Goal: Task Accomplishment & Management: Use online tool/utility

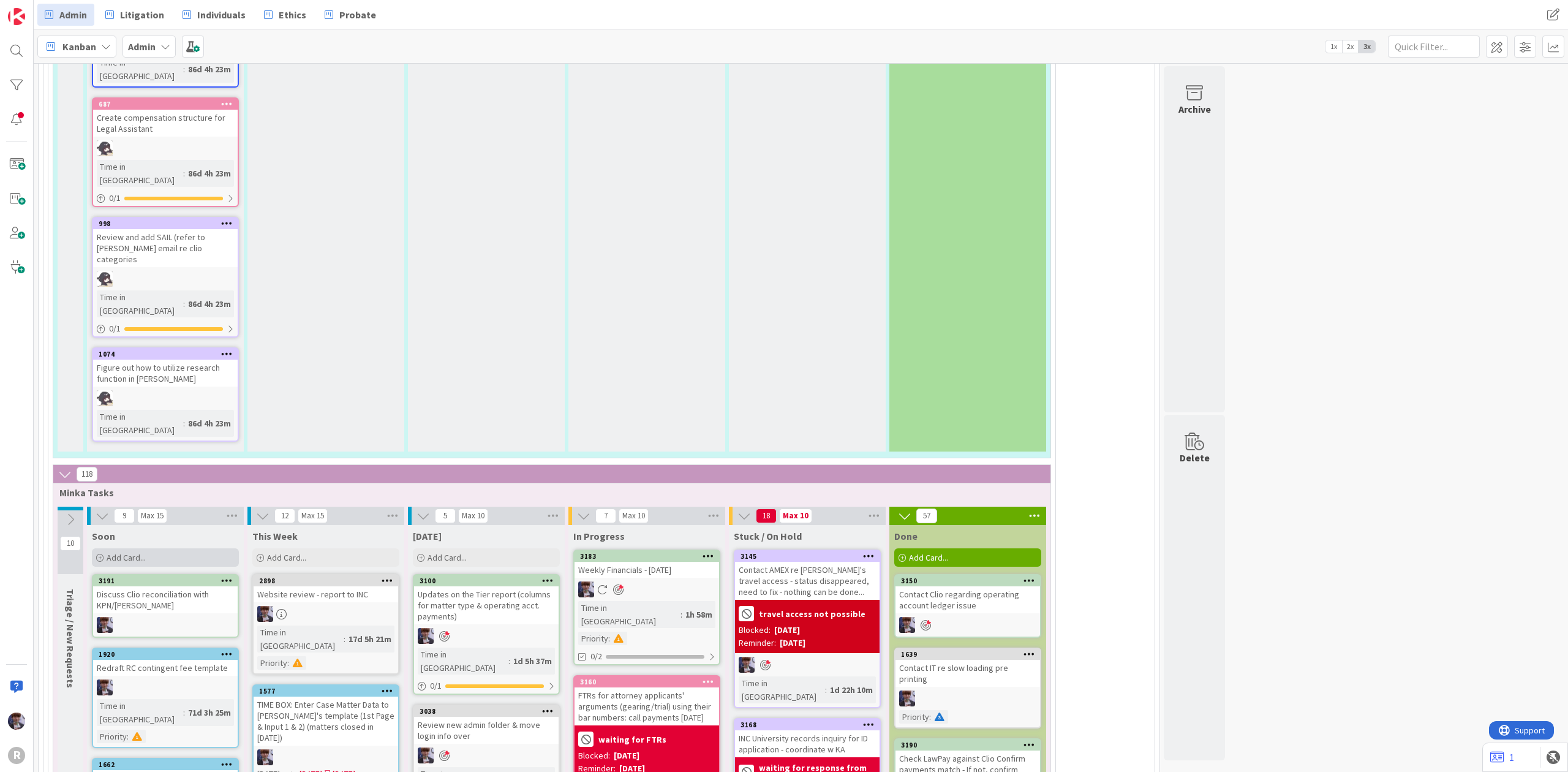
click at [187, 549] on div "Add Card..." at bounding box center [165, 557] width 147 height 19
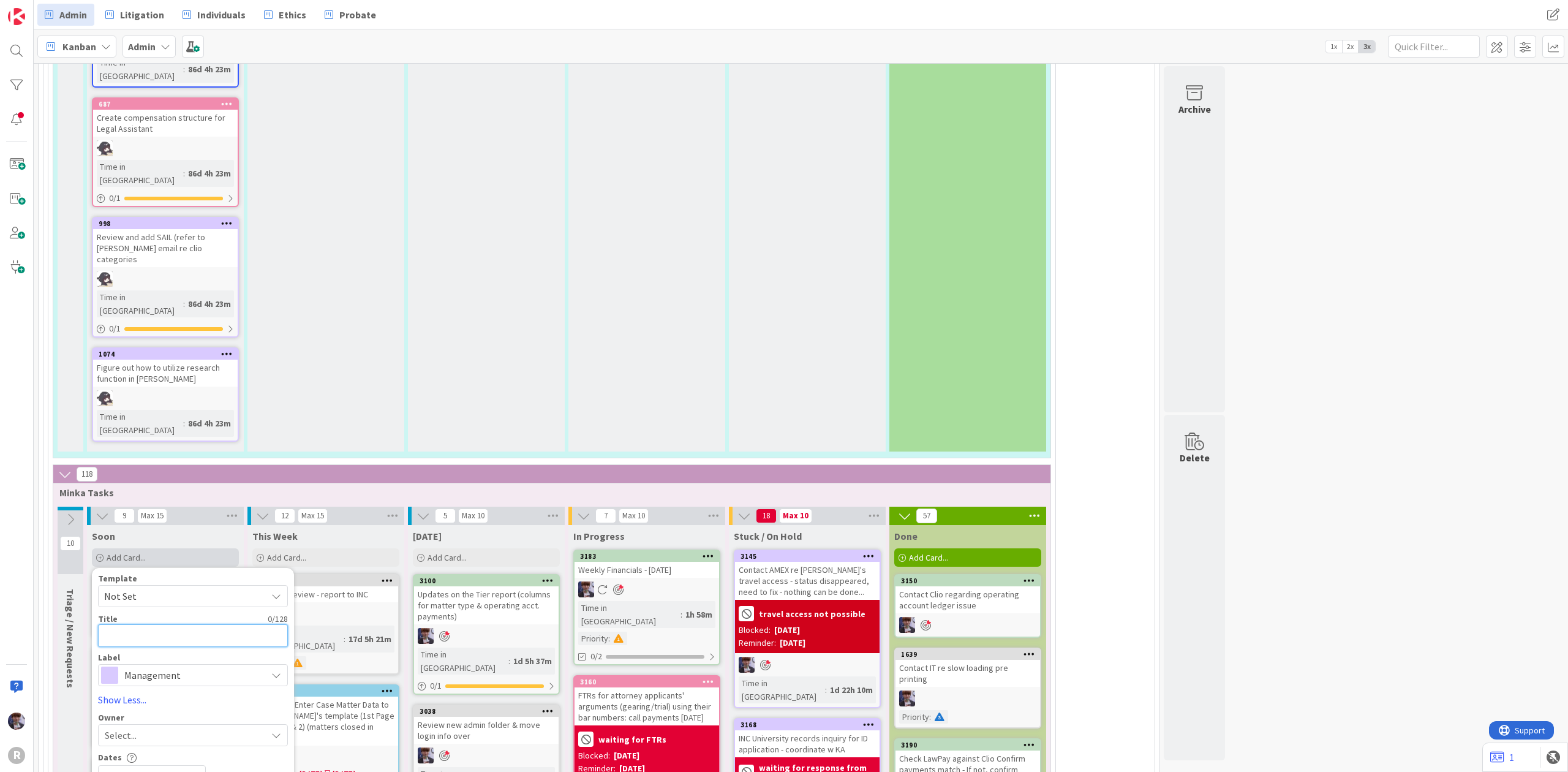
type textarea "L"
type textarea "x"
type textarea "LI"
type textarea "x"
type textarea "LIs"
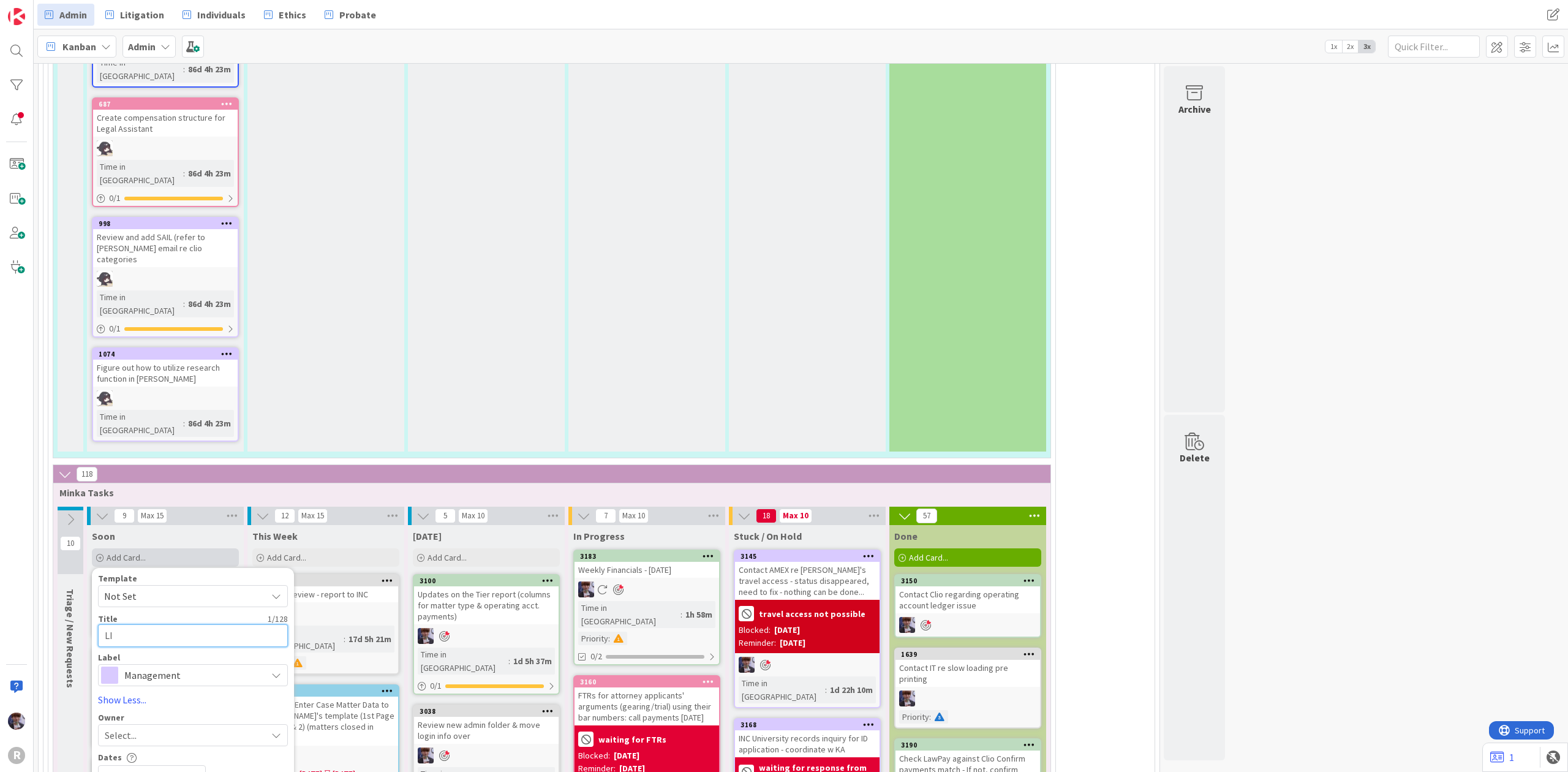
type textarea "x"
type textarea "[PERSON_NAME]"
type textarea "x"
type textarea "[PERSON_NAME]'"
type textarea "x"
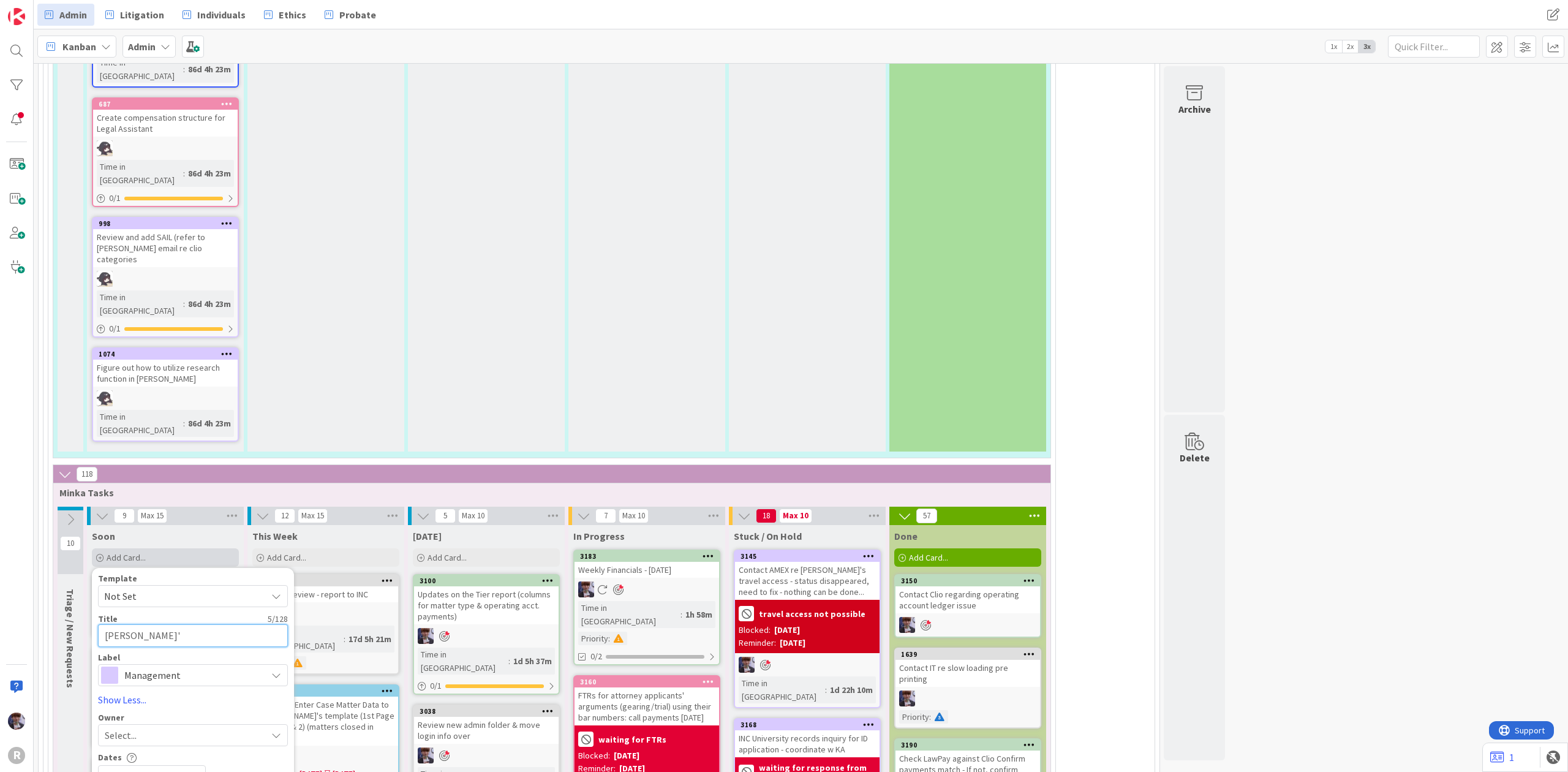
type textarea "[PERSON_NAME]'s"
type textarea "x"
type textarea "[PERSON_NAME]'s"
type textarea "x"
type textarea "[PERSON_NAME]'s"
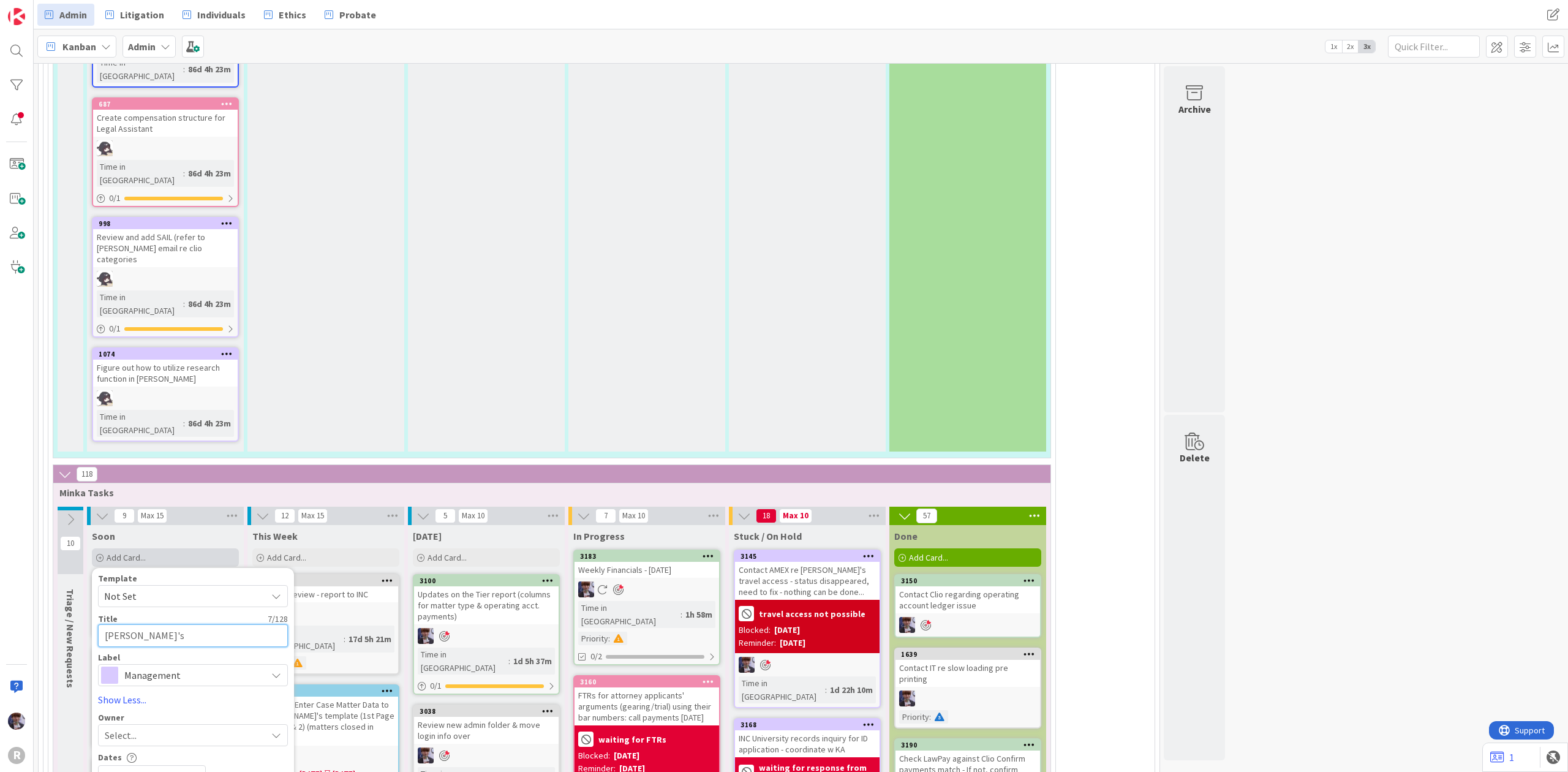
type textarea "x"
type textarea "[PERSON_NAME]'"
type textarea "x"
type textarea "[PERSON_NAME]"
type textarea "x"
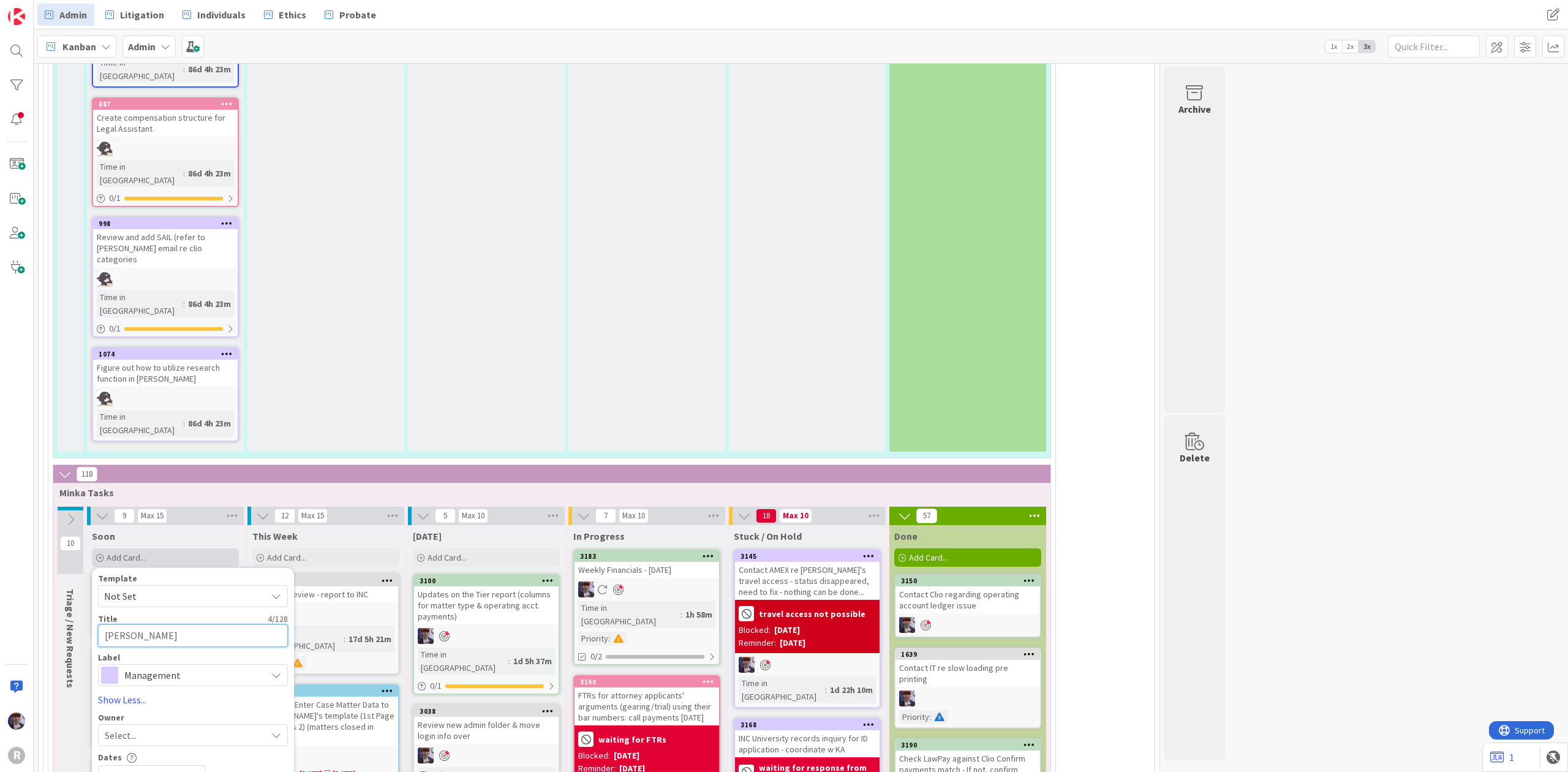
type textarea "LIs"
type textarea "x"
type textarea "LI"
type textarea "x"
type textarea "L"
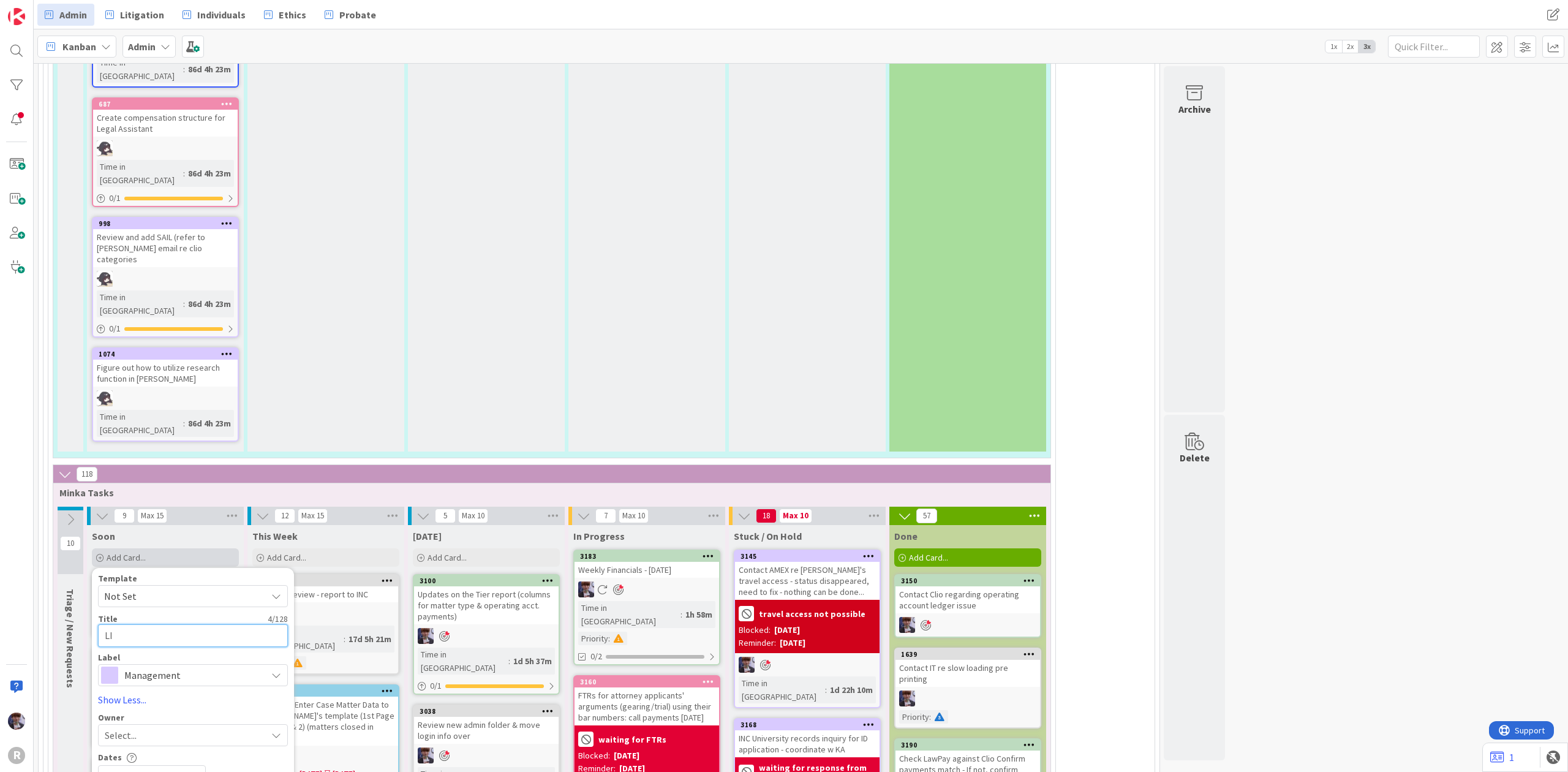
type textarea "x"
type textarea "e"
type textarea "x"
type textarea "en"
type textarea "x"
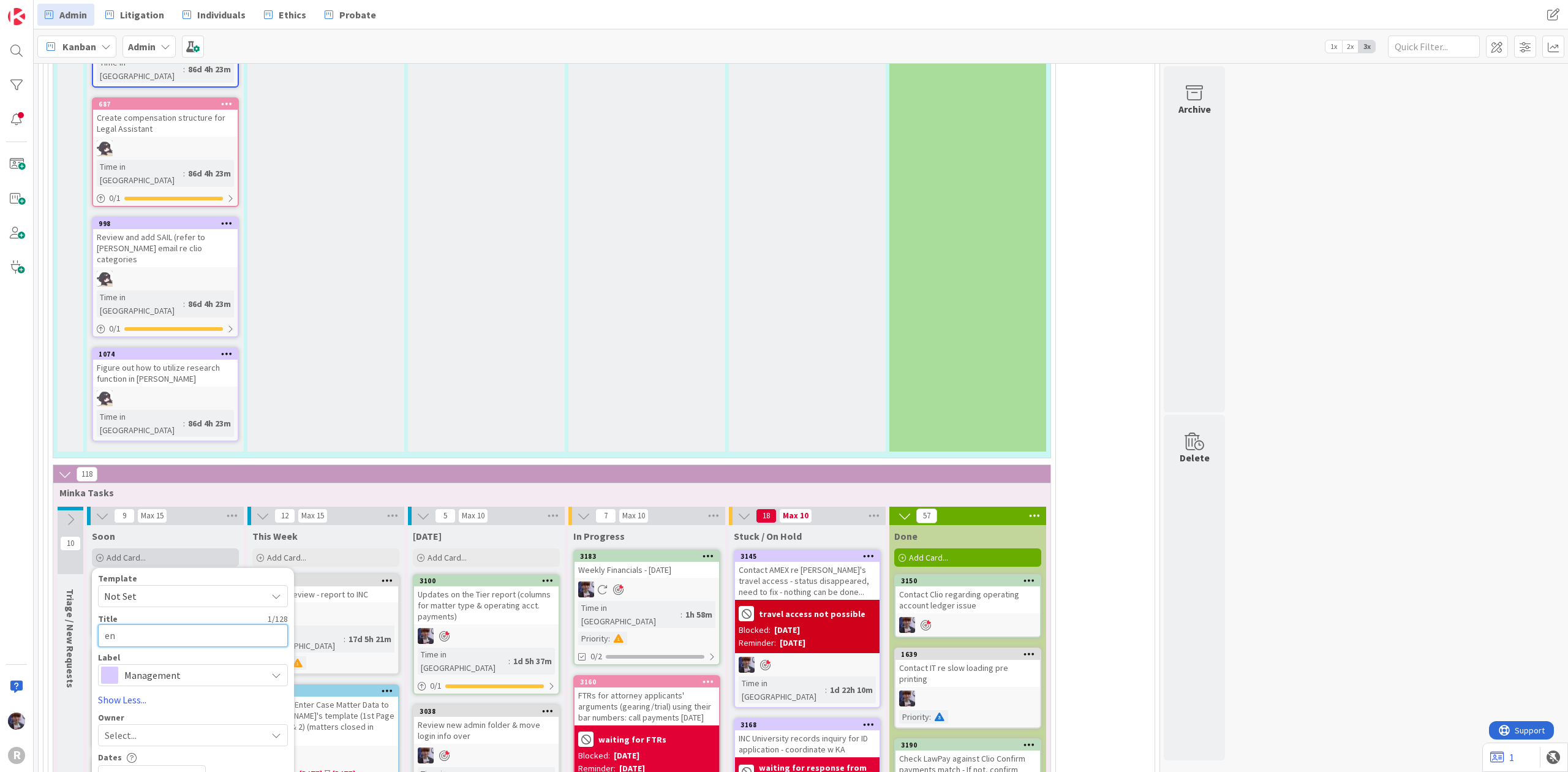
type textarea "end"
type textarea "x"
type textarea "en"
type textarea "x"
type textarea "ens"
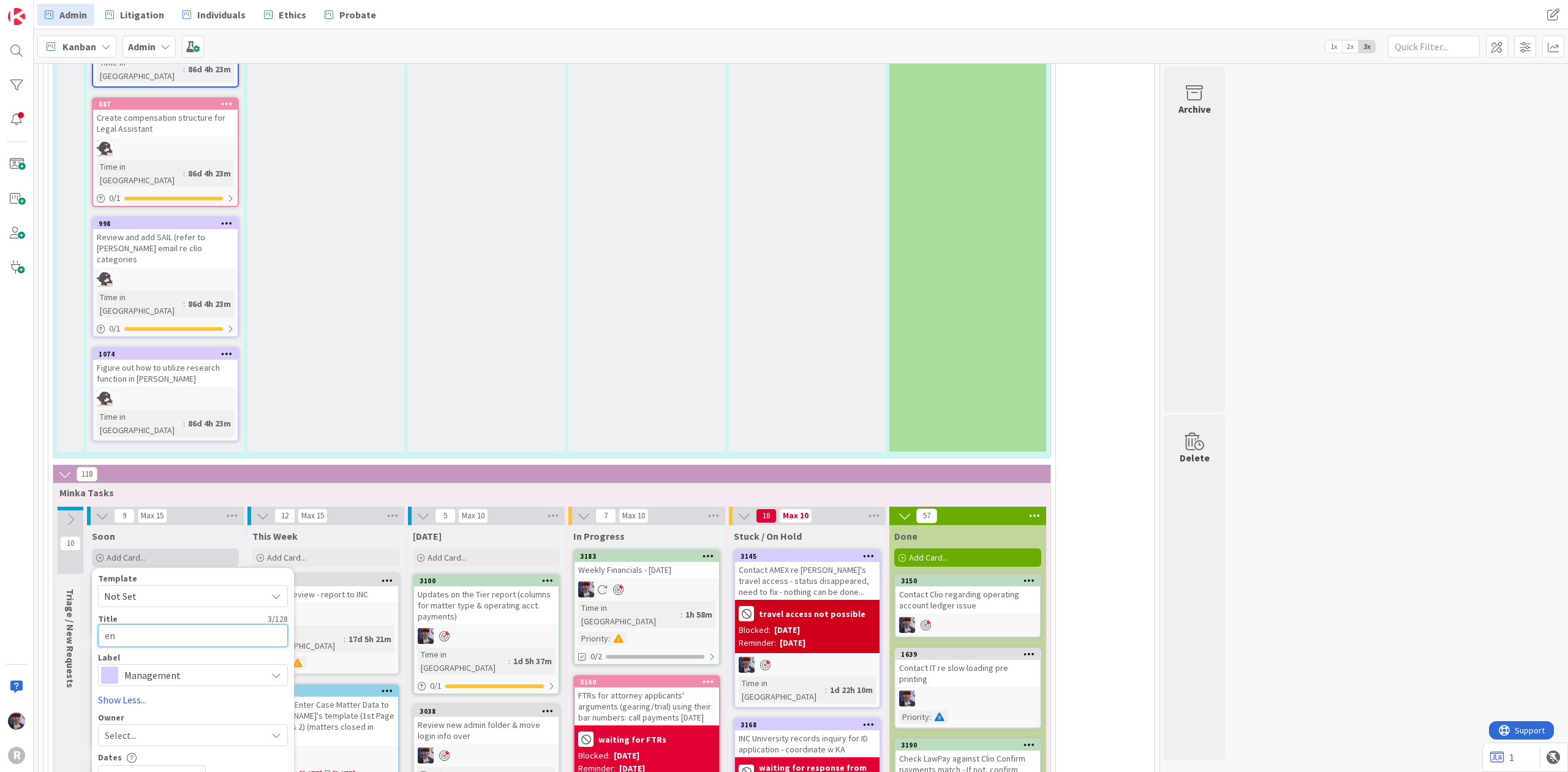
type textarea "x"
type textarea "ensu"
type textarea "x"
type textarea "ensur"
type textarea "x"
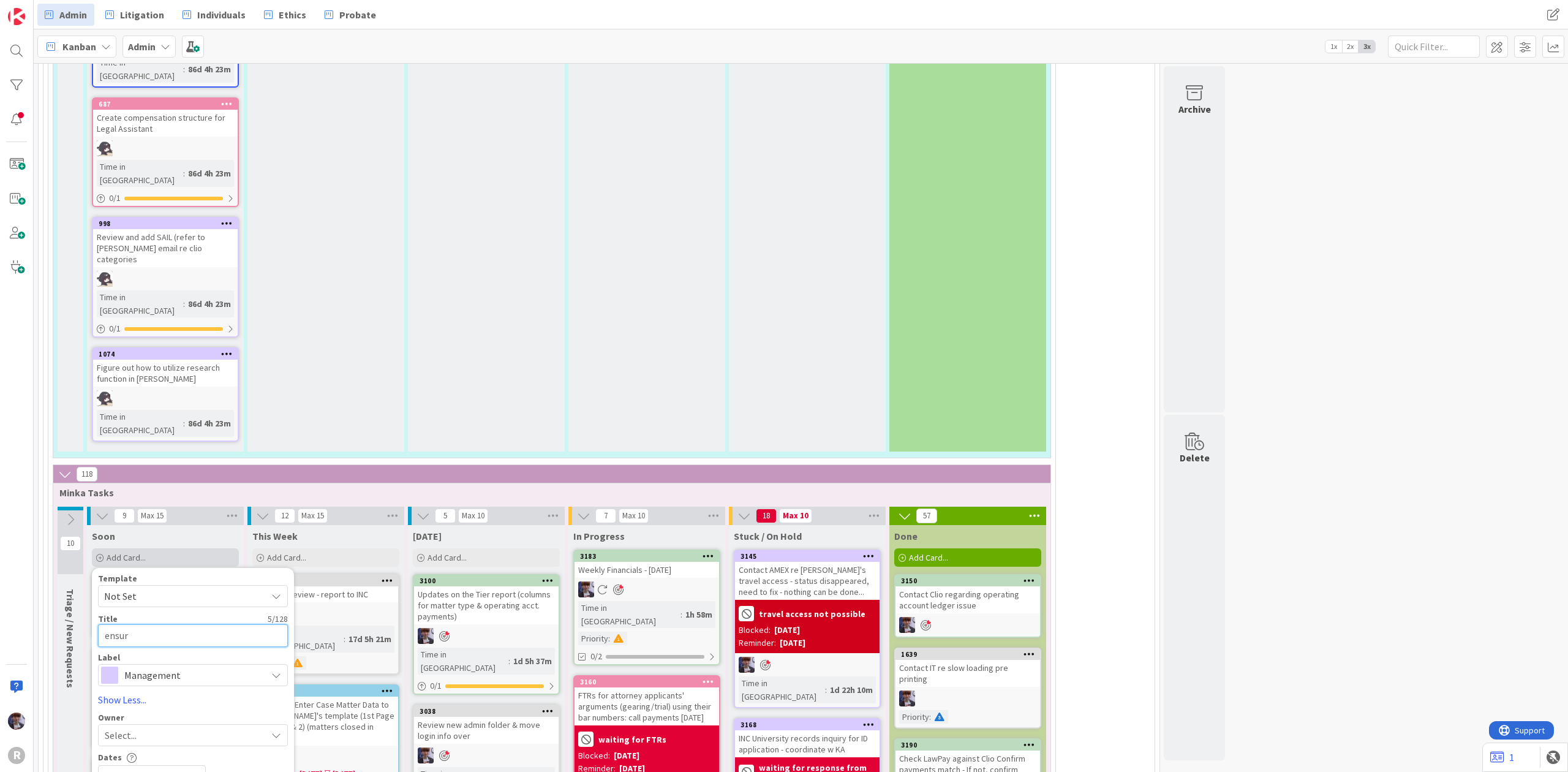
type textarea "ensure"
type textarea "x"
type textarea "ensure"
type textarea "x"
type textarea "ensure f"
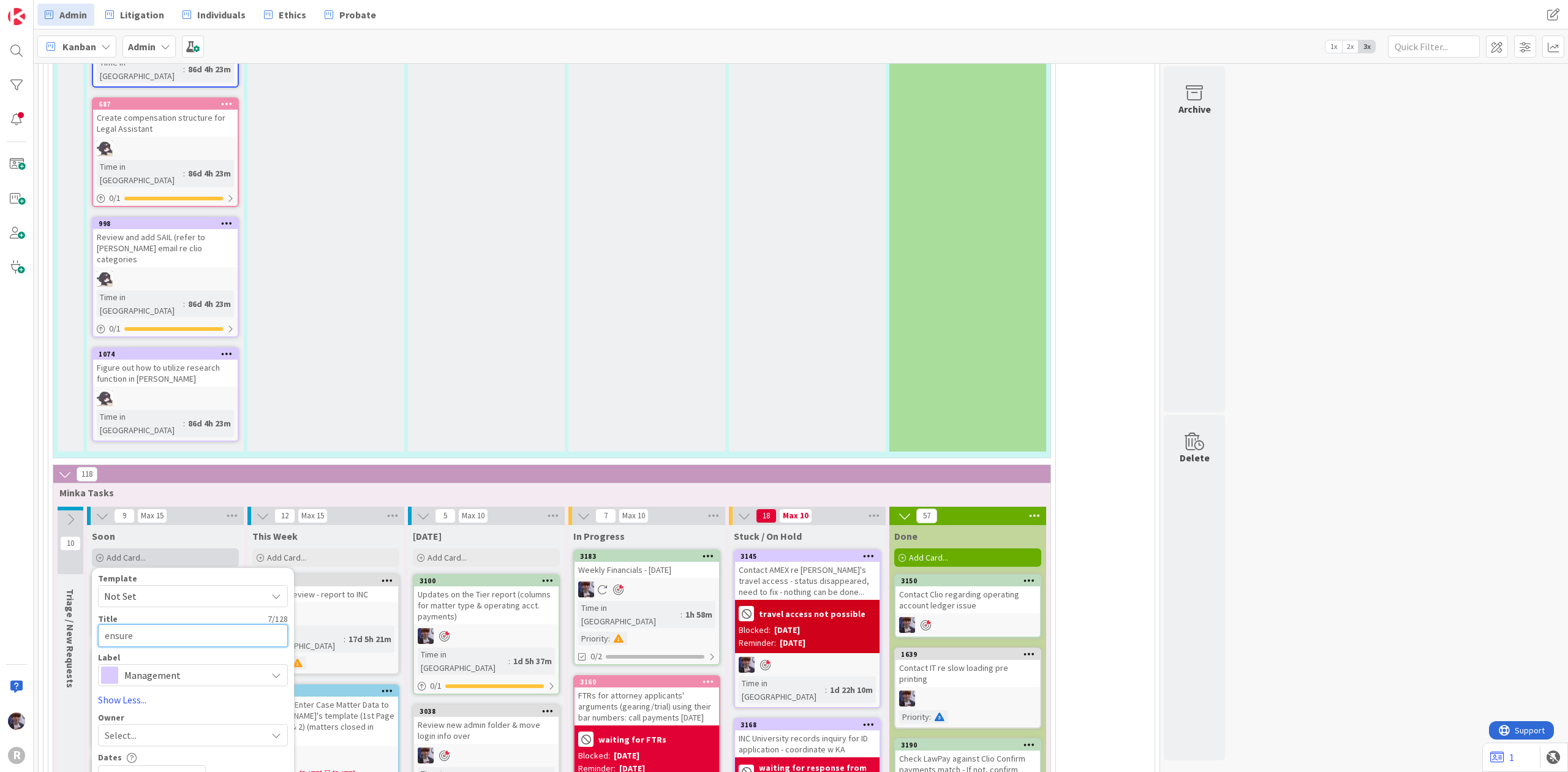
type textarea "x"
type textarea "ensure f/"
type textarea "x"
type textarea "ensure f/u"
type textarea "x"
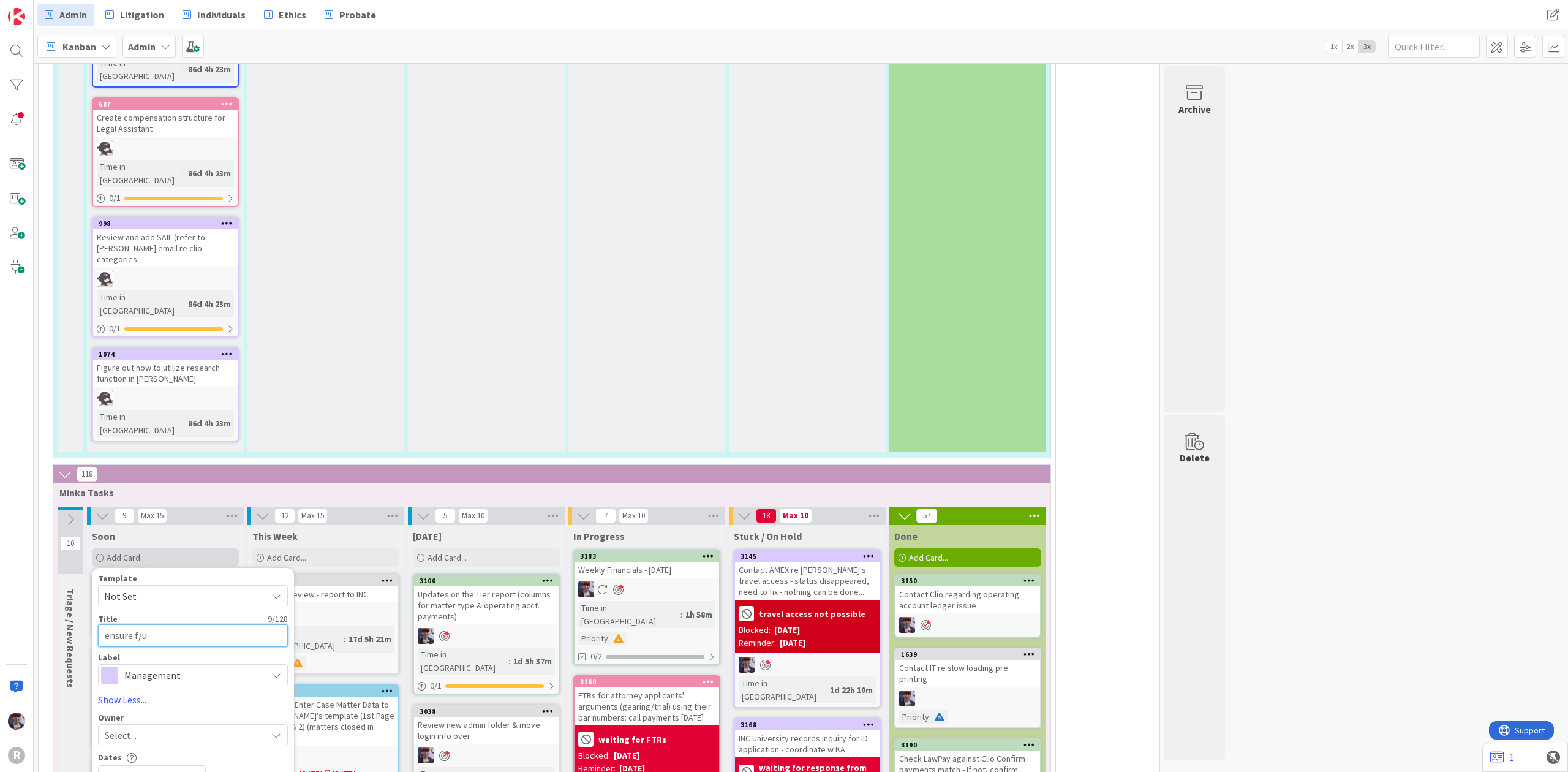
type textarea "ensure f/u"
type textarea "x"
type textarea "ensure f/u o"
type textarea "x"
type textarea "ensure f/u on"
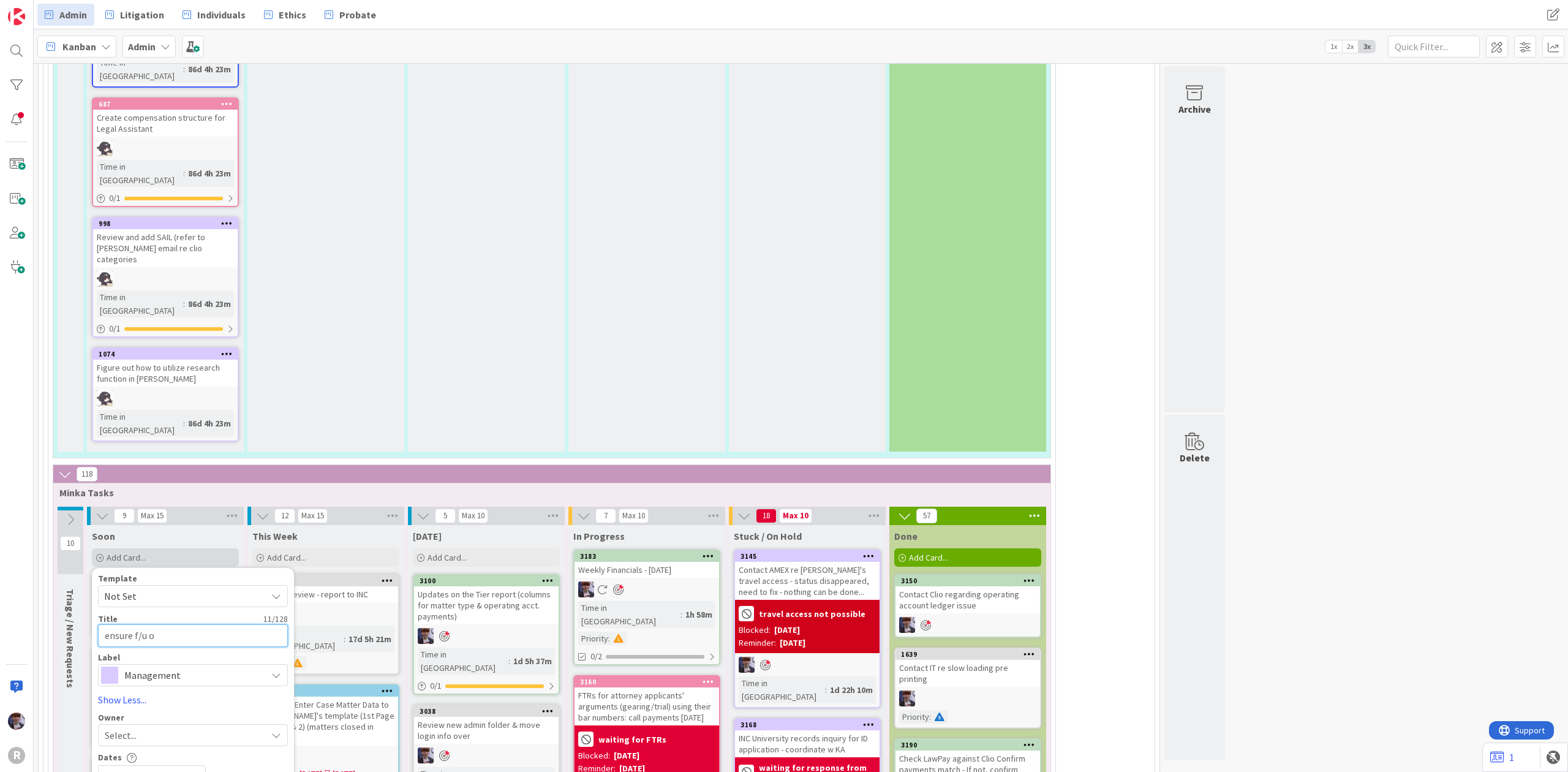
type textarea "x"
type textarea "ensure f/u on"
type textarea "x"
type textarea "ensure f/u on L"
type textarea "x"
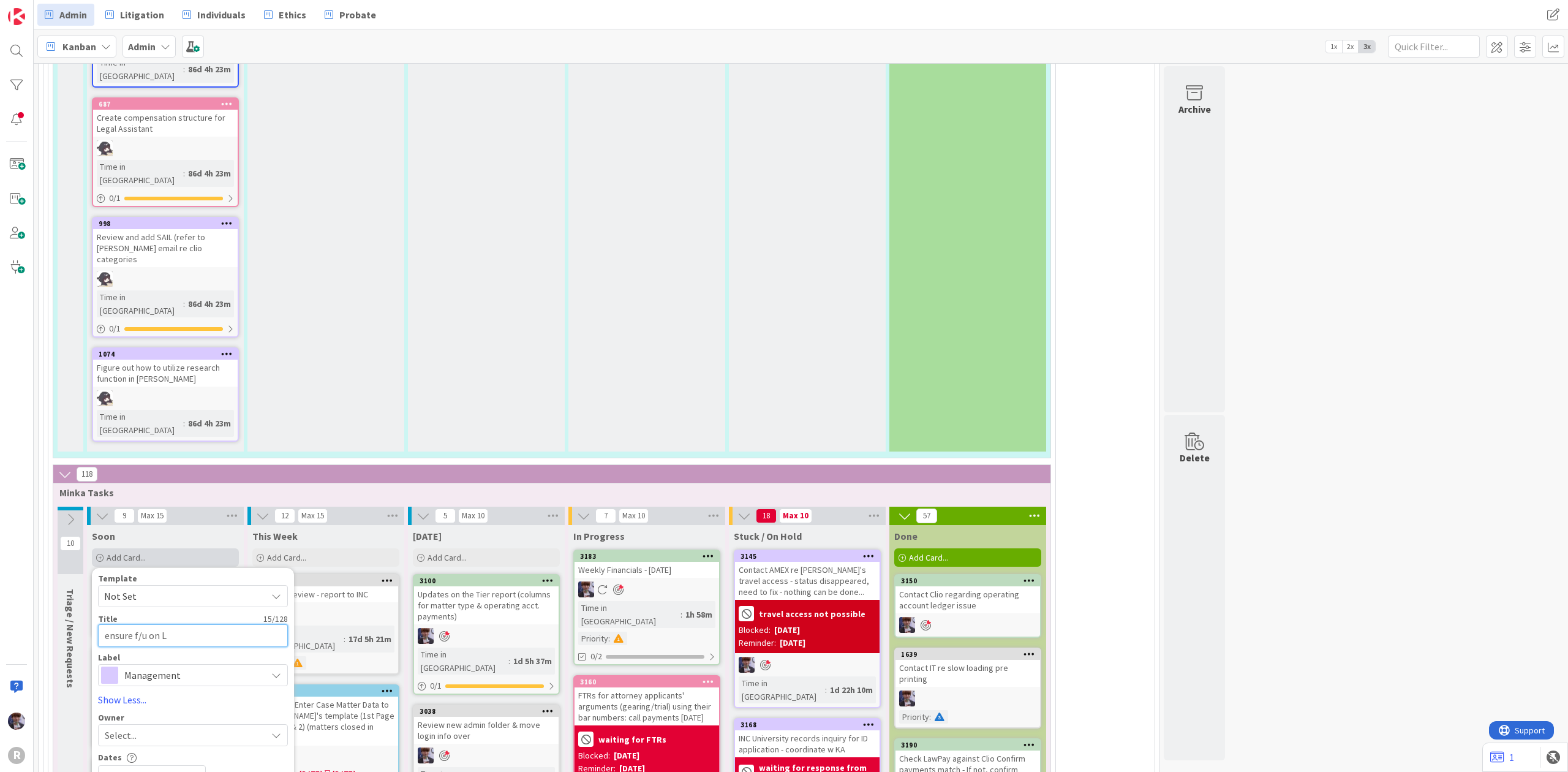
type textarea "ensure f/u on Li"
type textarea "x"
type textarea "ensure f/u on Lis"
type textarea "x"
type textarea "ensure f/u on [PERSON_NAME]"
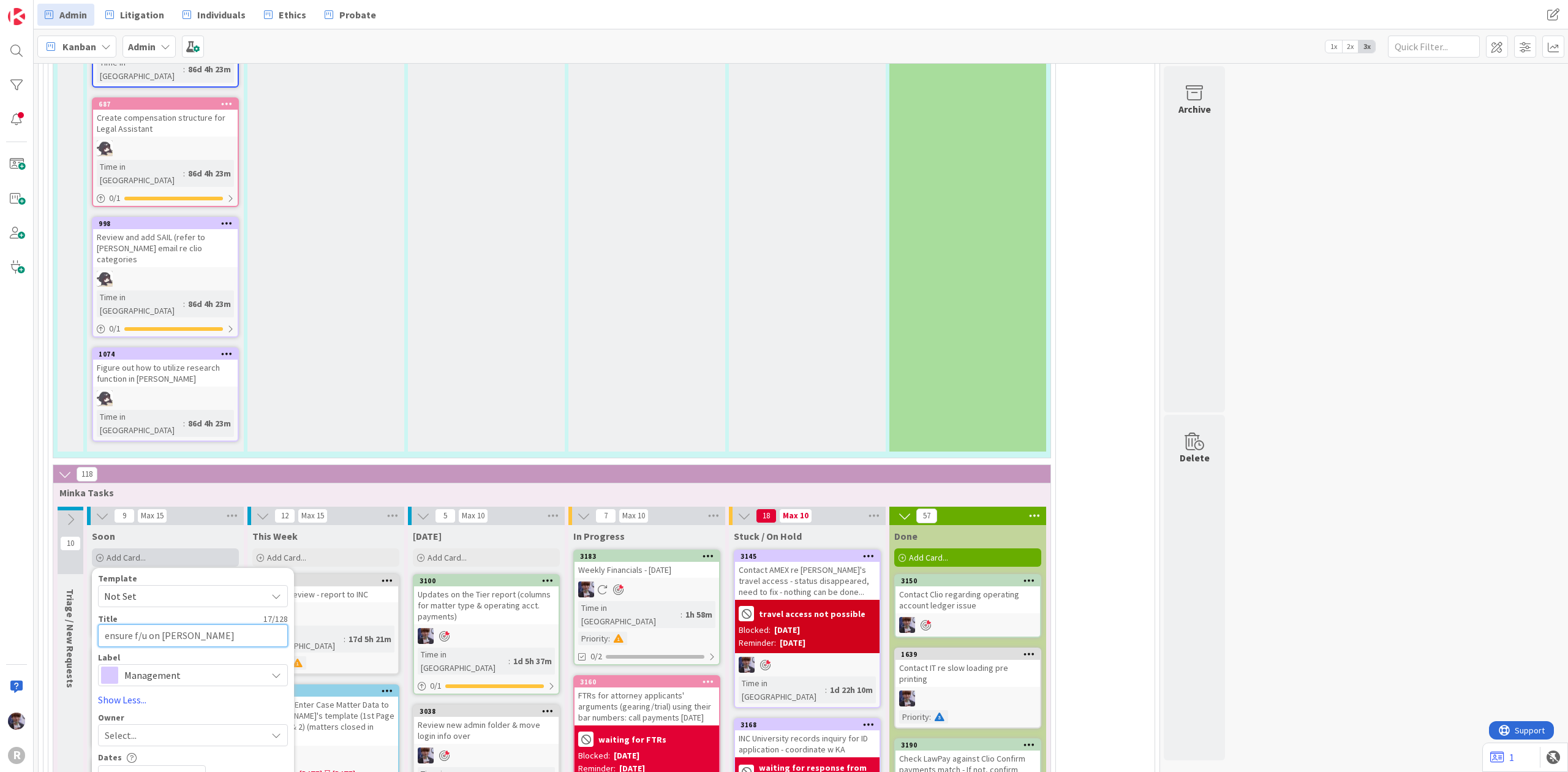
type textarea "x"
type textarea "ensure f/u on [PERSON_NAME]'"
type textarea "x"
type textarea "ensure f/u on [PERSON_NAME]'s"
type textarea "x"
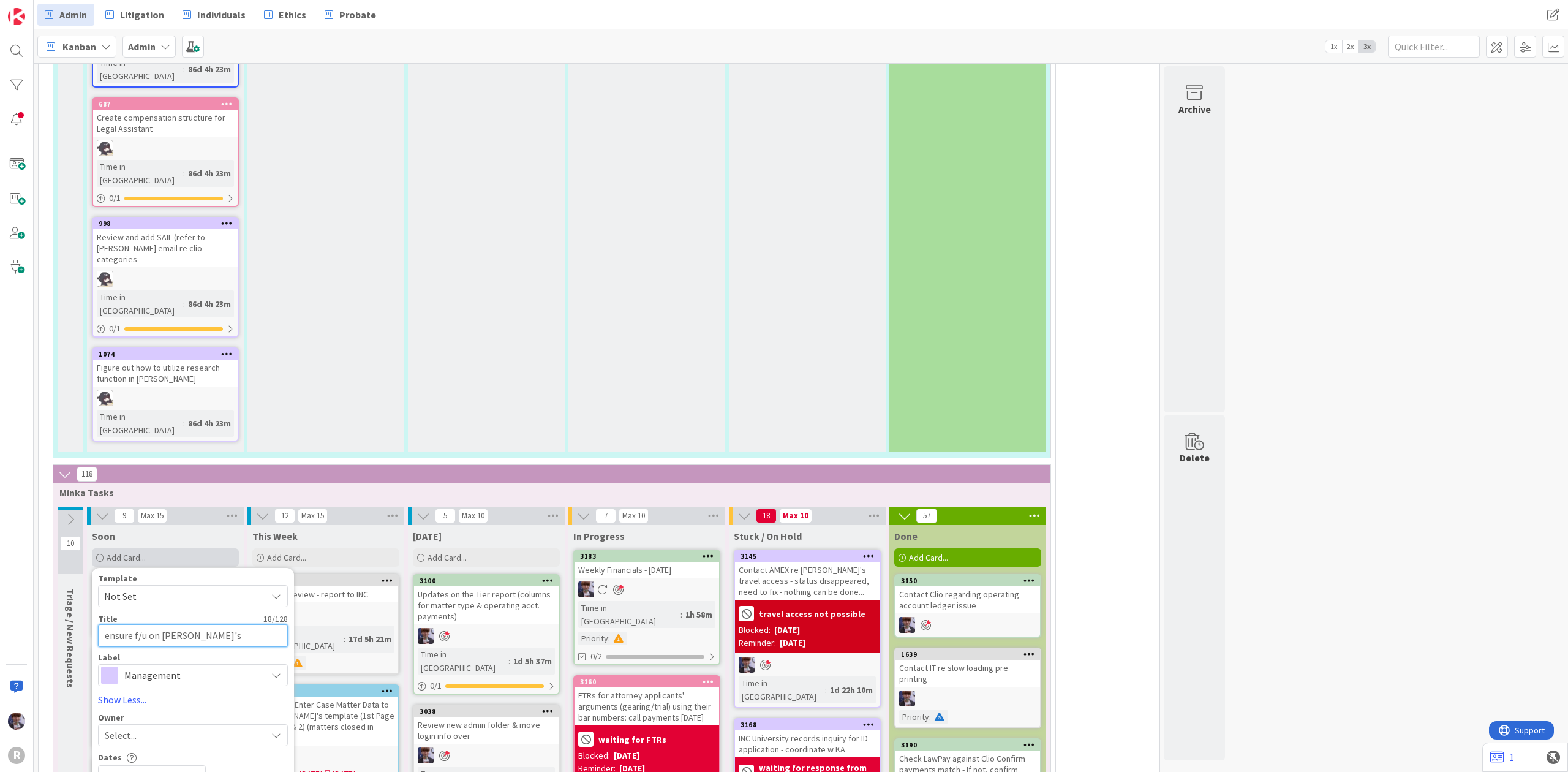
type textarea "ensure f/u on [PERSON_NAME]'s"
type textarea "x"
type textarea "ensure f/u on [PERSON_NAME]'s q"
type textarea "x"
type textarea "ensure f/u on [PERSON_NAME]'s qu"
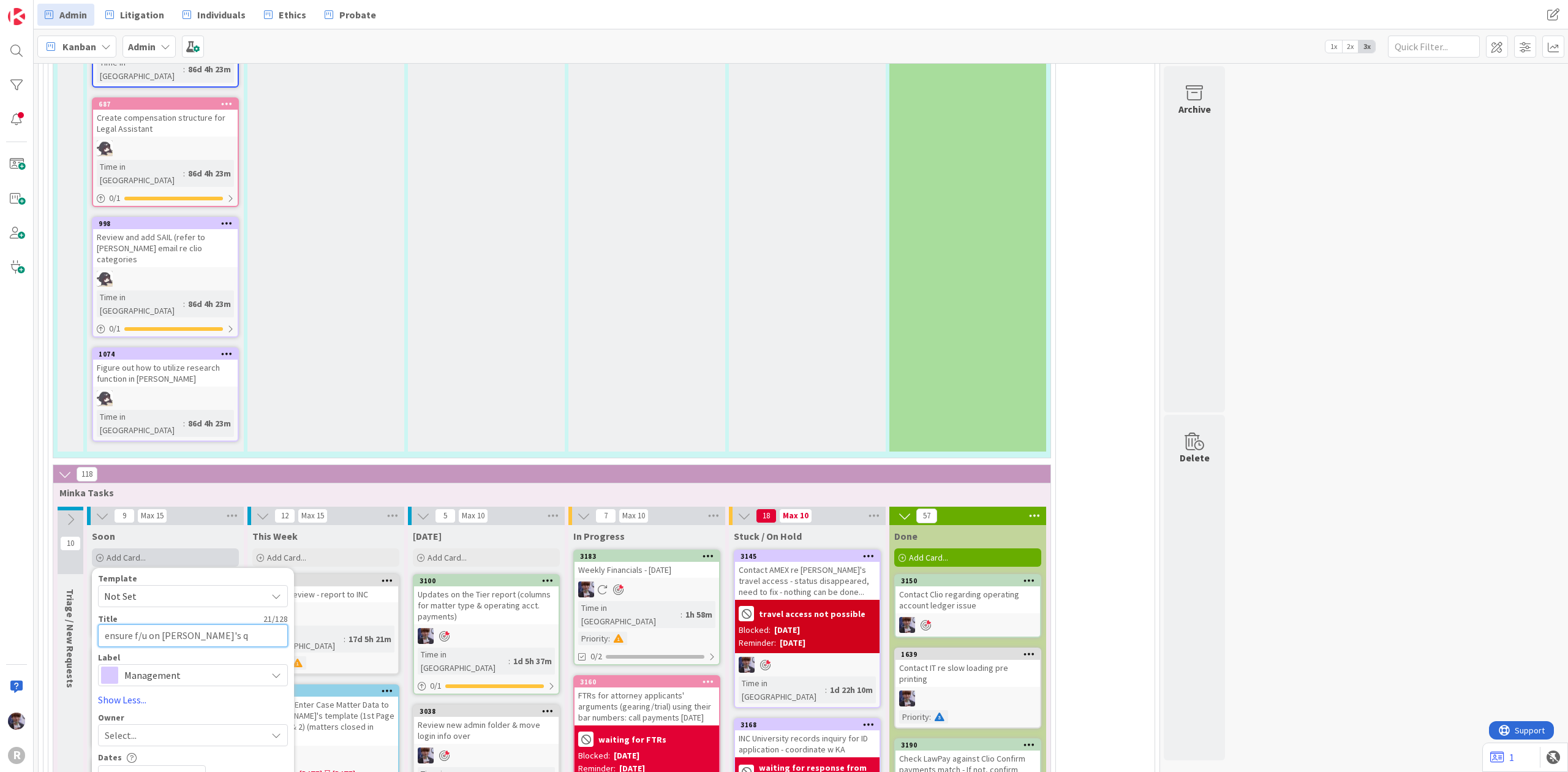
type textarea "x"
type textarea "ensure f/u on [PERSON_NAME]'s que"
type textarea "x"
type textarea "ensure f/u on [PERSON_NAME]'s ques"
type textarea "x"
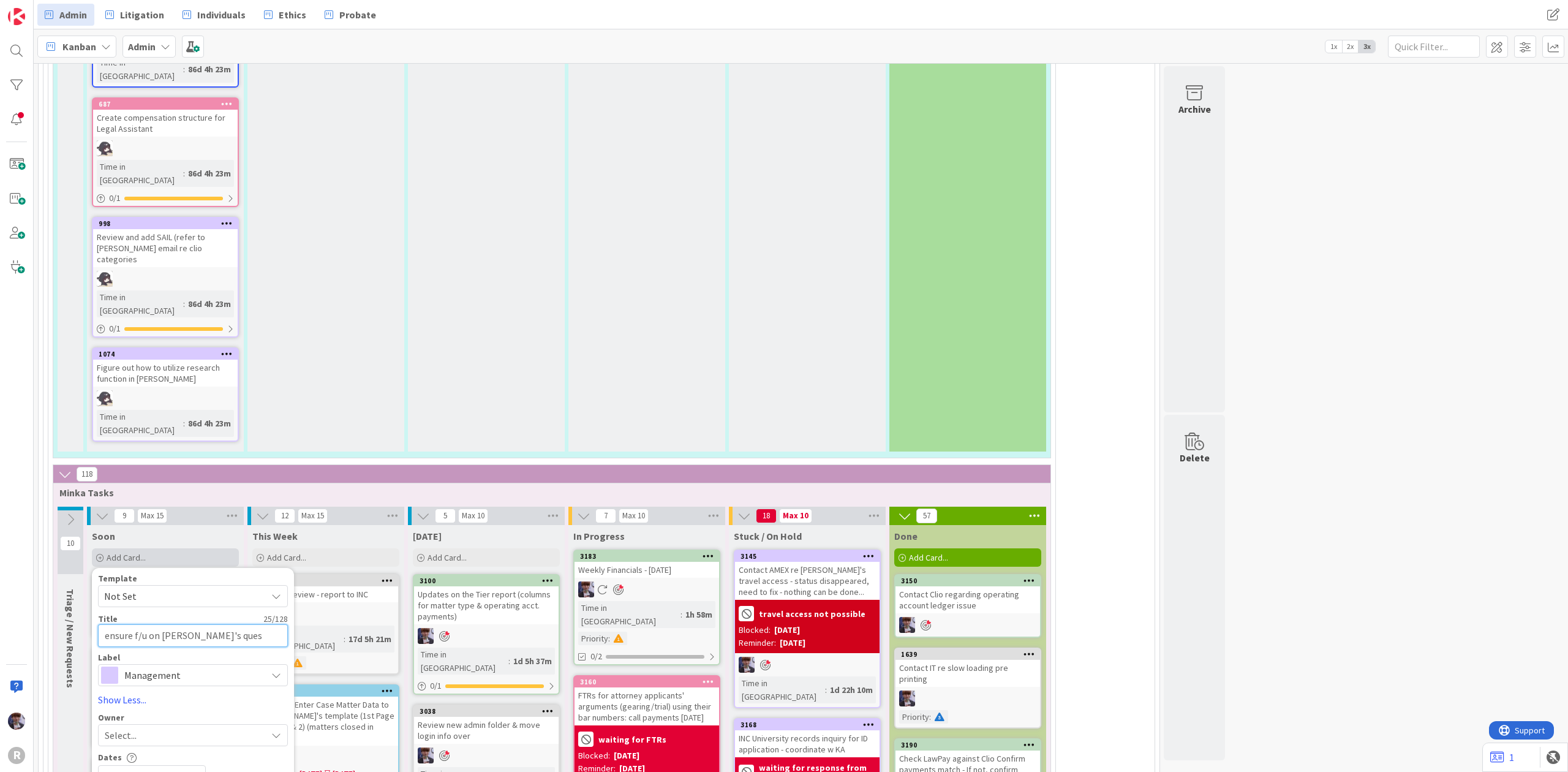
type textarea "ensure f/u on [PERSON_NAME]'s quest"
type textarea "x"
type textarea "ensure f/u on [PERSON_NAME]'s questi"
type textarea "x"
type textarea "ensure f/u on [PERSON_NAME]'s questio"
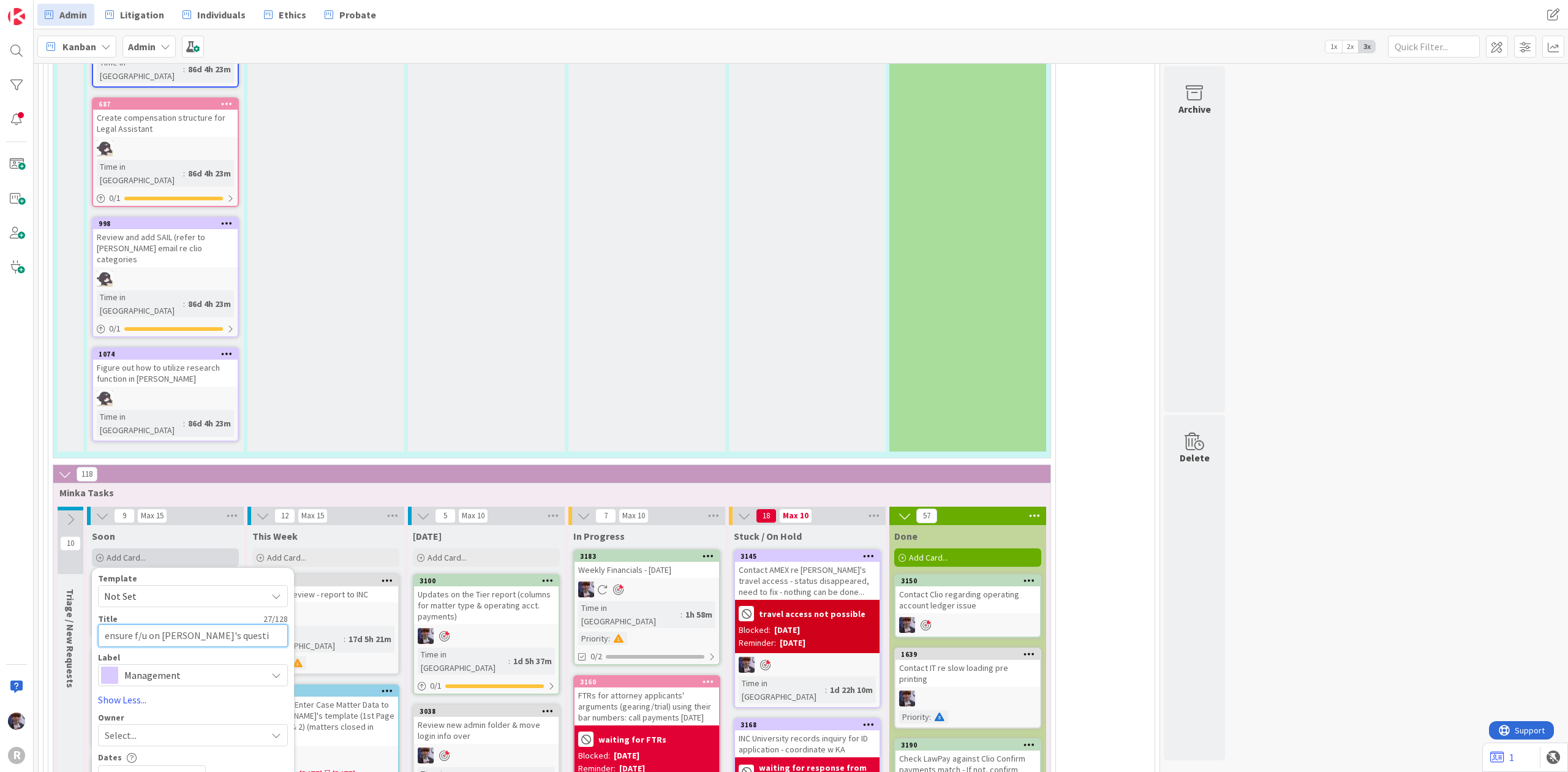
type textarea "x"
type textarea "ensure f/u on [PERSON_NAME]'s question"
type textarea "x"
type textarea "ensure f/u on [PERSON_NAME]'s questions"
type textarea "x"
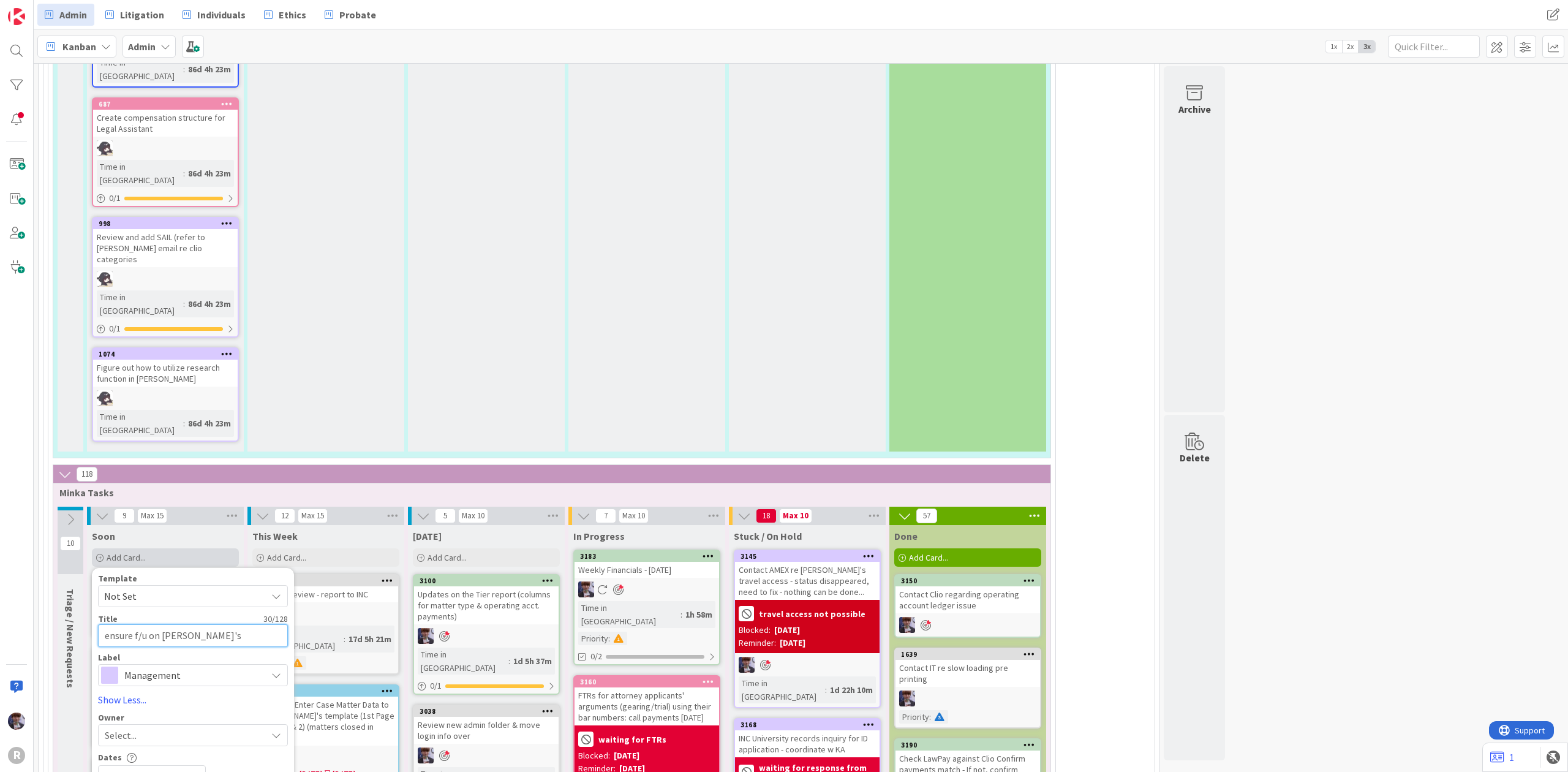
type textarea "ensure f/u on [PERSON_NAME]'s question"
type textarea "x"
type textarea "ensure f/u on [PERSON_NAME]'s question"
type textarea "x"
type textarea "ensure f/u on [PERSON_NAME]'s question r"
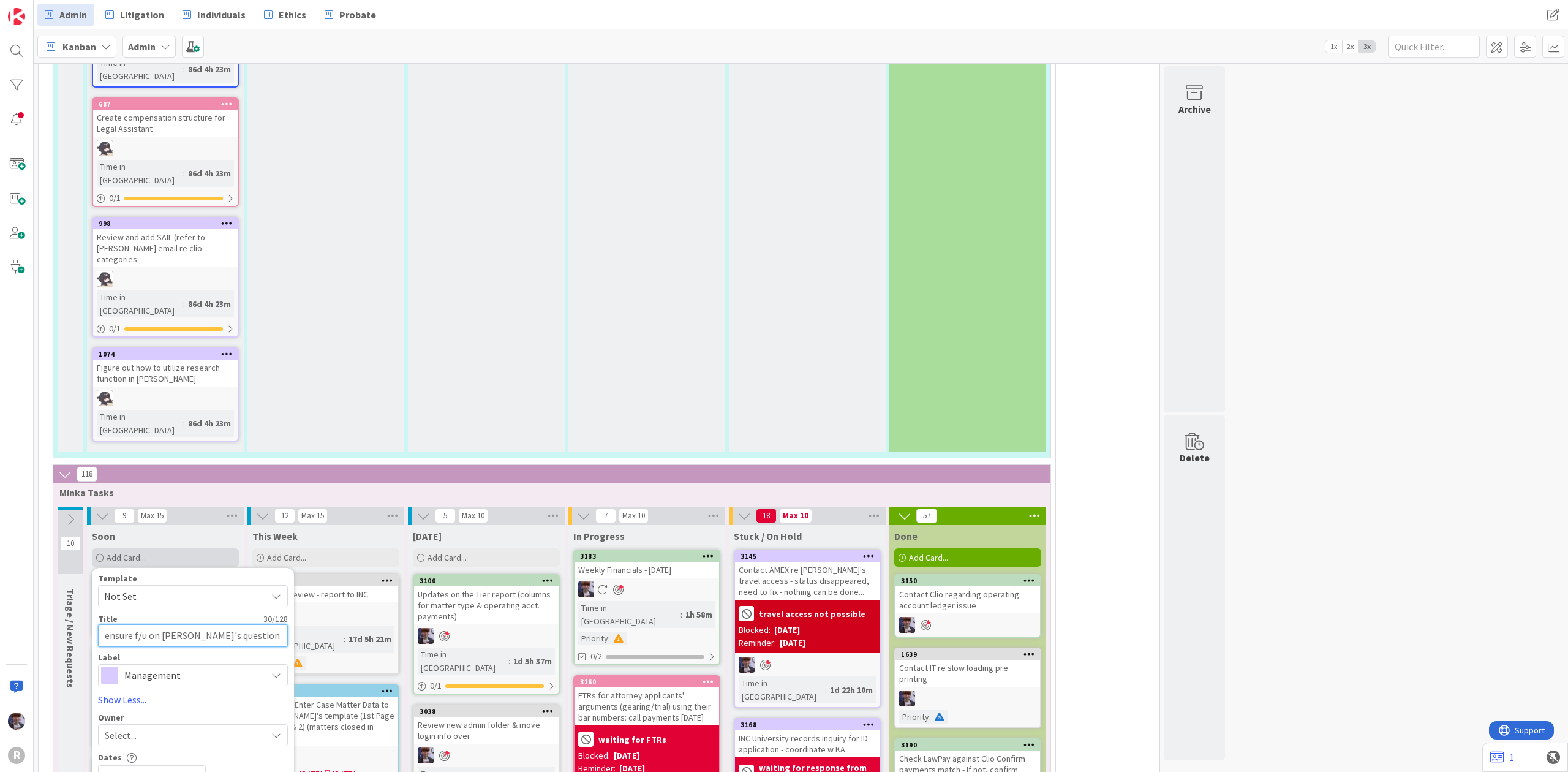
type textarea "x"
type textarea "ensure f/u on [PERSON_NAME]'s question re"
type textarea "x"
type textarea "ensure f/u on [PERSON_NAME]'s question re"
type textarea "x"
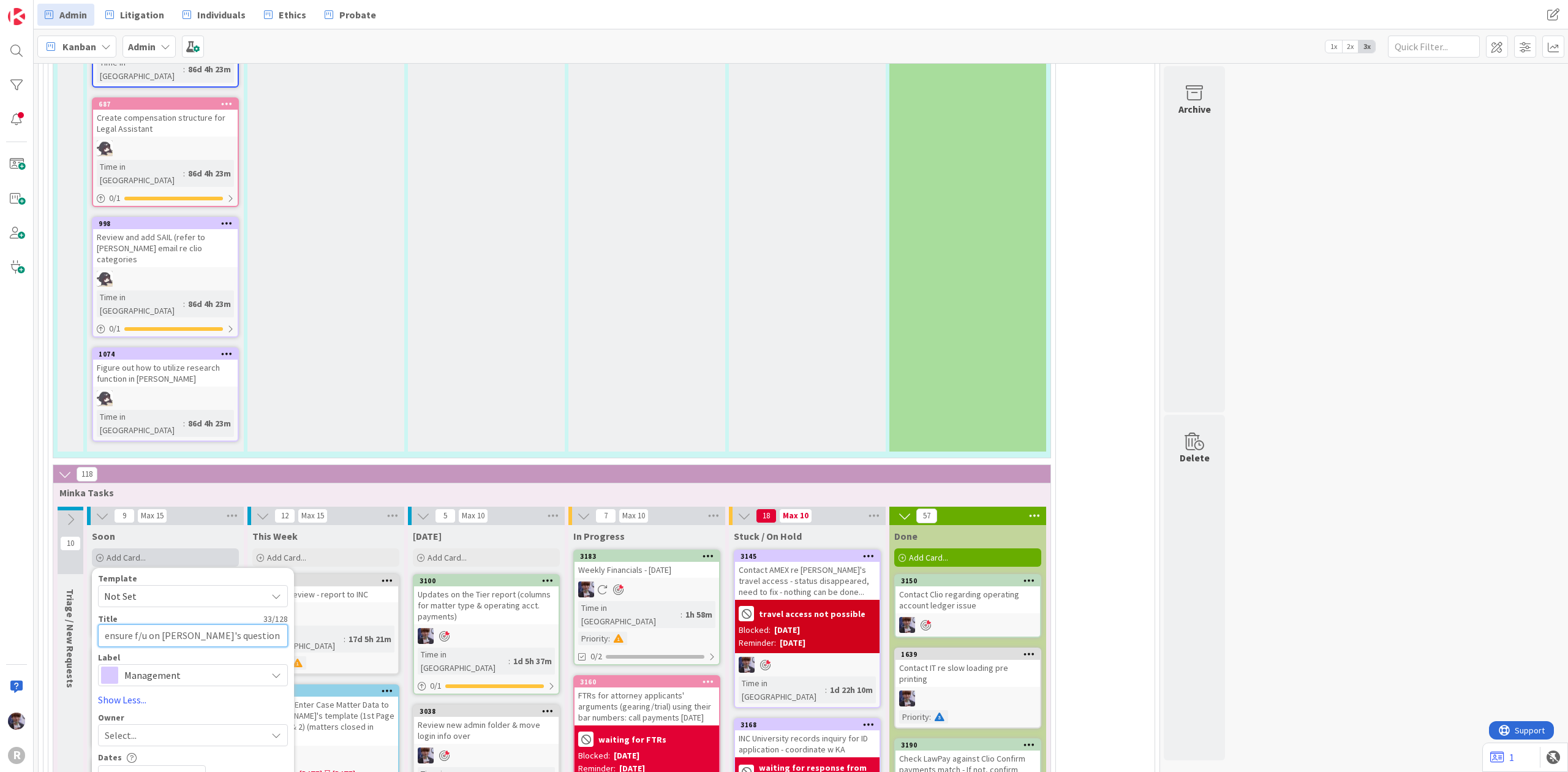
type textarea "ensure f/u on [PERSON_NAME]'s question re A"
type textarea "x"
type textarea "ensure f/u on [PERSON_NAME]'s question re Ag"
type textarea "x"
type textarea "ensure f/u on [PERSON_NAME]'s question re [PERSON_NAME]"
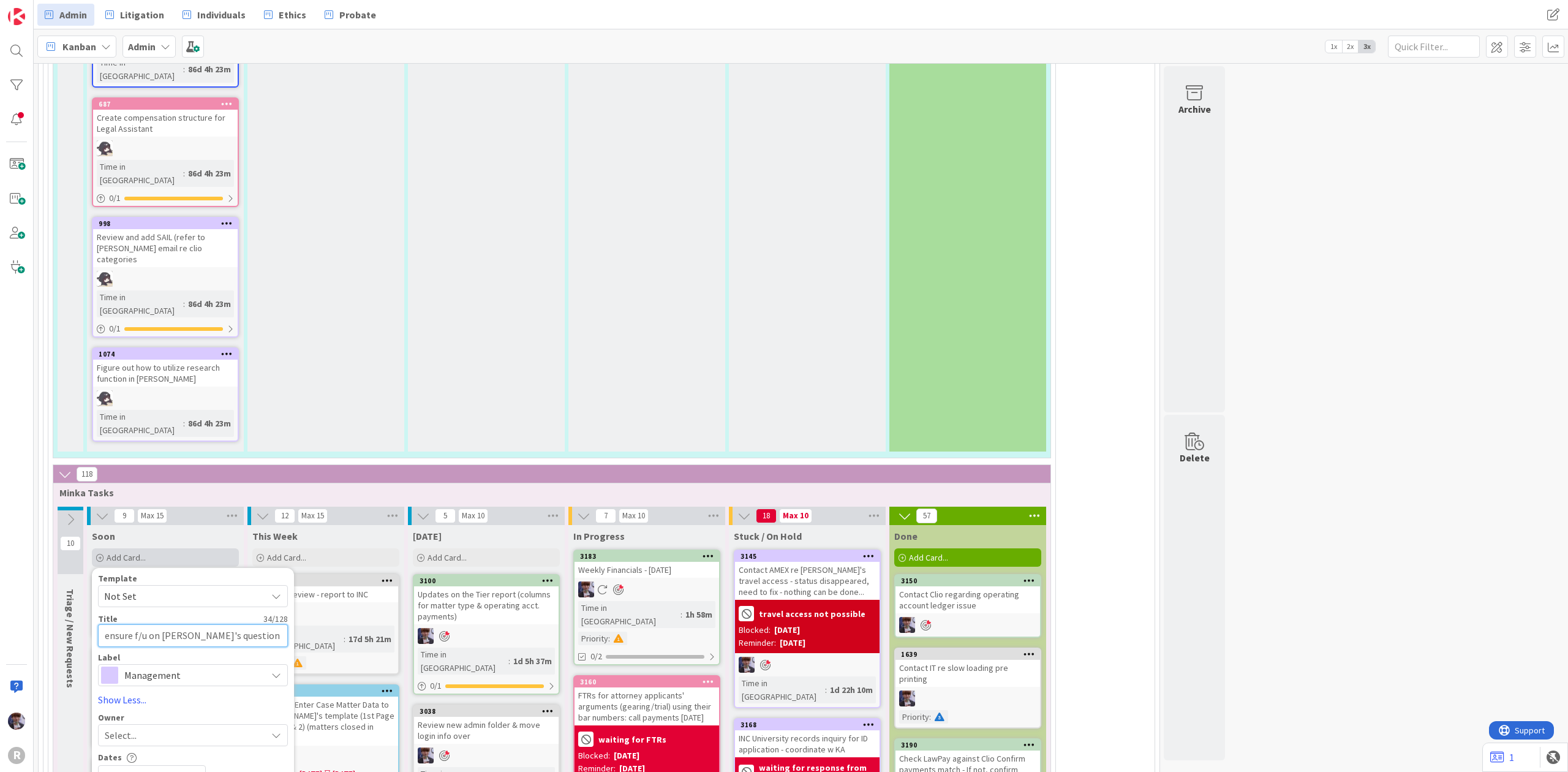
type textarea "x"
type textarea "ensure f/u on [PERSON_NAME]'s question re Agil"
type textarea "x"
type textarea "ensure f/u on [PERSON_NAME]'s question re Agile"
type textarea "x"
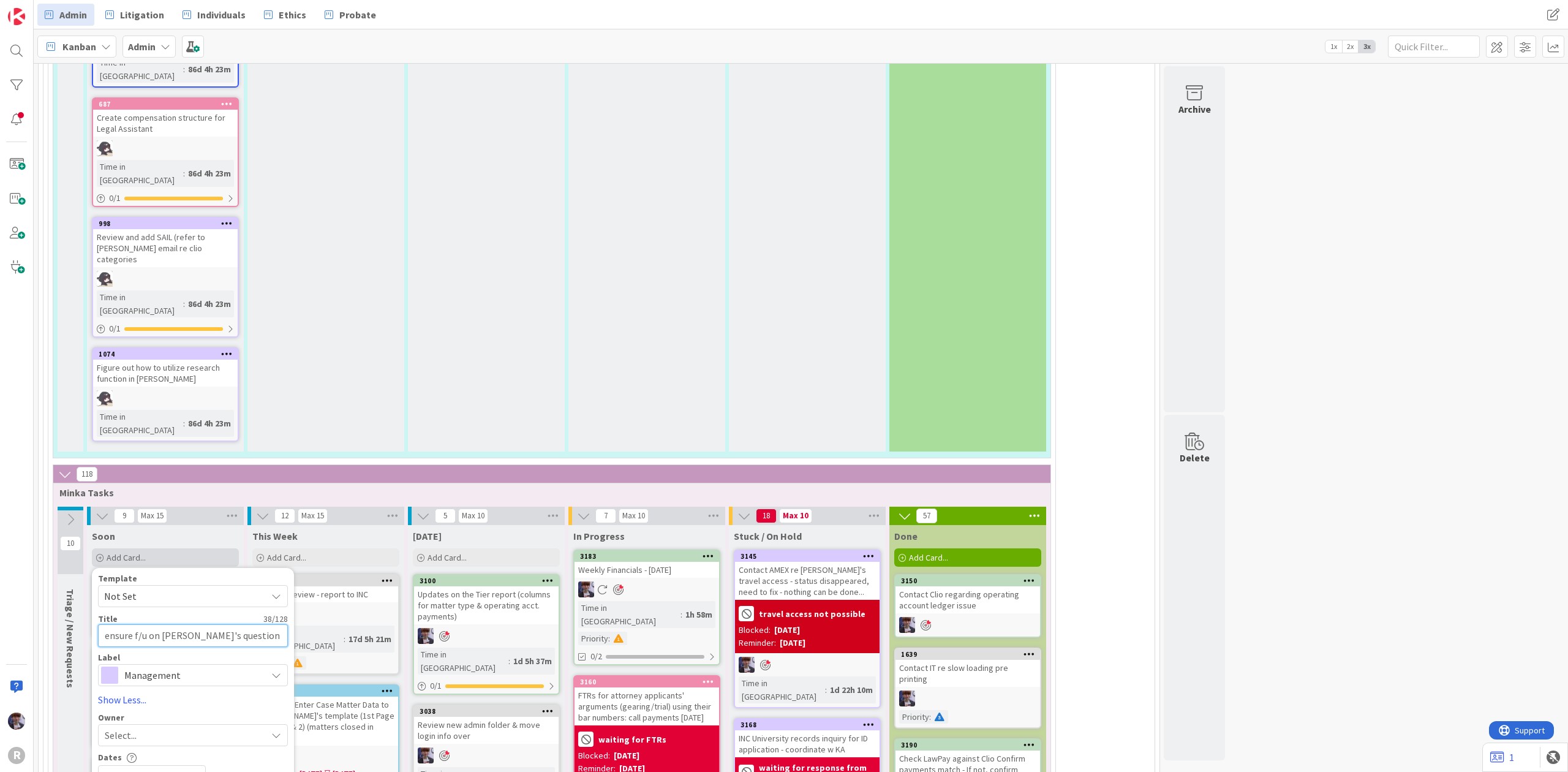
type textarea "ensure f/u on [PERSON_NAME]'s question re Agile"
type textarea "x"
type textarea "ensure f/u on [PERSON_NAME]'s question re Agile A"
type textarea "x"
type textarea "ensure f/u on [PERSON_NAME]'s question re Agile At"
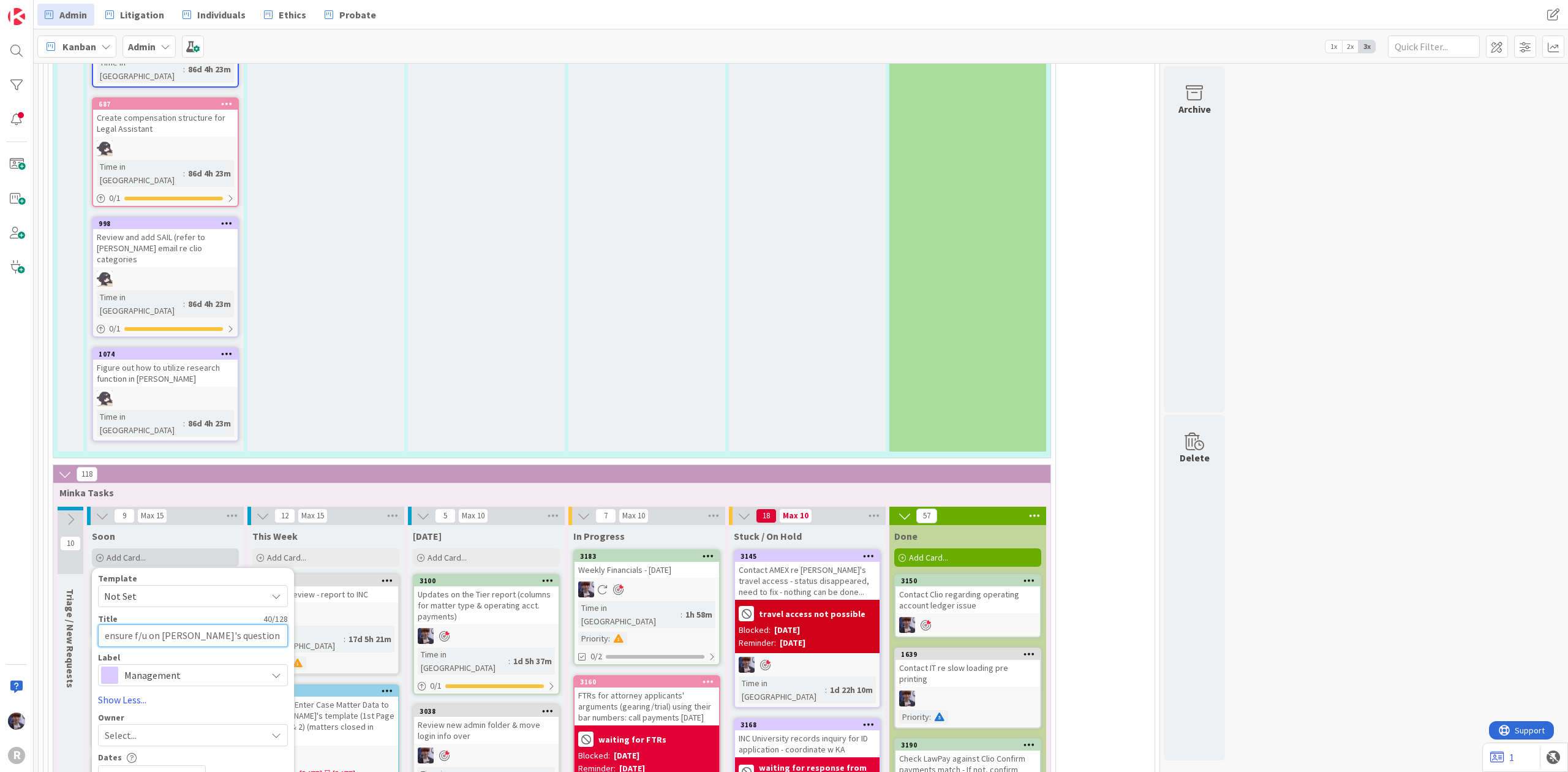
type textarea "x"
type textarea "ensure f/u on [PERSON_NAME]'s question re Agile Att"
type textarea "x"
type textarea "ensure f/u on [PERSON_NAME]'s question re Agile Atto"
type textarea "x"
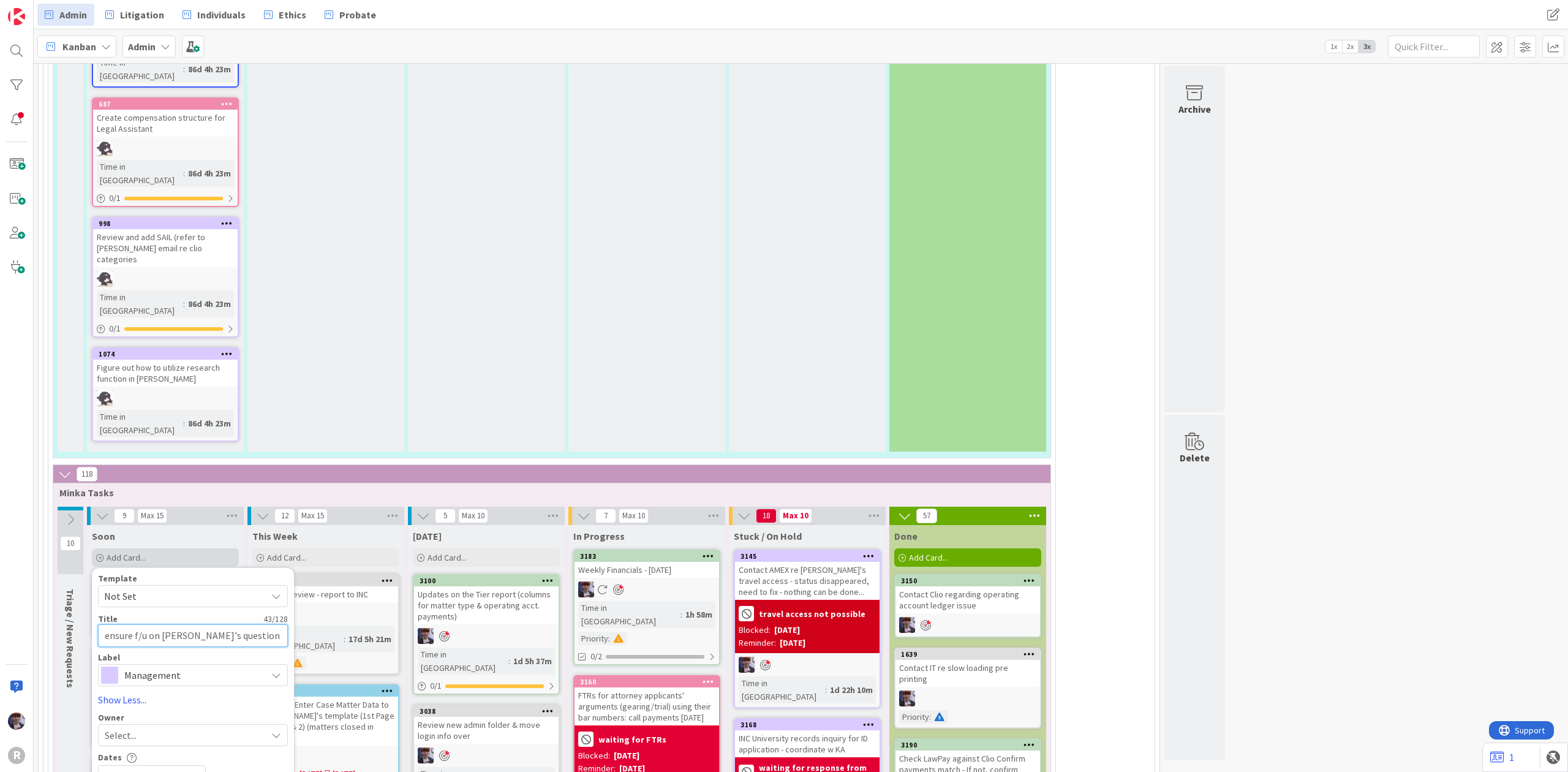
type textarea "ensure f/u on [PERSON_NAME]'s question re Agile Attor"
type textarea "x"
type textarea "ensure f/u on [PERSON_NAME]'s question re Agile Attorn"
type textarea "x"
type textarea "ensure f/u on [PERSON_NAME]'s question re Agile Attorne"
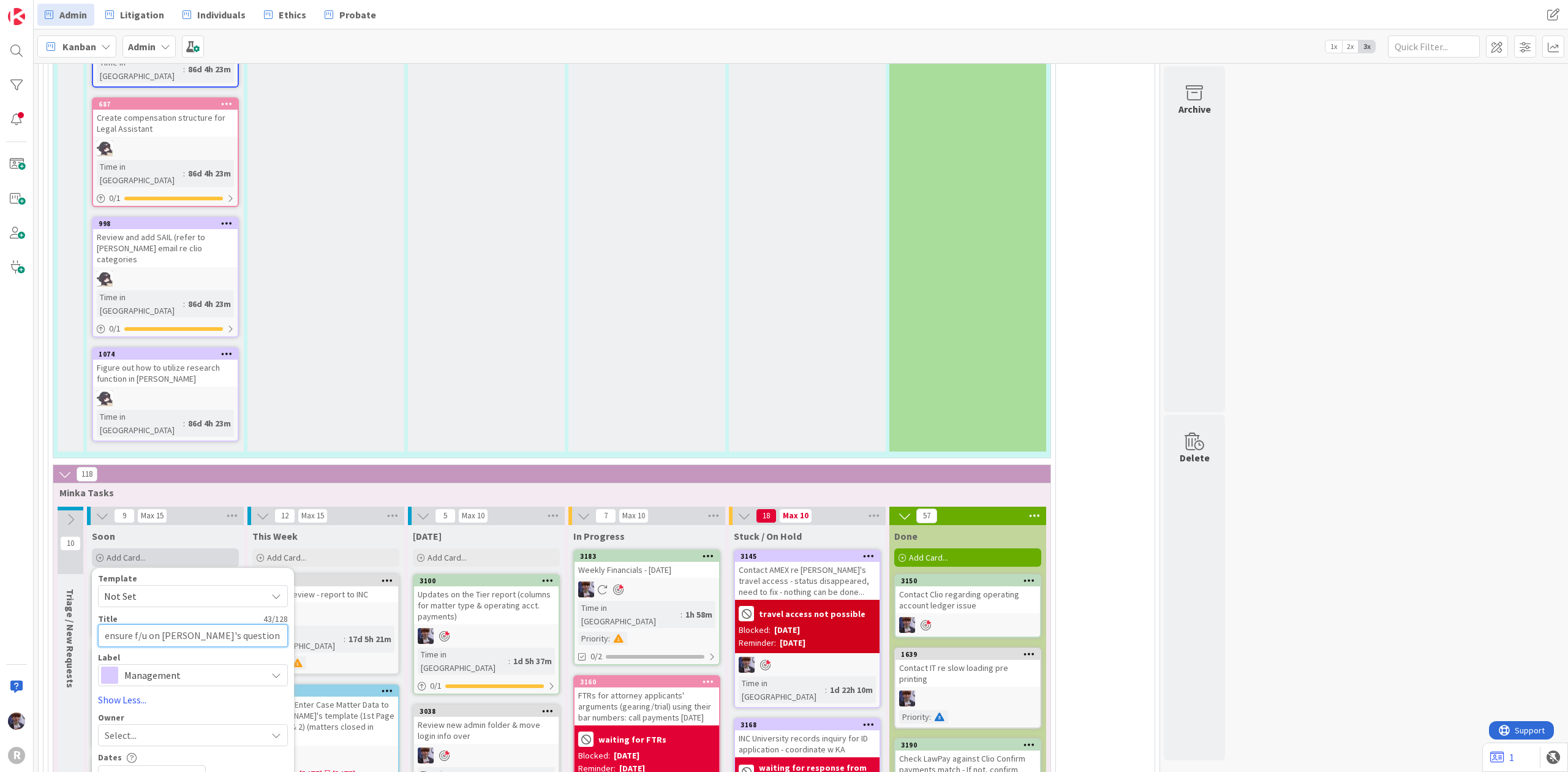
type textarea "x"
type textarea "ensure f/u on [PERSON_NAME]'s question re Agile Attorney"
type textarea "x"
type textarea "ensure f/u on [PERSON_NAME]'s question re Agile Attorney"
type textarea "x"
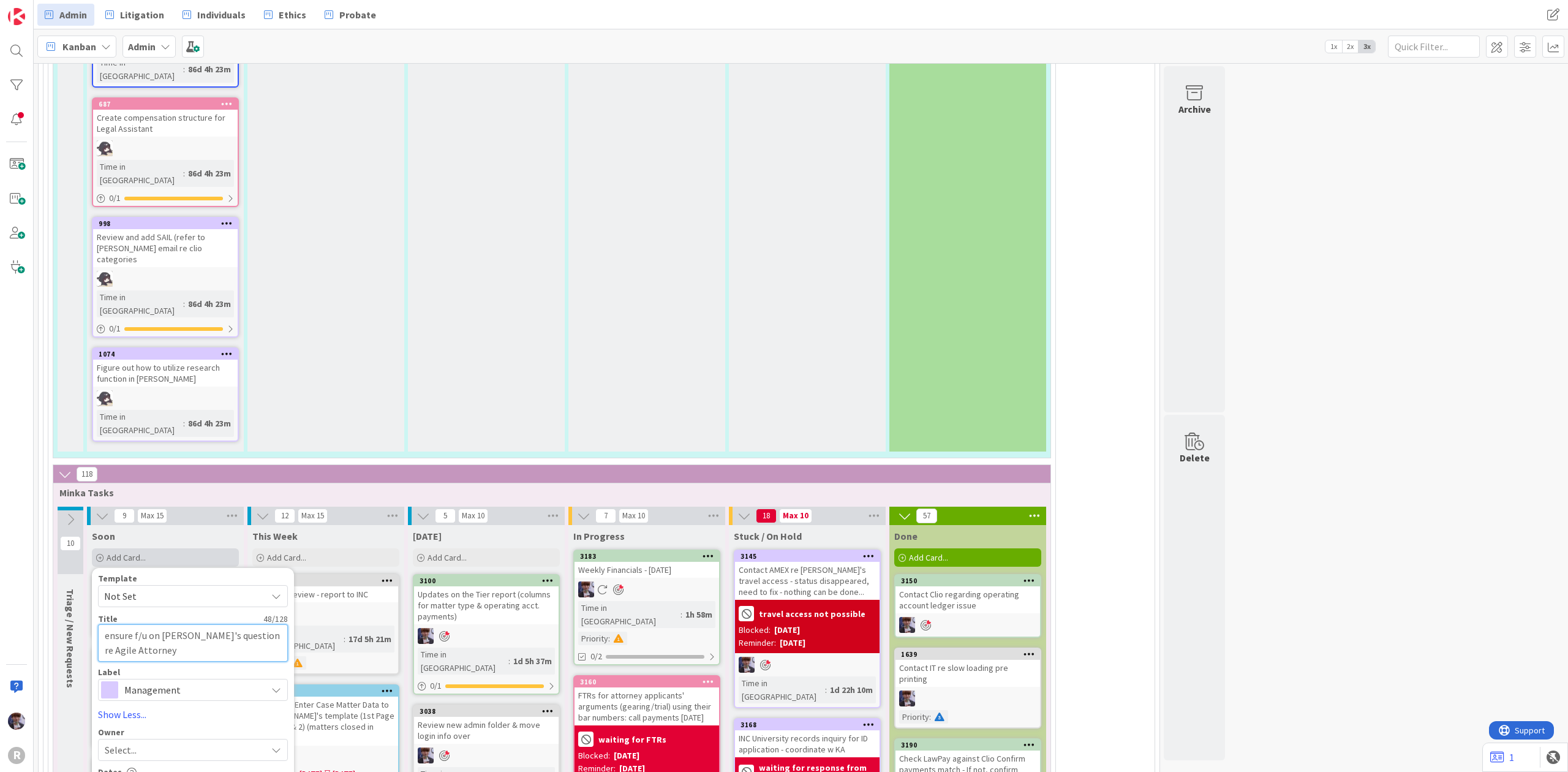
type textarea "ensure f/u on [PERSON_NAME]'s question re Agile Attorney r"
type textarea "x"
type textarea "ensure f/u on [PERSON_NAME]'s question re Agile Attorney re"
type textarea "x"
type textarea "ensure f/u on [PERSON_NAME]'s question re Agile Attorney rec"
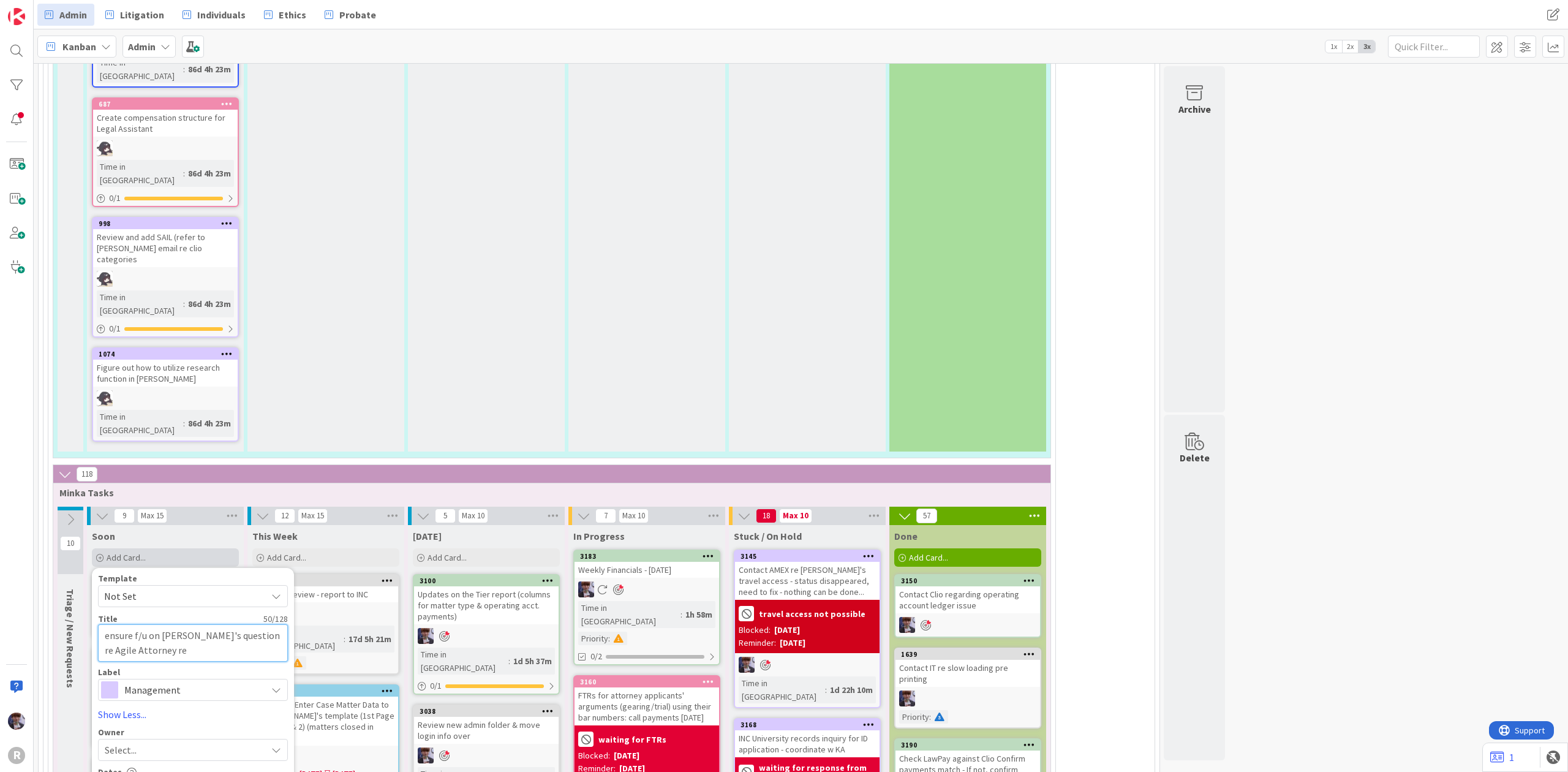
type textarea "x"
type textarea "ensure f/u on [PERSON_NAME]'s question re Agile Attorney reco"
type textarea "x"
type textarea "ensure f/u on [PERSON_NAME]'s question re Agile Attorney recon"
type textarea "x"
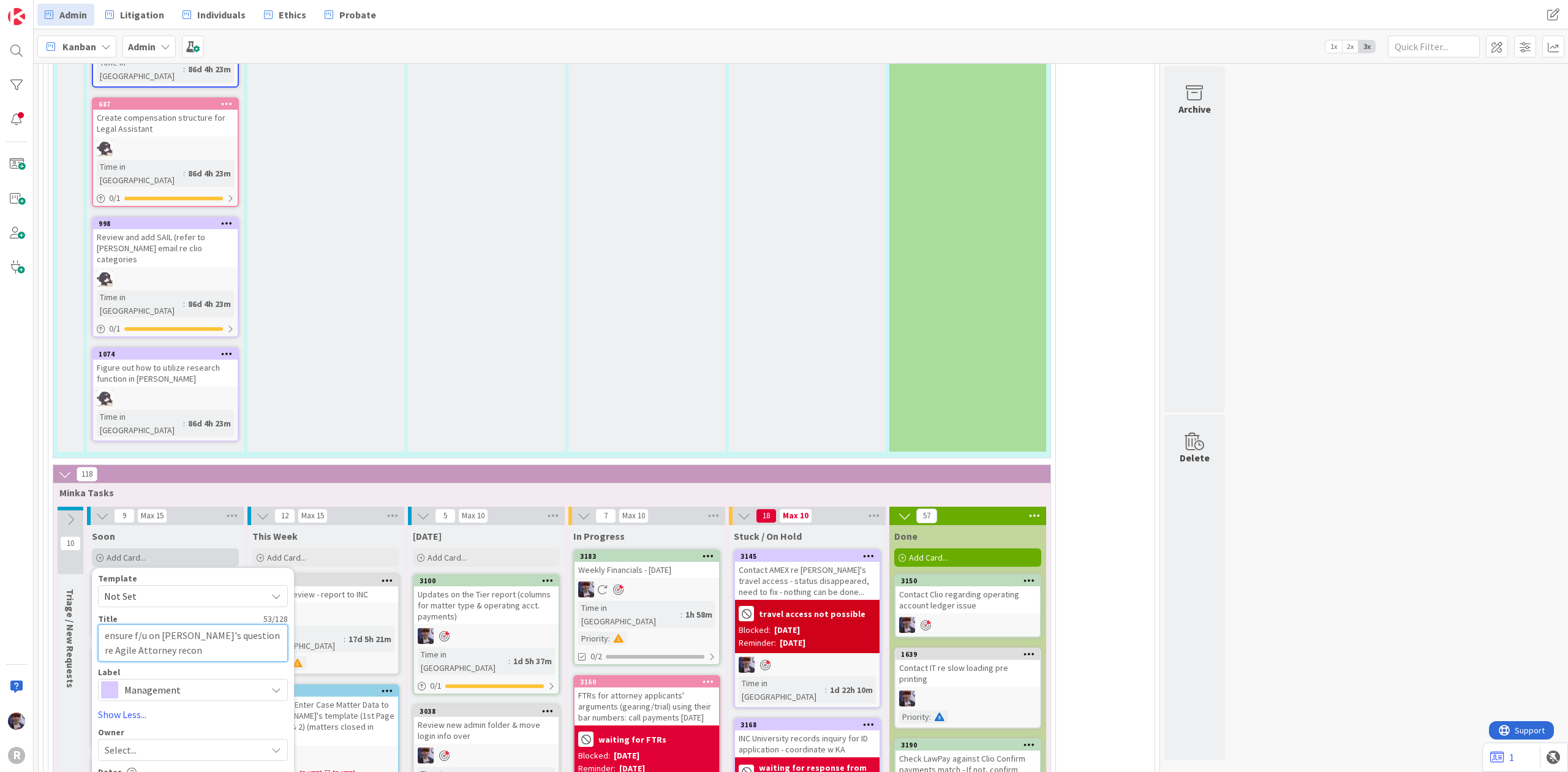
type textarea "ensure f/u on [PERSON_NAME]'s question re Agile Attorney reconc"
type textarea "x"
type textarea "ensure f/u on [PERSON_NAME]'s question re Agile Attorney reconci"
type textarea "x"
type textarea "ensure f/u on [PERSON_NAME]'s question re Agile Attorney reconcil"
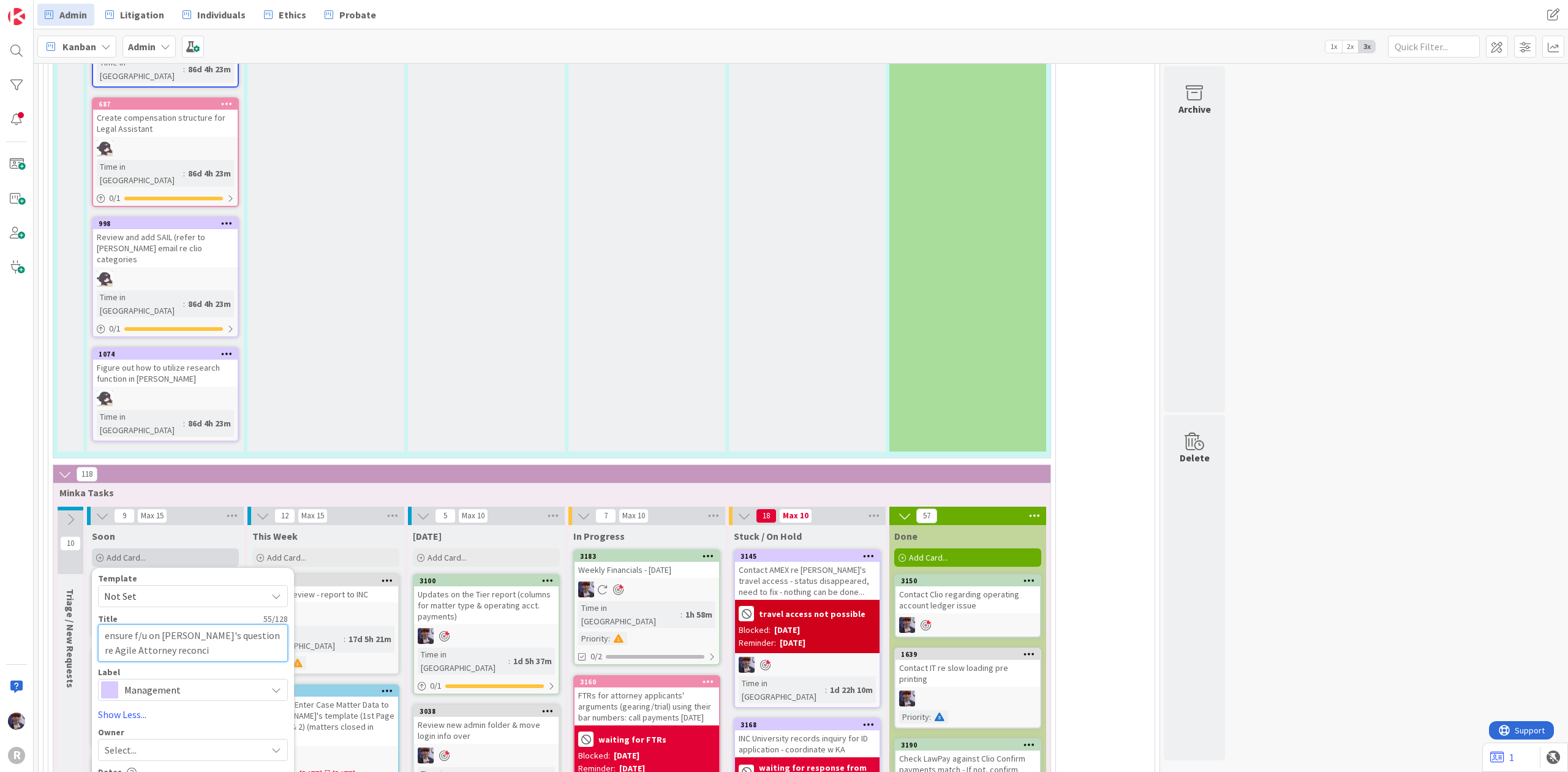
type textarea "x"
type textarea "ensure f/u on [PERSON_NAME]'s question re Agile Attorney reconcila"
type textarea "x"
type textarea "ensure f/u on [PERSON_NAME]'s question re Agile Attorney reconcilai"
type textarea "x"
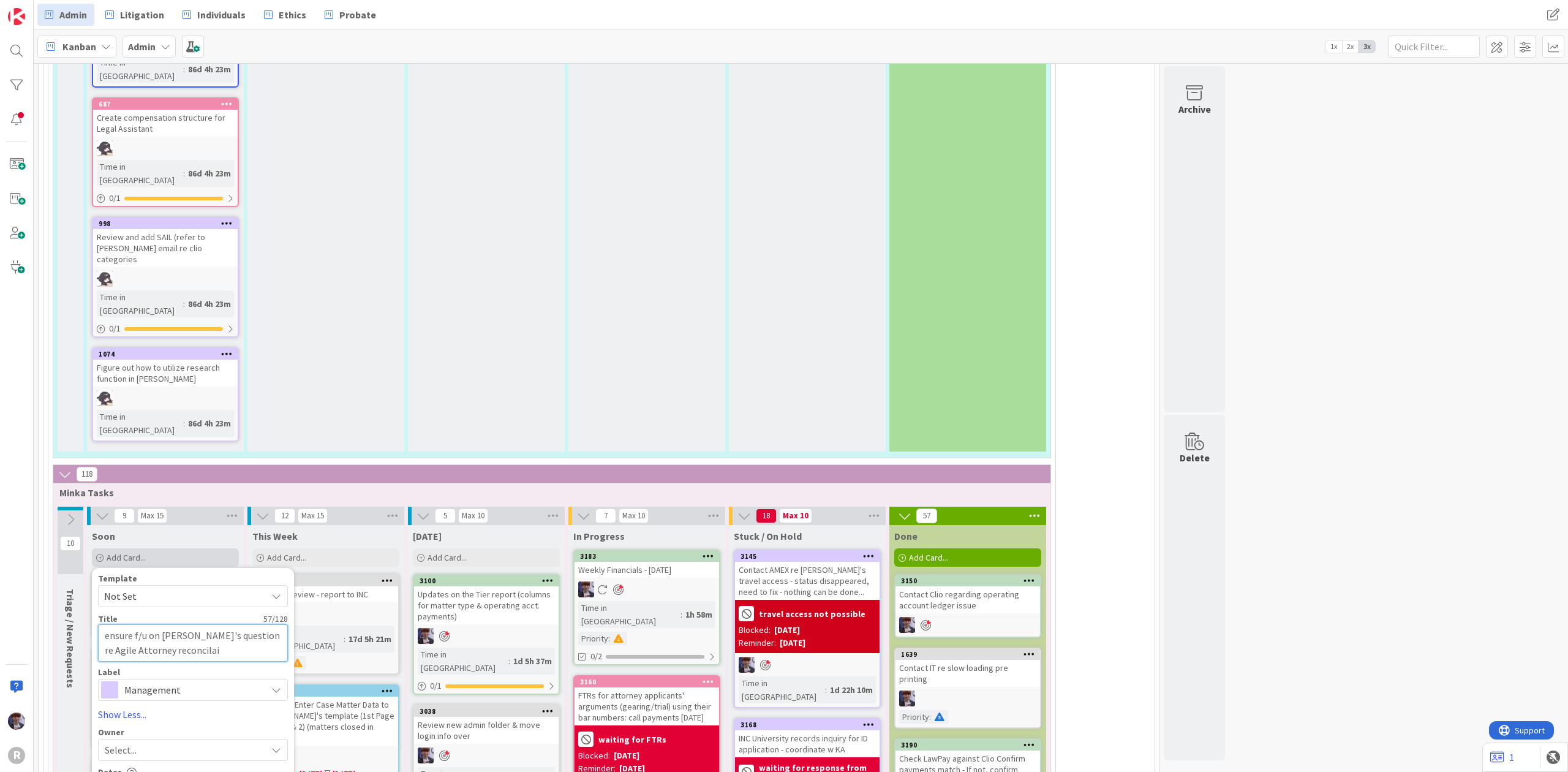
type textarea "ensure f/u on [PERSON_NAME]'s question re Agile Attorney reconcilait"
type textarea "x"
type textarea "ensure f/u on [PERSON_NAME]'s question re Agile Attorney reconcilaiti"
type textarea "x"
type textarea "ensure f/u on [PERSON_NAME]'s question re Agile Attorney reconcilaitio"
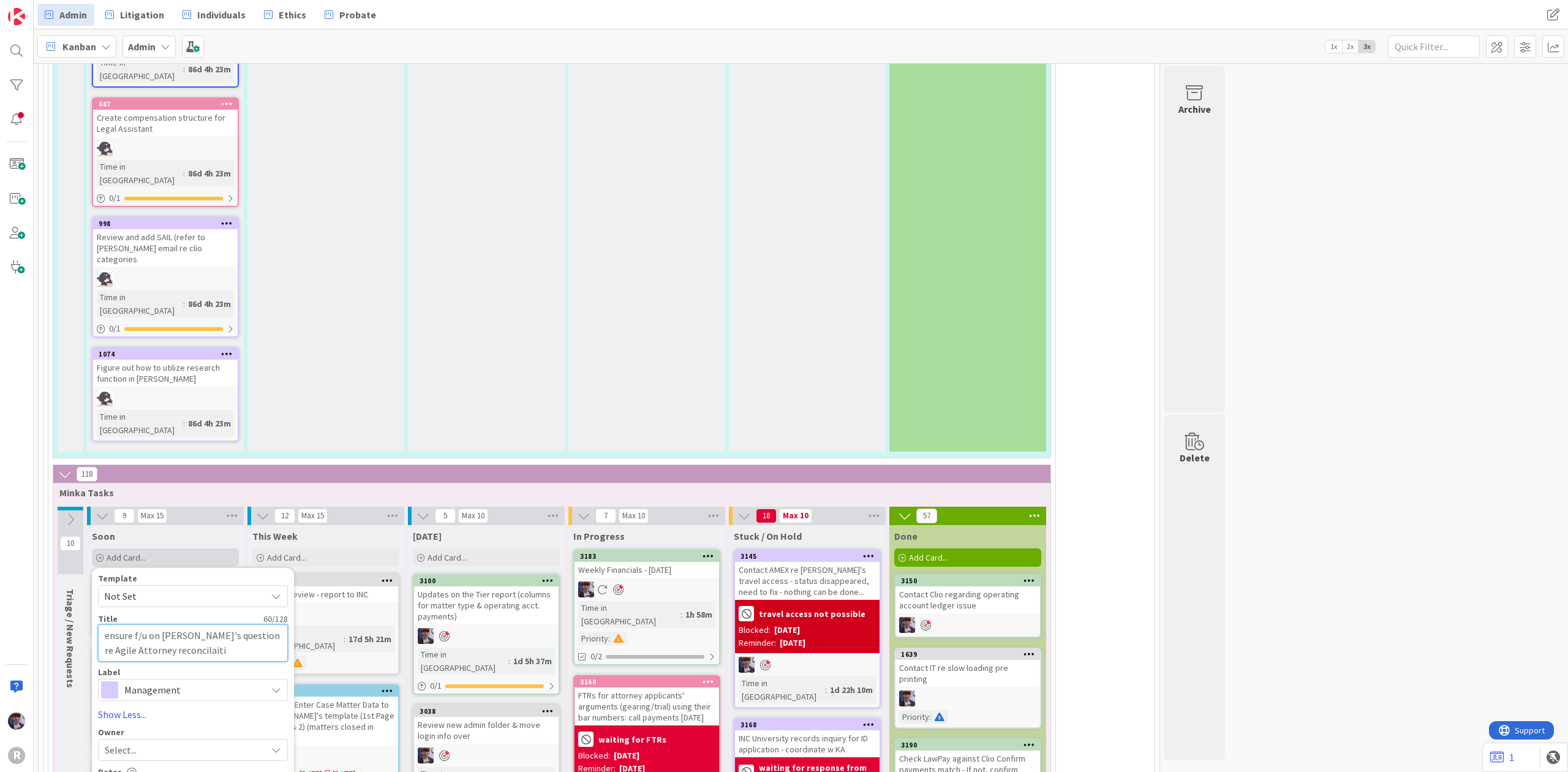
type textarea "x"
type textarea "ensure f/u on [PERSON_NAME]'s question re Agile Attorney reconcilaition"
type textarea "x"
click at [141, 624] on textarea "ensure f/u on [PERSON_NAME]'s question re Agile Attorney reconcilaition" at bounding box center [192, 643] width 190 height 37
type textarea "ensure f/u on [PERSON_NAME]'s question re Agile Attorney reconcilaition"
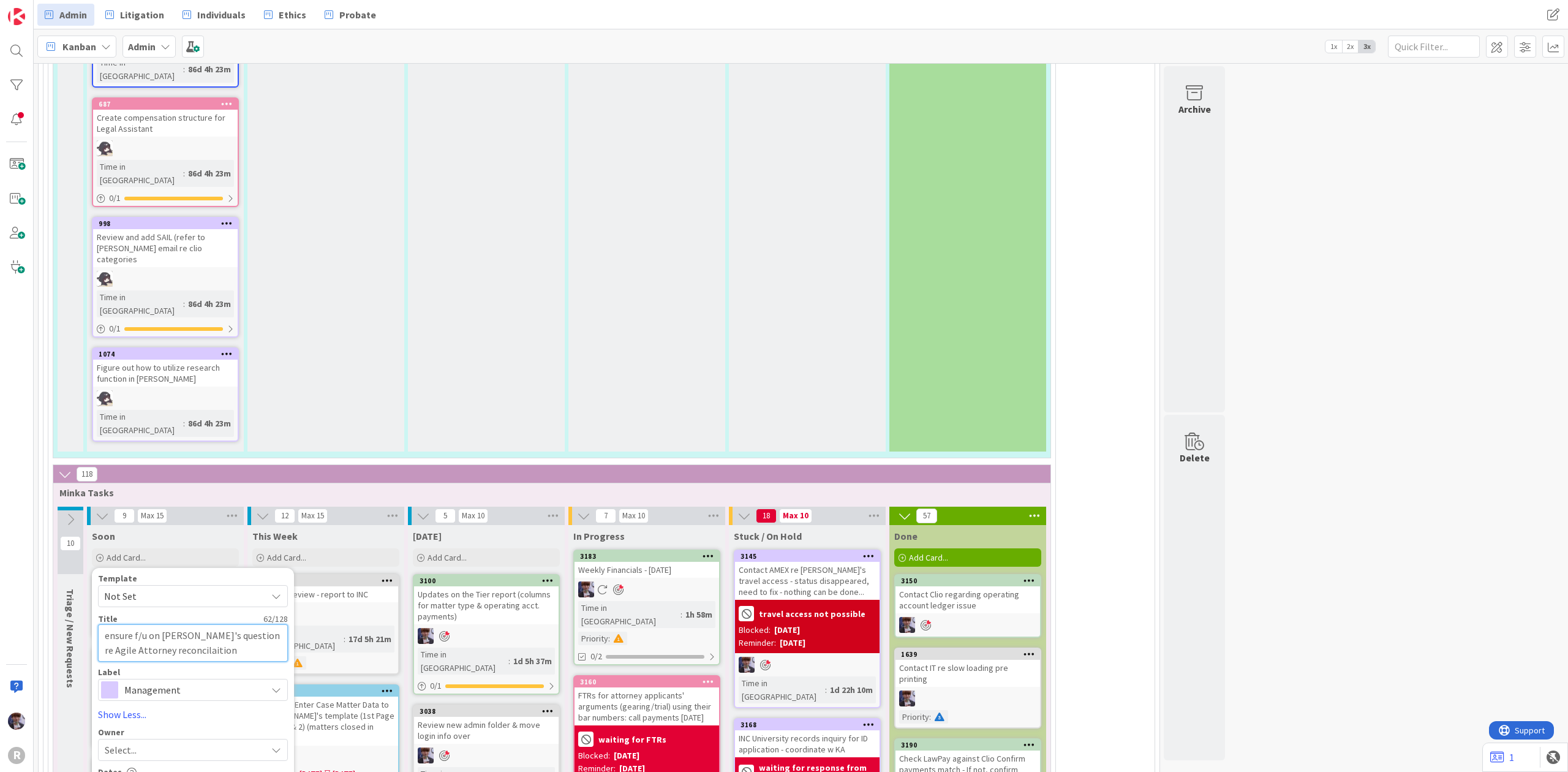
type textarea "x"
type textarea "ensure f/u on [PERSON_NAME]'s question re Agile Attorney p reconcilaition"
type textarea "x"
type textarea "ensure f/u on [PERSON_NAME]'s question re Agile Attorney pa reconcilaition"
type textarea "x"
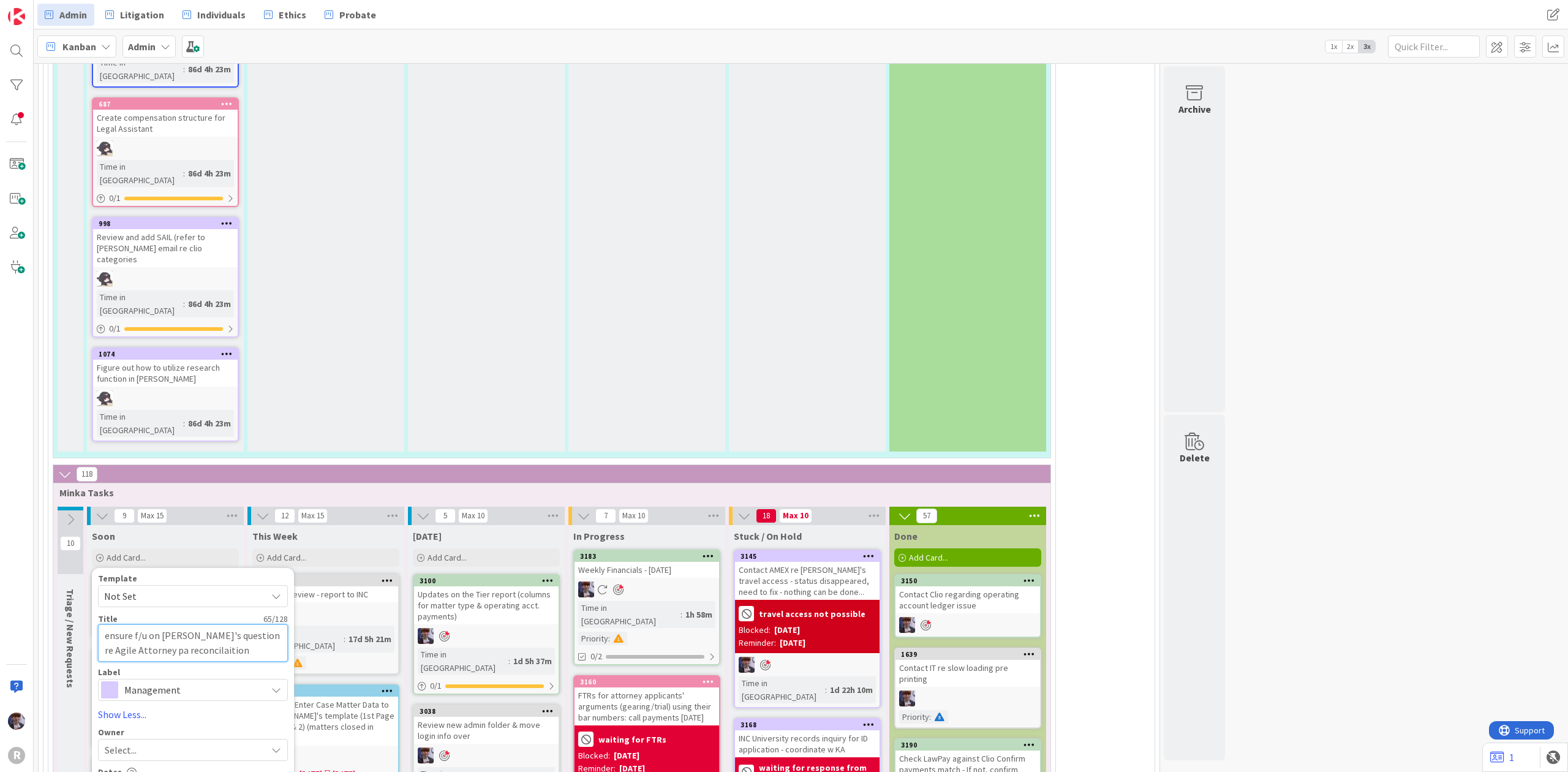
type textarea "ensure f/u on [PERSON_NAME]'s question re Agile Attorney pay reconcilaition"
type textarea "x"
type textarea "ensure f/u on [PERSON_NAME]'s question re Agile Attorney paym reconcilaition"
type textarea "x"
type textarea "ensure f/u on [PERSON_NAME]'s question re Agile Attorney payme reconcilaition"
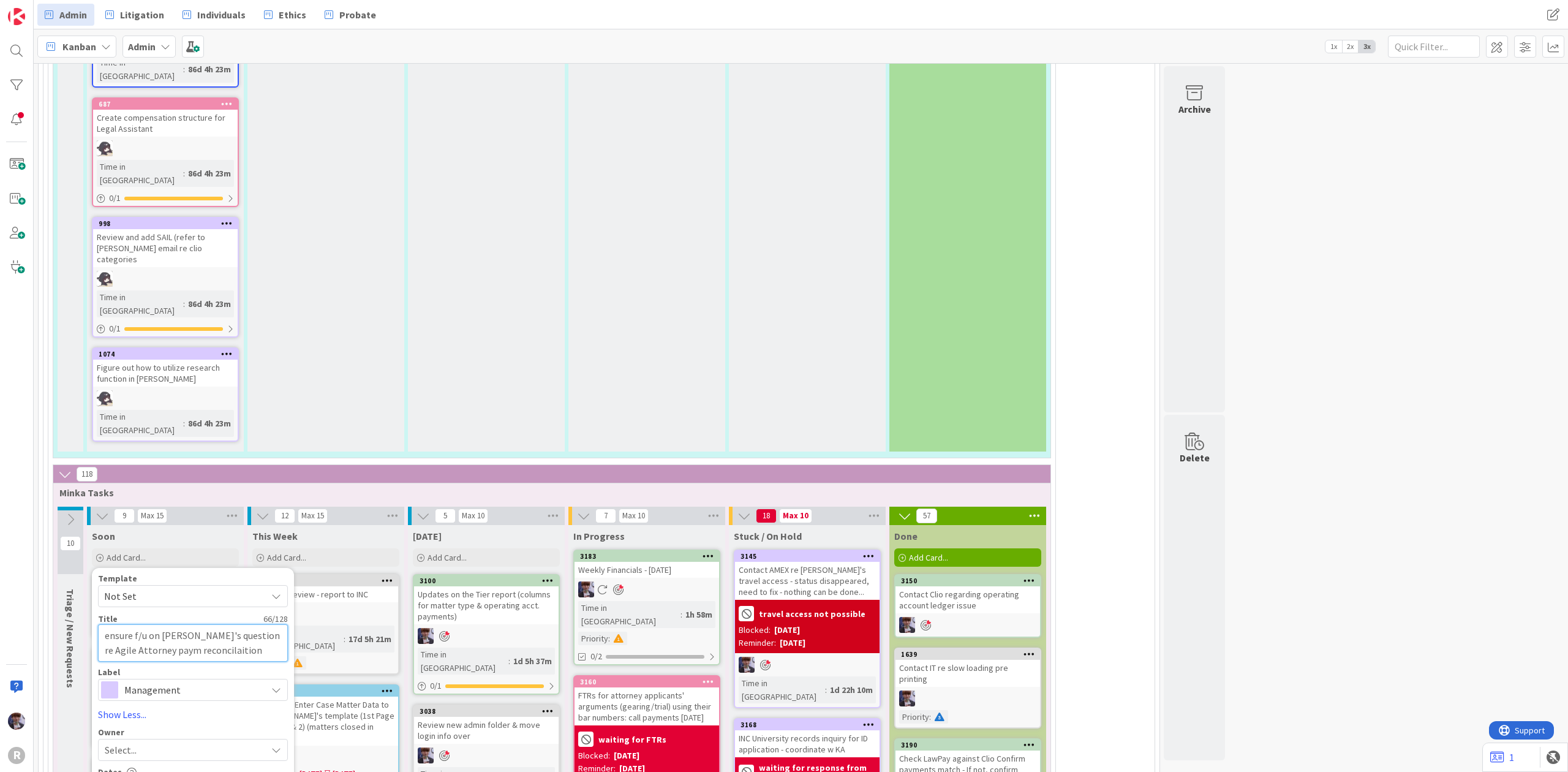
type textarea "x"
type textarea "ensure f/u on [PERSON_NAME]'s question re Agile Attorney paymen reconcilaition"
type textarea "x"
type textarea "ensure f/u on [PERSON_NAME]'s question re Agile Attorney payment reconcilaition"
type textarea "x"
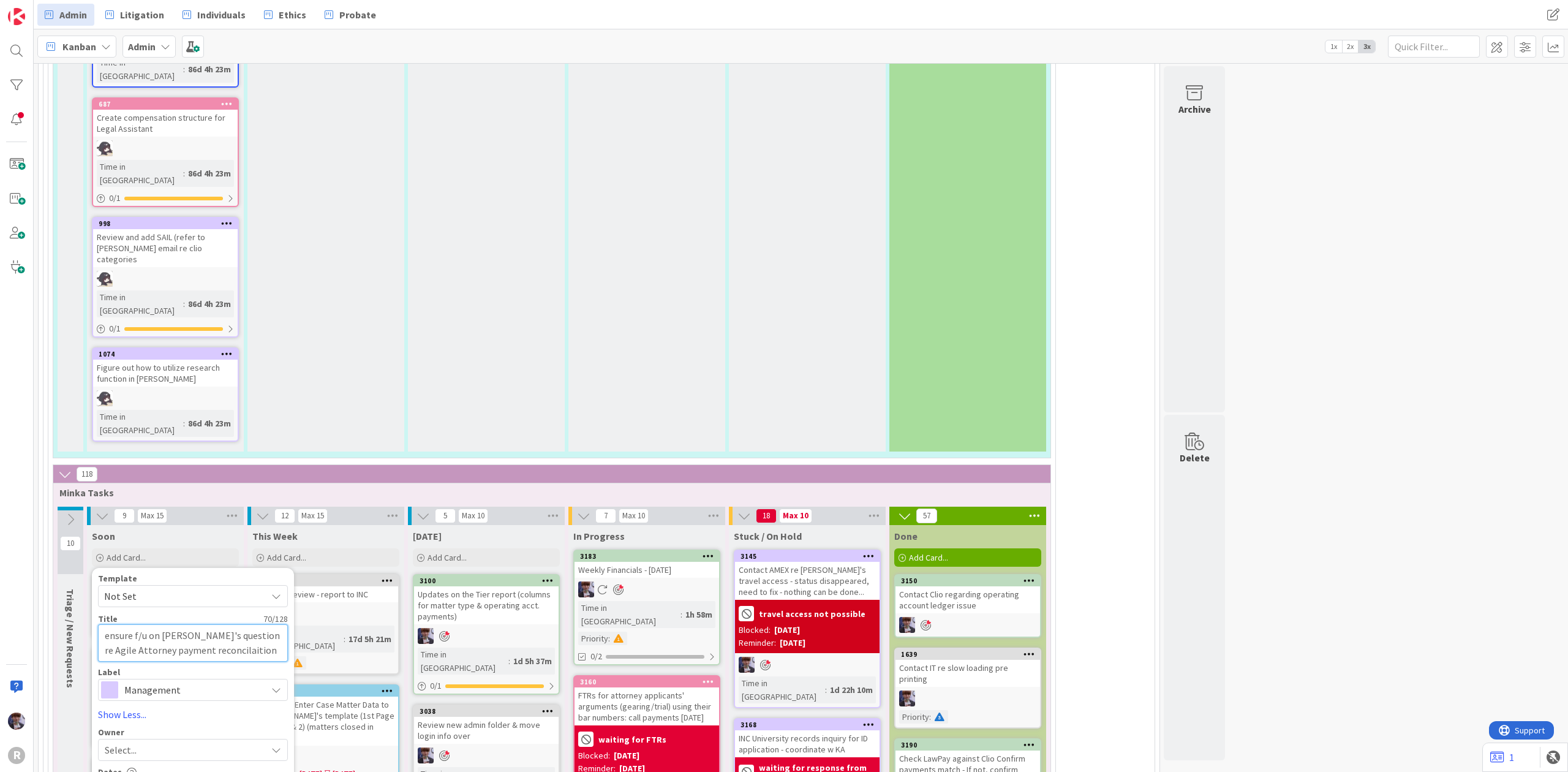
type textarea "ensure f/u on [PERSON_NAME]'s question re Agile Attorney payments reconcilaition"
type textarea "x"
click at [218, 624] on textarea "ensure f/u on [PERSON_NAME]'s question re Agile Attorney payments reconcilaition" at bounding box center [192, 643] width 190 height 37
type textarea "ensure f/u on [PERSON_NAME]'s question re Agile Attorney payments reconciliation"
type textarea "x"
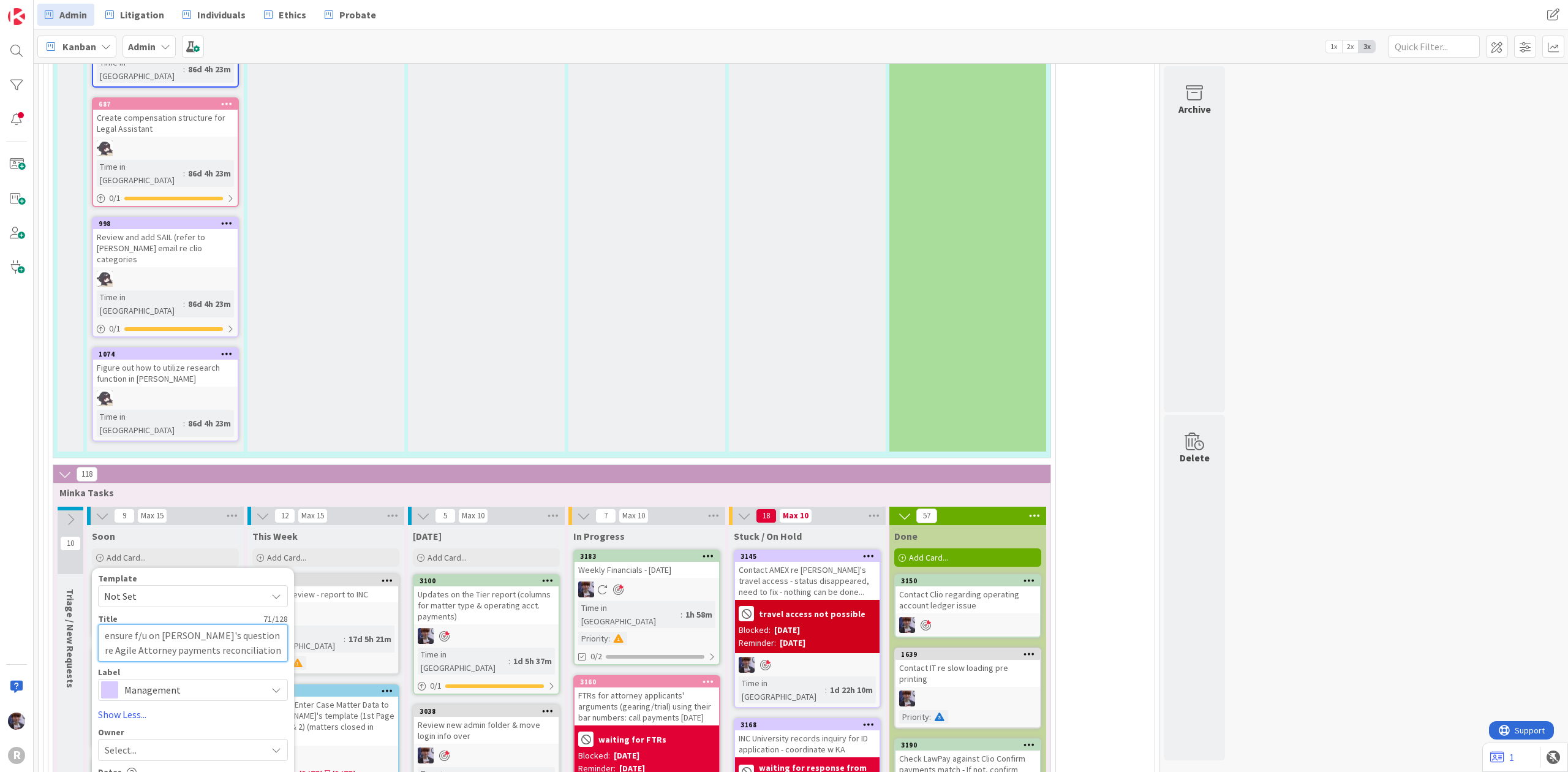
type textarea "ensure f/u on [PERSON_NAME]'s question re Agile Attorney payments reconciliation"
click at [199, 681] on span "Management" at bounding box center [192, 689] width 136 height 17
drag, startPoint x: 148, startPoint y: 422, endPoint x: 157, endPoint y: 410, distance: 15.0
click at [152, 574] on div "Template Not Set Title 71 / 128 ensure f/u on [PERSON_NAME]'s question re Agile…" at bounding box center [192, 736] width 190 height 325
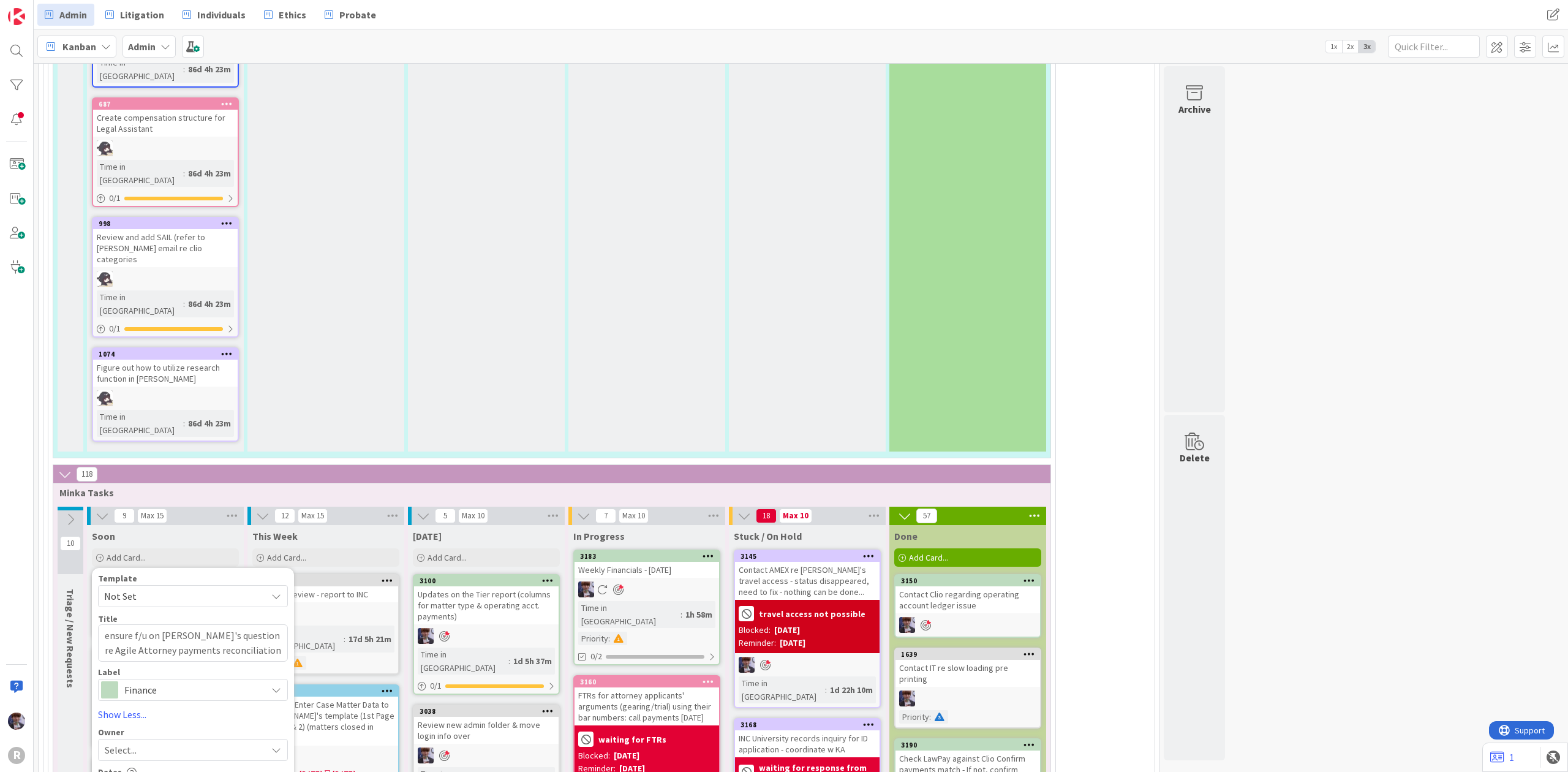
click at [158, 743] on div "Select..." at bounding box center [186, 750] width 162 height 15
type textarea "x"
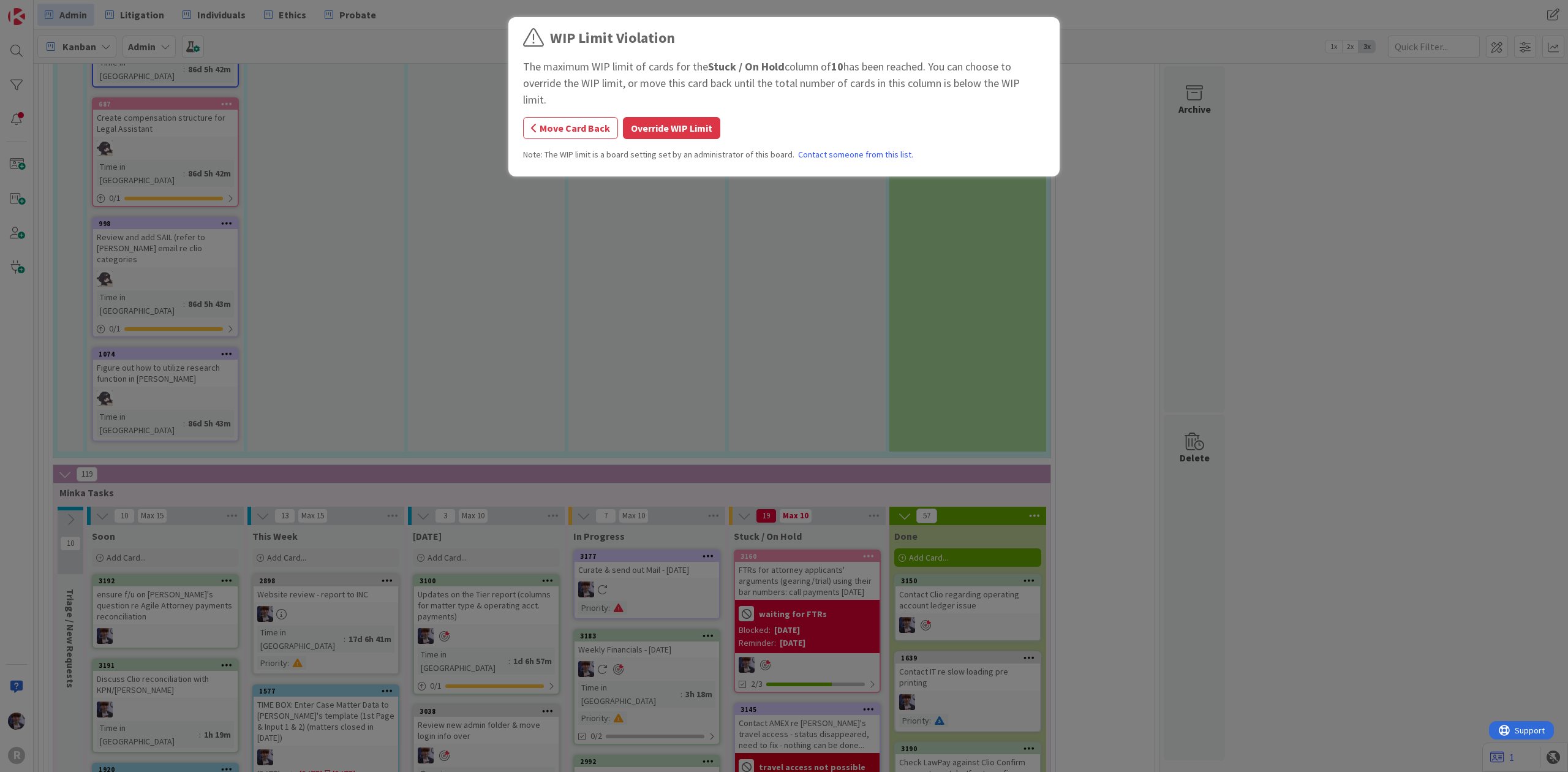
click at [658, 118] on button "Override WIP Limit" at bounding box center [671, 127] width 97 height 22
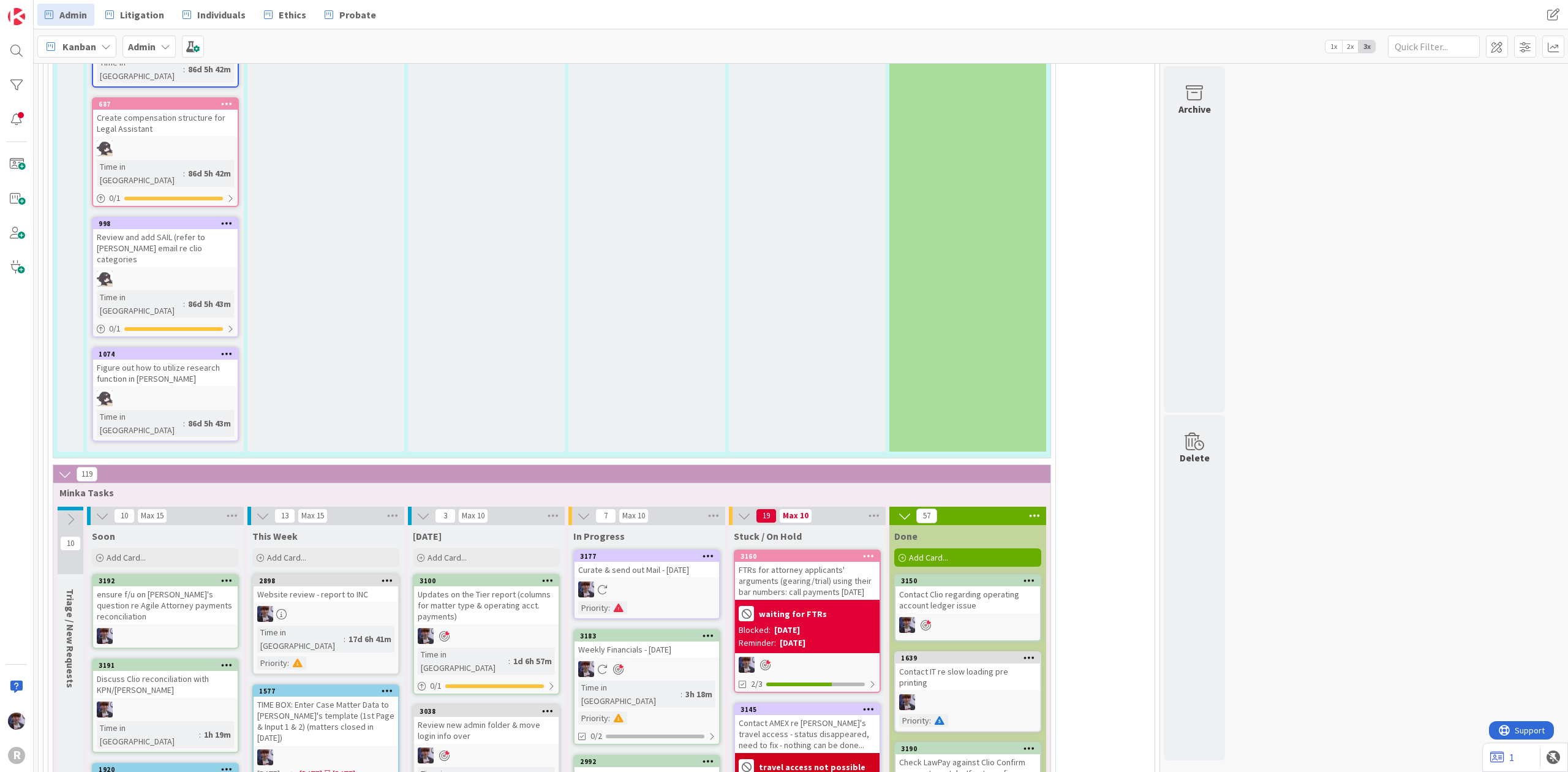
click at [780, 562] on div "FTRs for attorney applicants' arguments (gearing/trial) using their bar numbers…" at bounding box center [808, 581] width 144 height 38
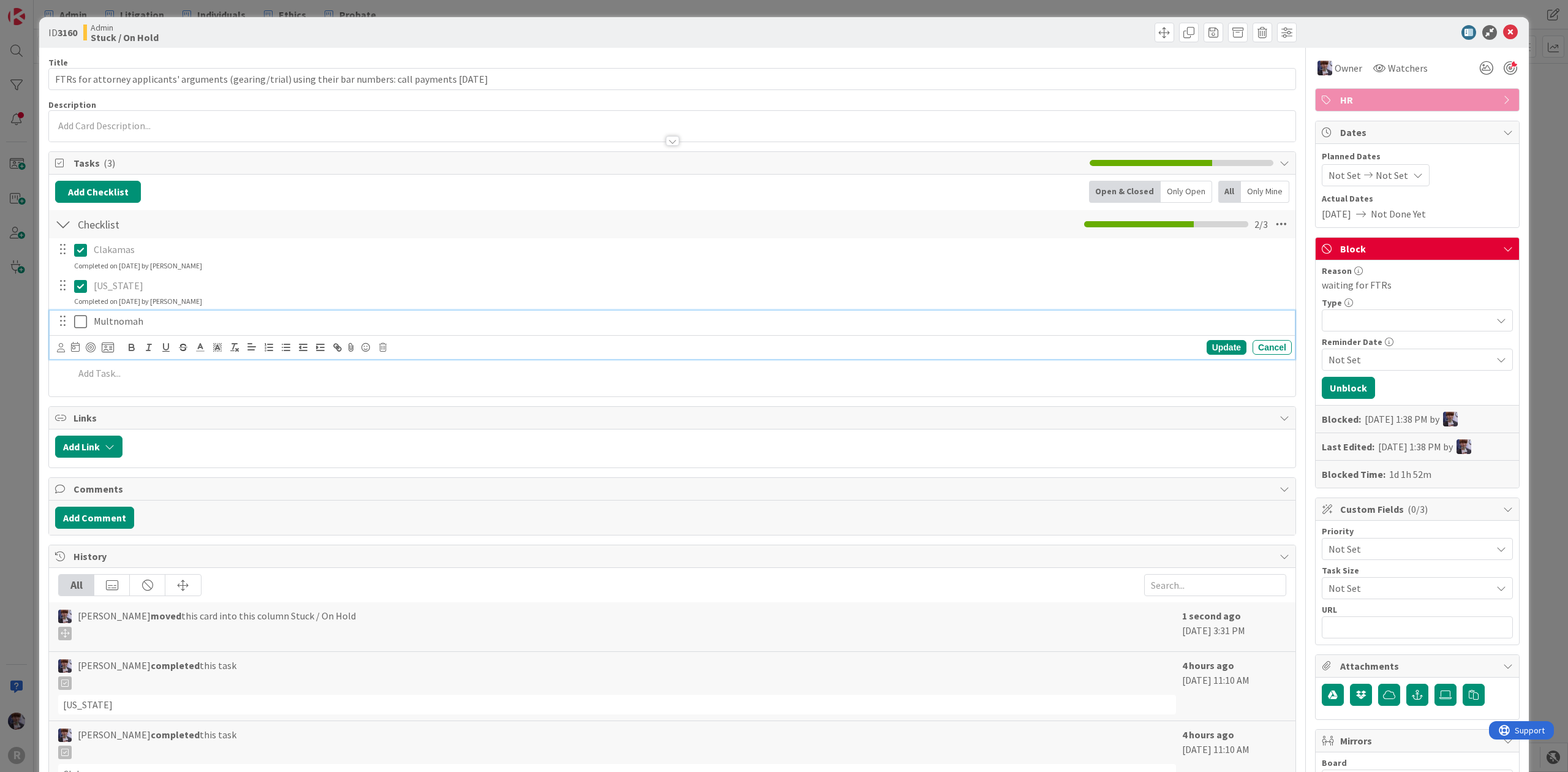
click at [79, 327] on icon at bounding box center [80, 321] width 12 height 15
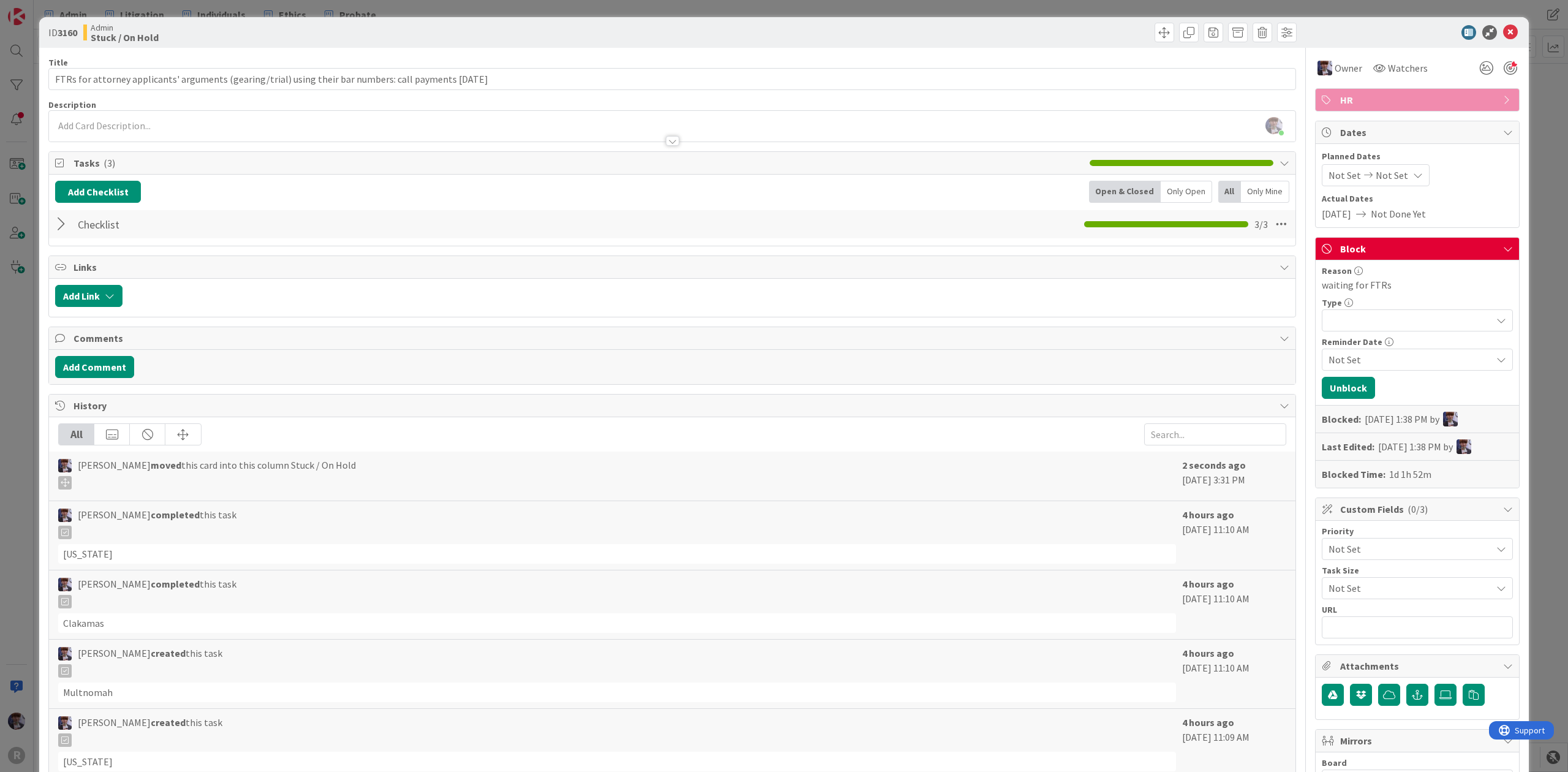
click at [66, 229] on div at bounding box center [63, 223] width 16 height 22
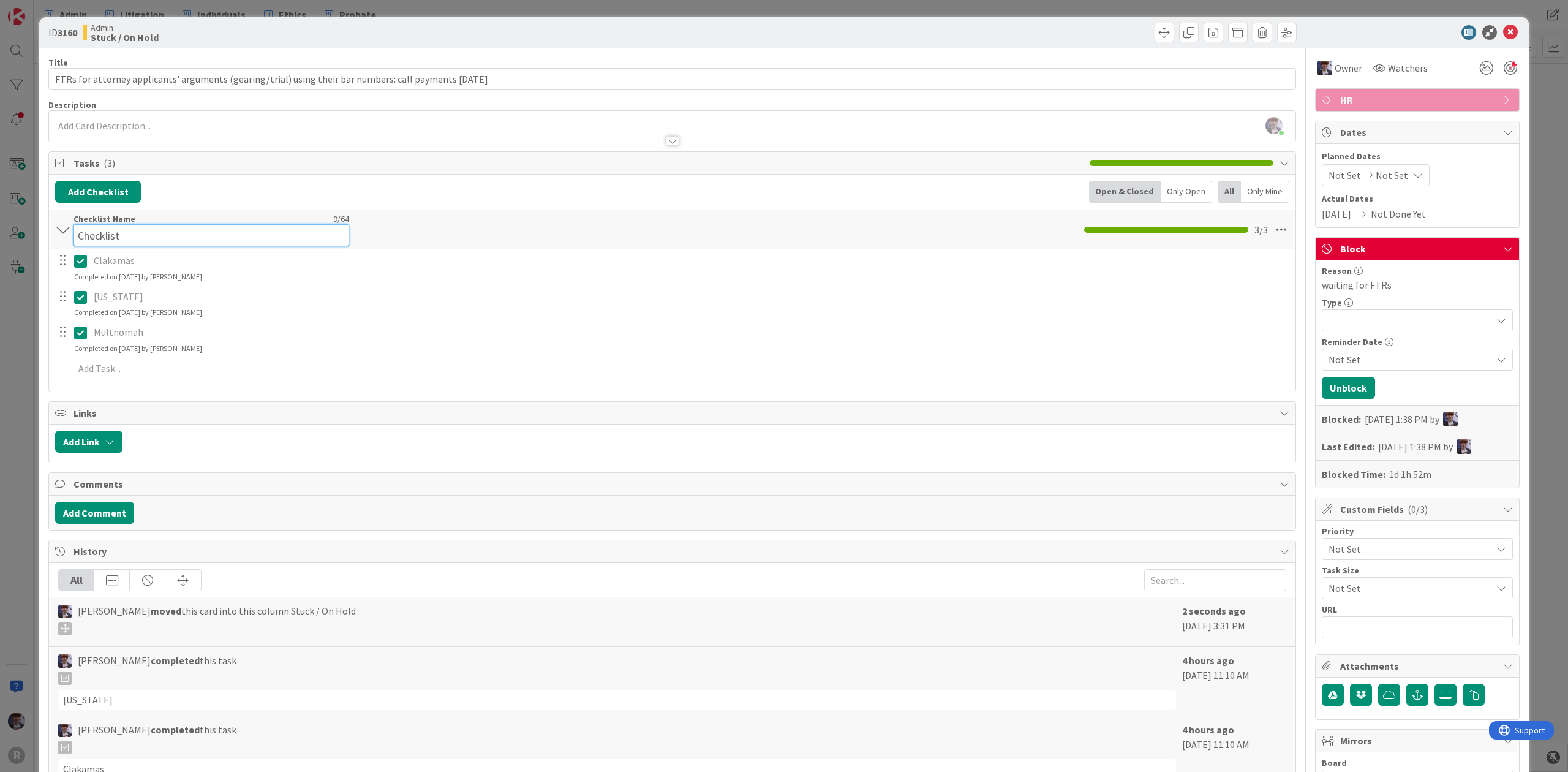
click at [128, 226] on input "Checklist" at bounding box center [212, 235] width 276 height 22
type input "Checklist: Payments made"
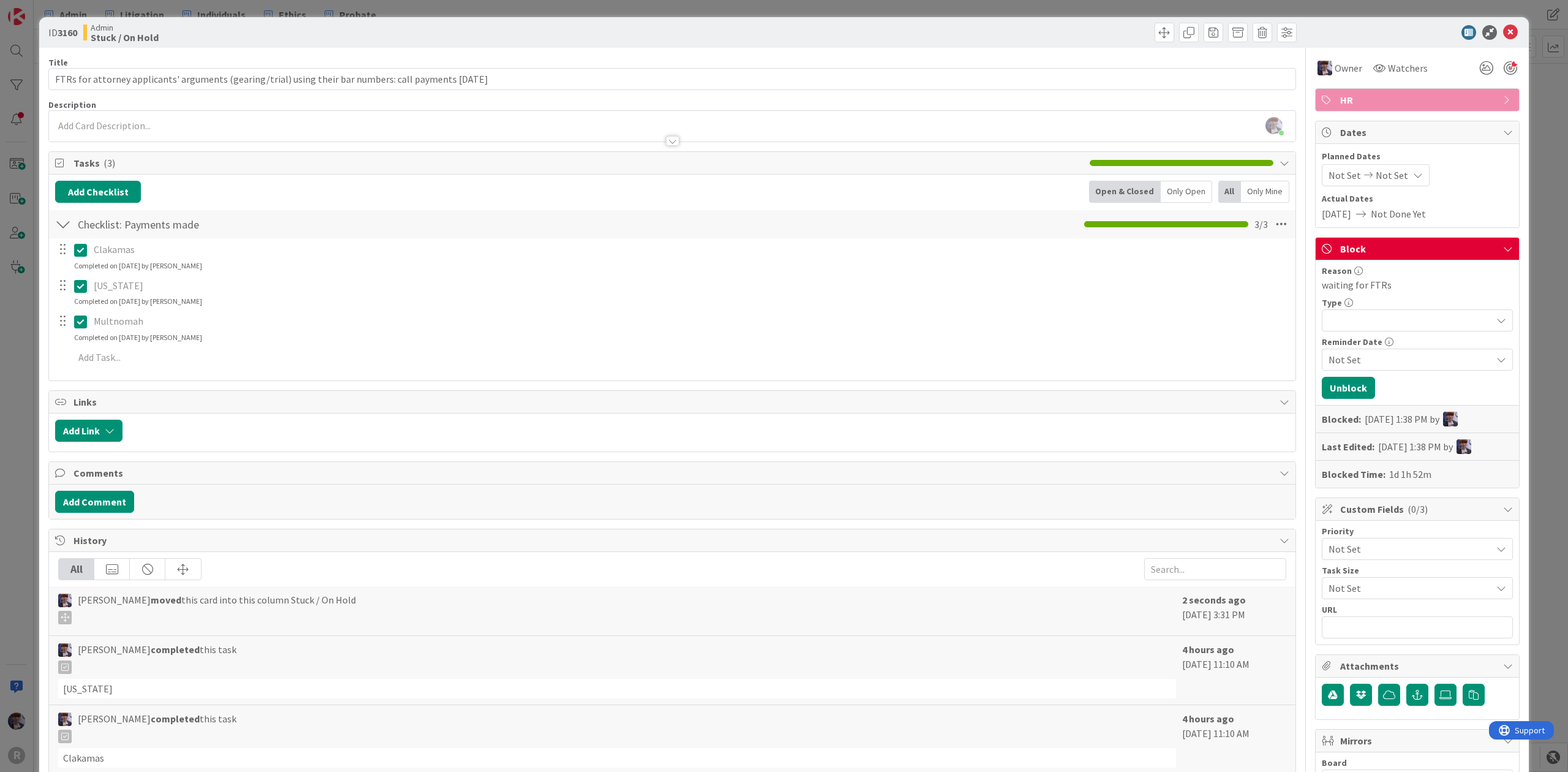
click at [30, 362] on div "ID 3160 Admin Stuck / On Hold Title 100 / 128 FTRs for attorney applicants' arg…" at bounding box center [784, 386] width 1568 height 772
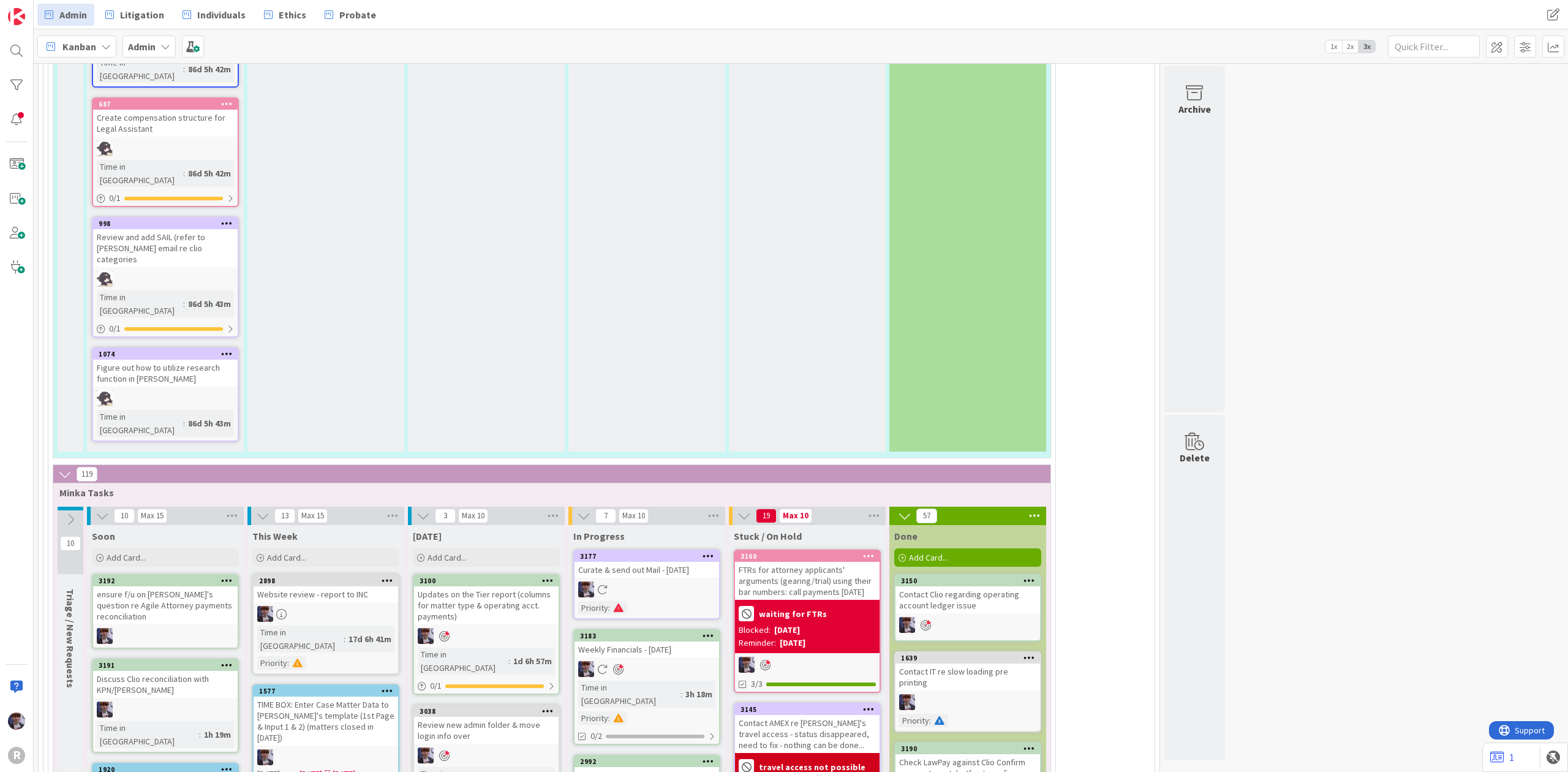
click at [659, 767] on div "client call - [PERSON_NAME] paid f/us: tried contacting [PERSON_NAME] again" at bounding box center [646, 785] width 144 height 38
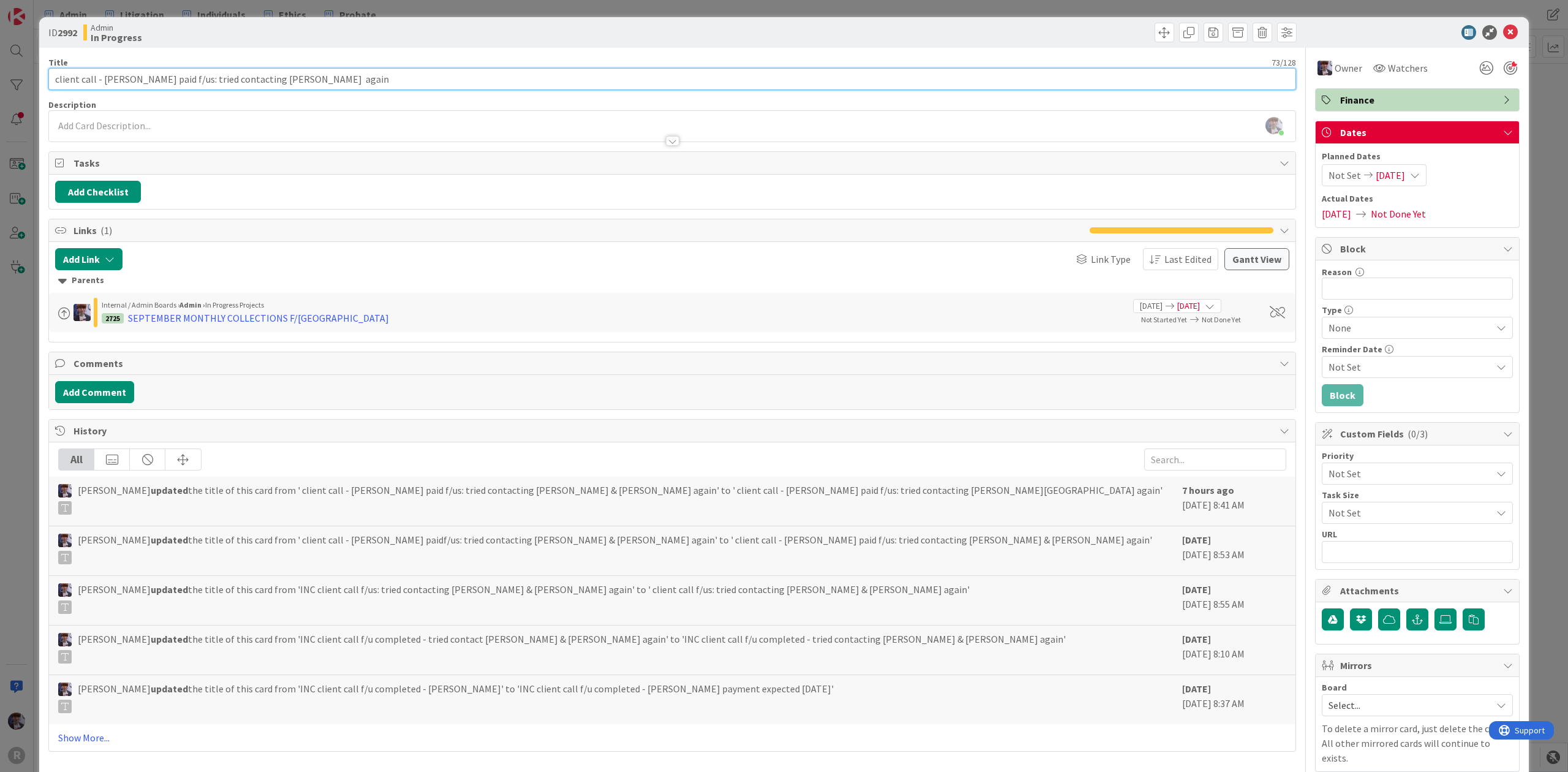
drag, startPoint x: 282, startPoint y: 79, endPoint x: 243, endPoint y: 82, distance: 39.1
click at [243, 82] on input "client call - [PERSON_NAME] paid f/us: tried contacting [PERSON_NAME] again" at bounding box center [672, 78] width 1248 height 22
type input "client call - [PERSON_NAME] paid f/us: tried contacting [PERSON_NAME] again"
click at [12, 344] on div "ID 2992 Admin In Progress Title 64 / 128 client call - [PERSON_NAME] paid f/us:…" at bounding box center [784, 386] width 1568 height 772
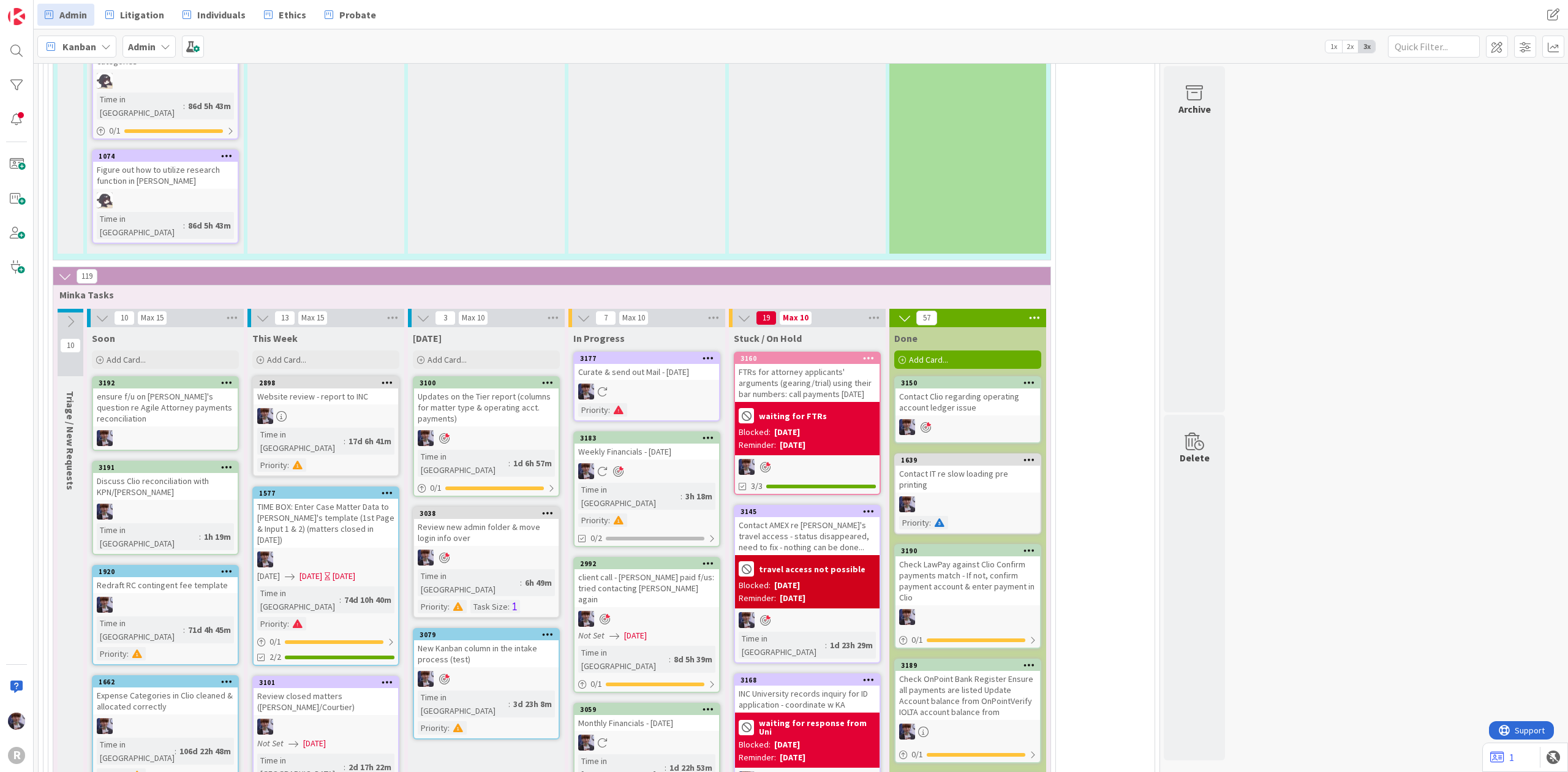
scroll to position [2613, 0]
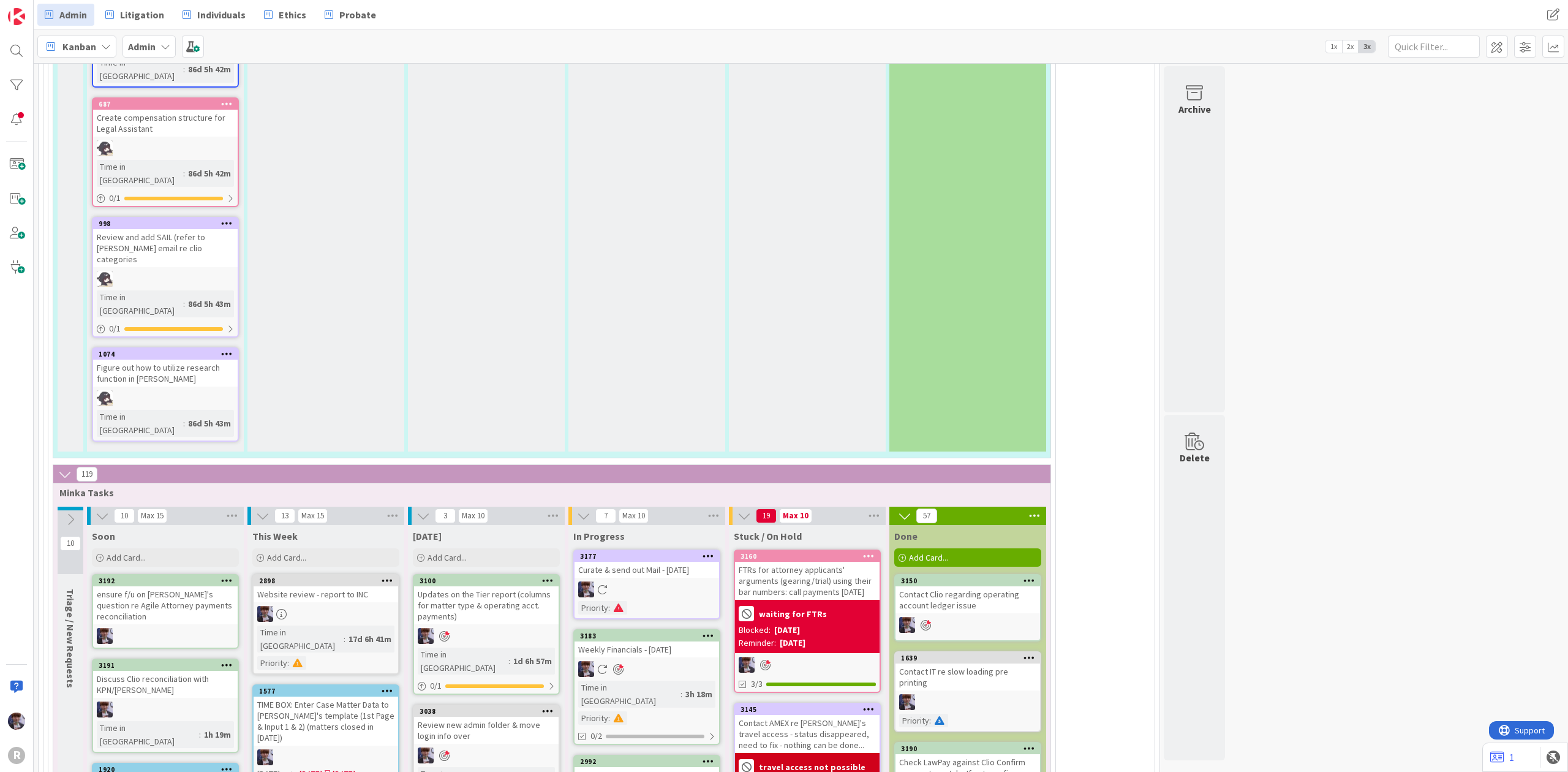
click at [665, 630] on div "3183 Weekly Financials - [DATE] Time in Column : 3h 18m Priority : 0/2" at bounding box center [646, 687] width 147 height 116
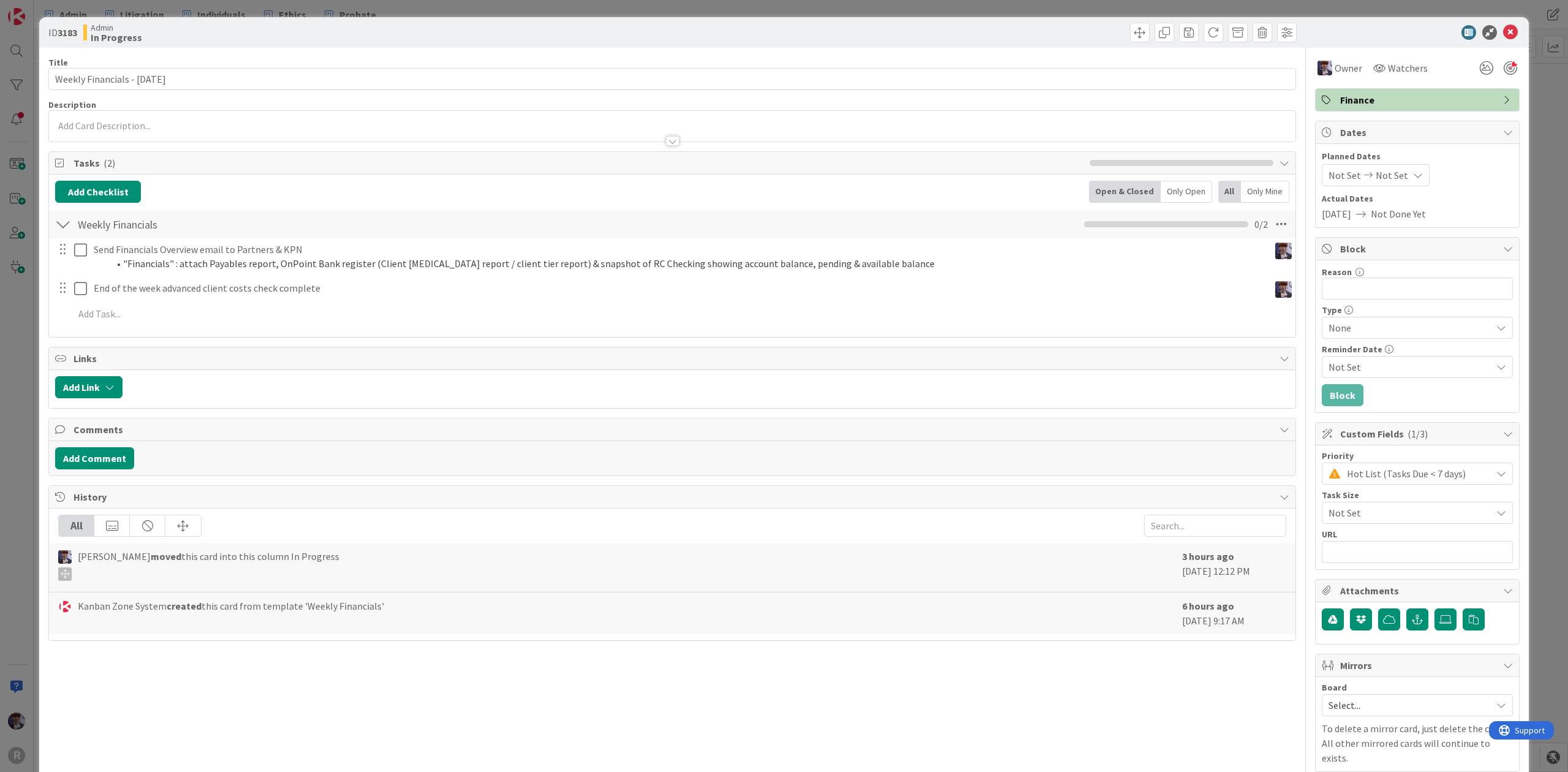
click at [15, 376] on div "ID 3183 Admin In Progress Title 30 / 128 Weekly Financials - [DATE] Description…" at bounding box center [784, 386] width 1568 height 772
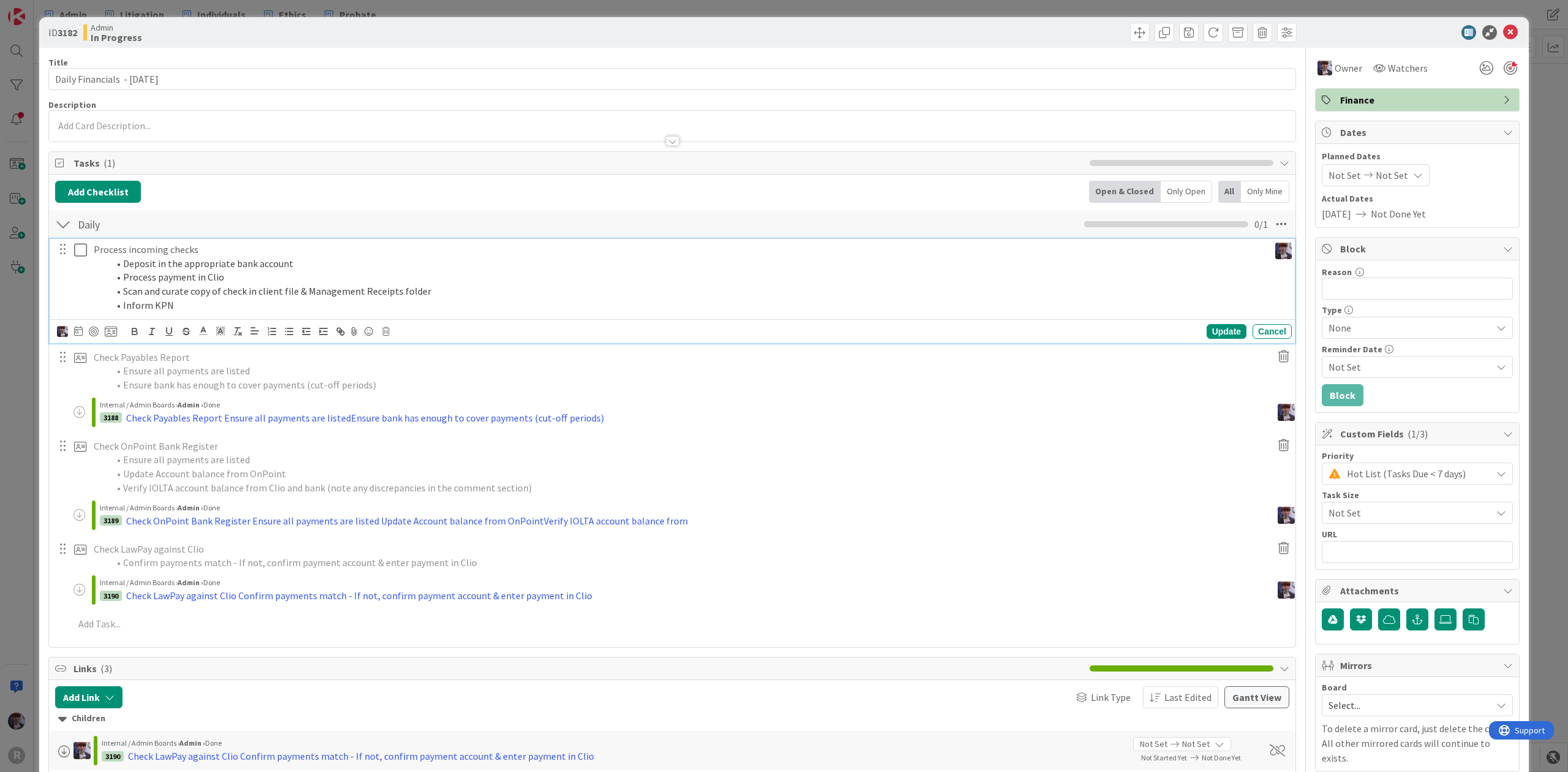
click at [150, 255] on p "Process incoming checks" at bounding box center [678, 249] width 1171 height 14
click at [107, 331] on icon at bounding box center [111, 331] width 12 height 11
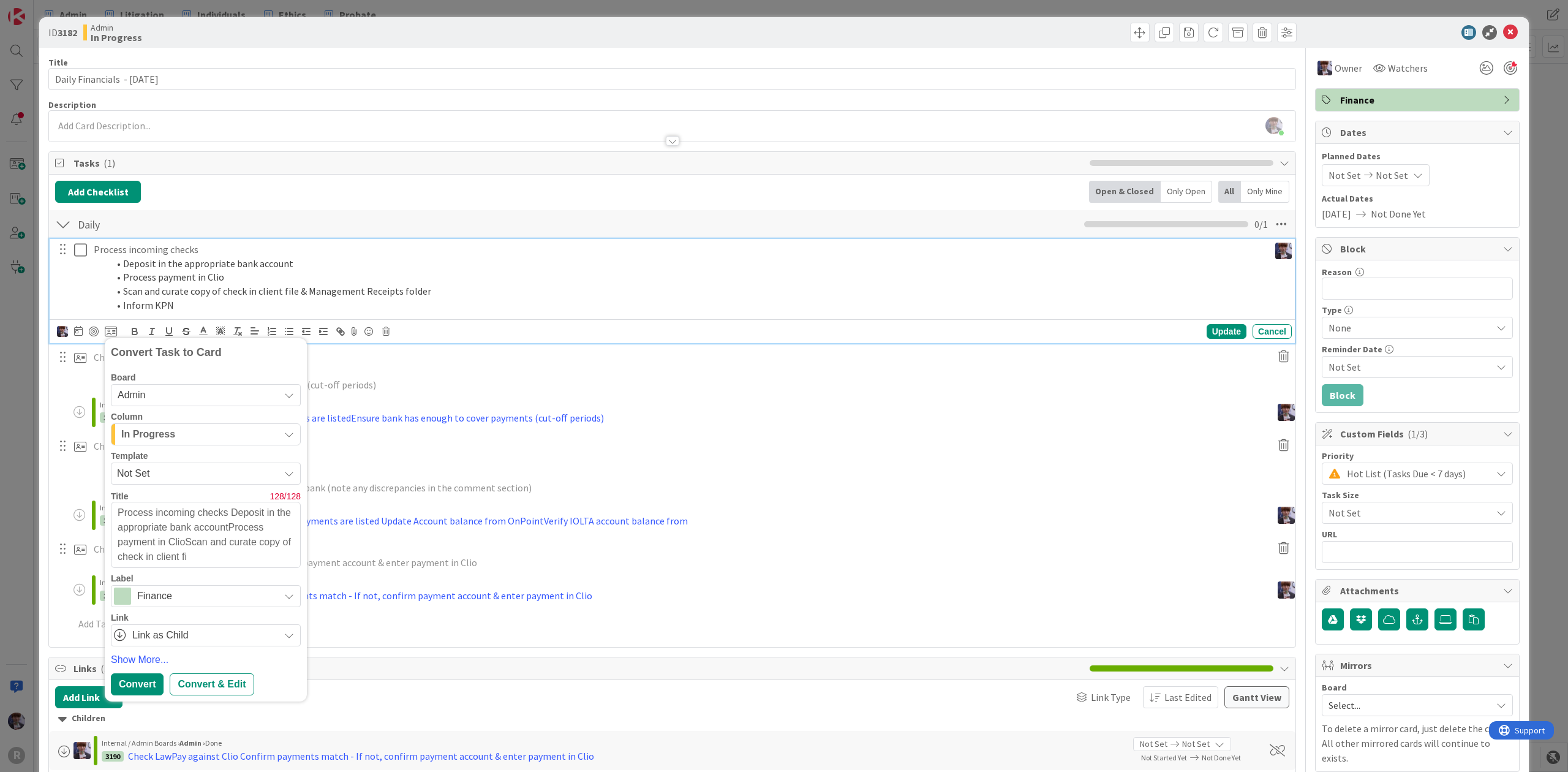
click at [183, 432] on div "In Progress" at bounding box center [199, 435] width 161 height 20
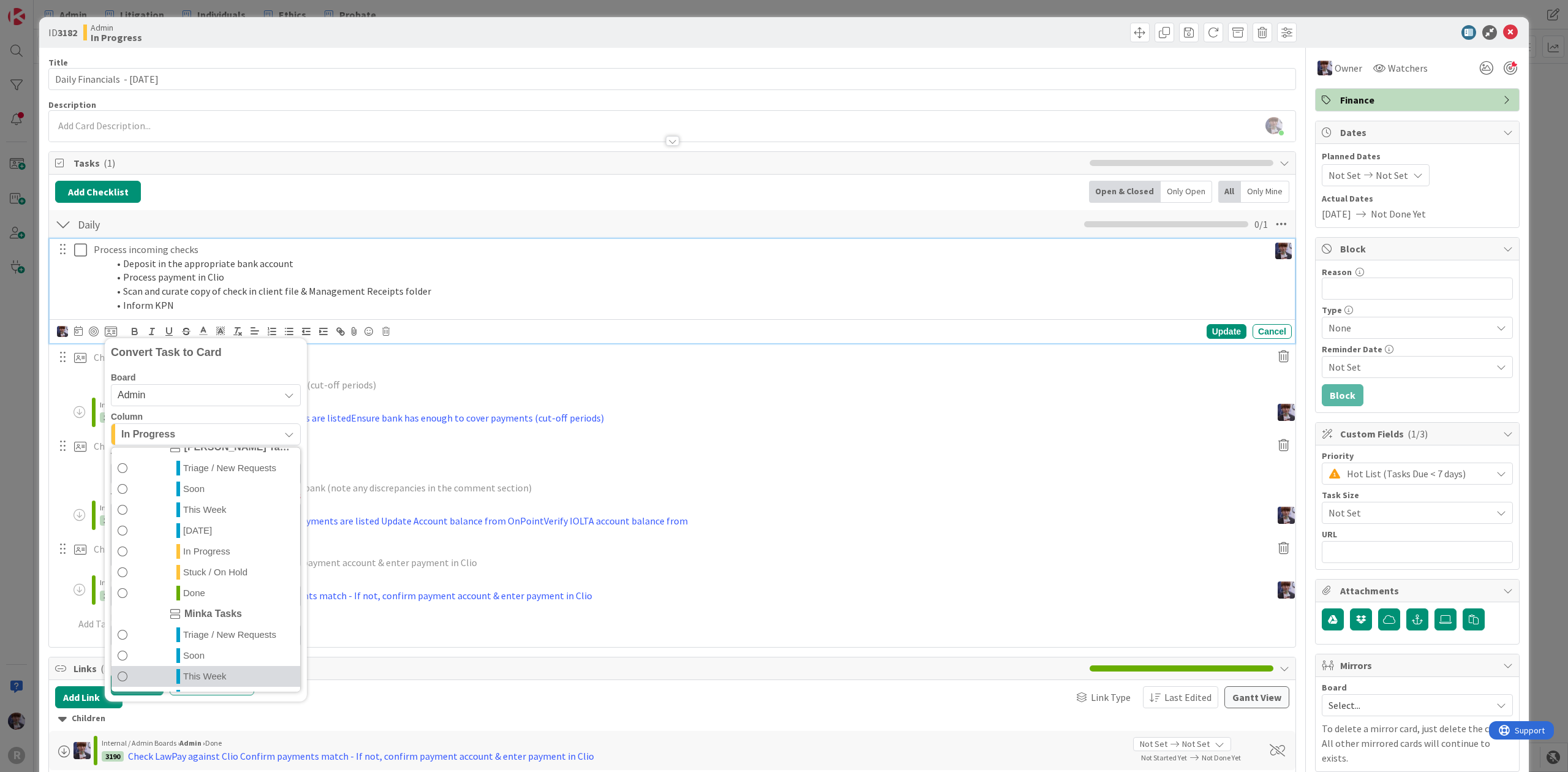
scroll to position [288, 0]
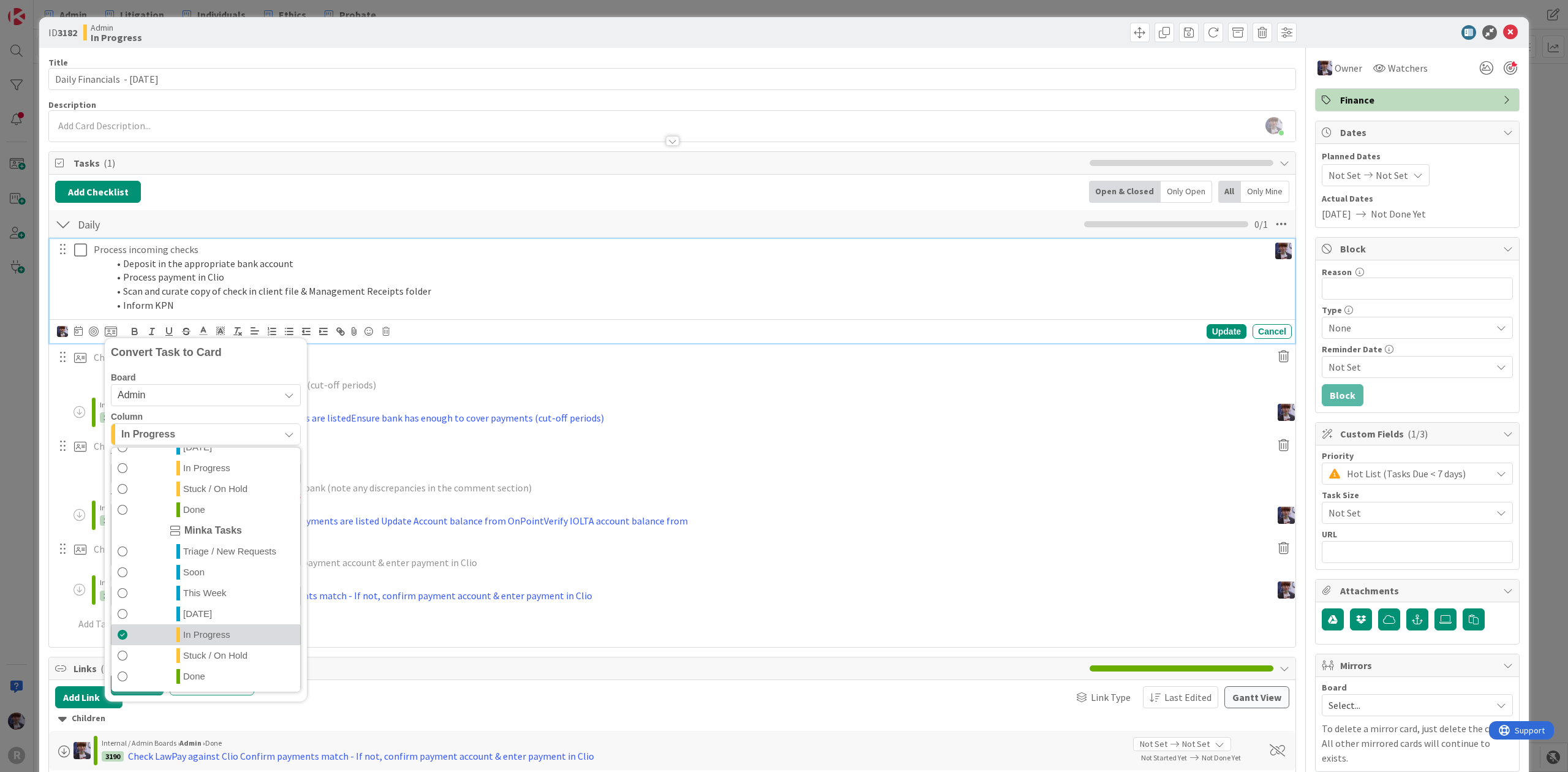
click at [162, 630] on link "In Progress" at bounding box center [206, 633] width 189 height 20
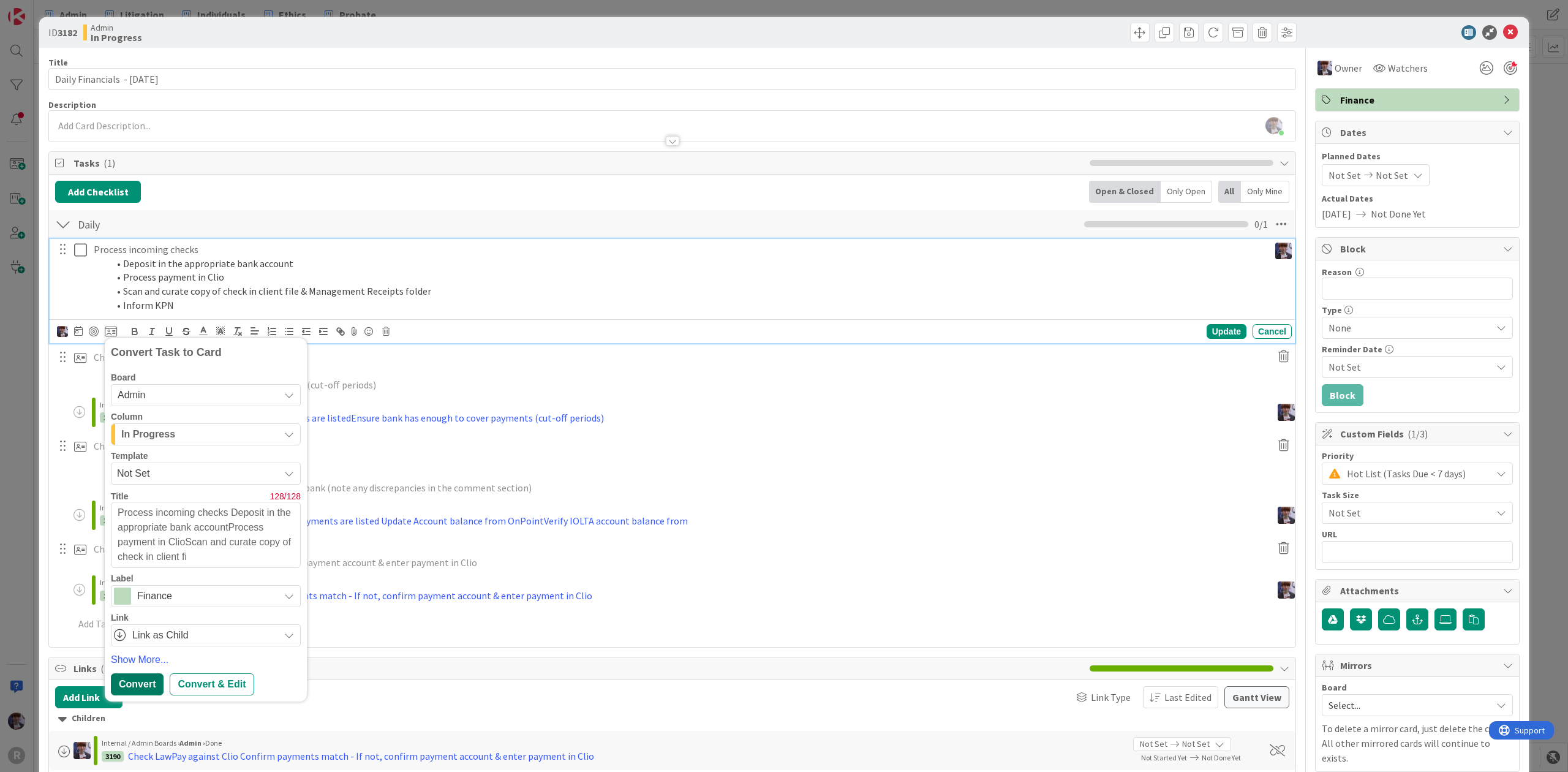
click at [127, 679] on div "Convert" at bounding box center [137, 684] width 53 height 22
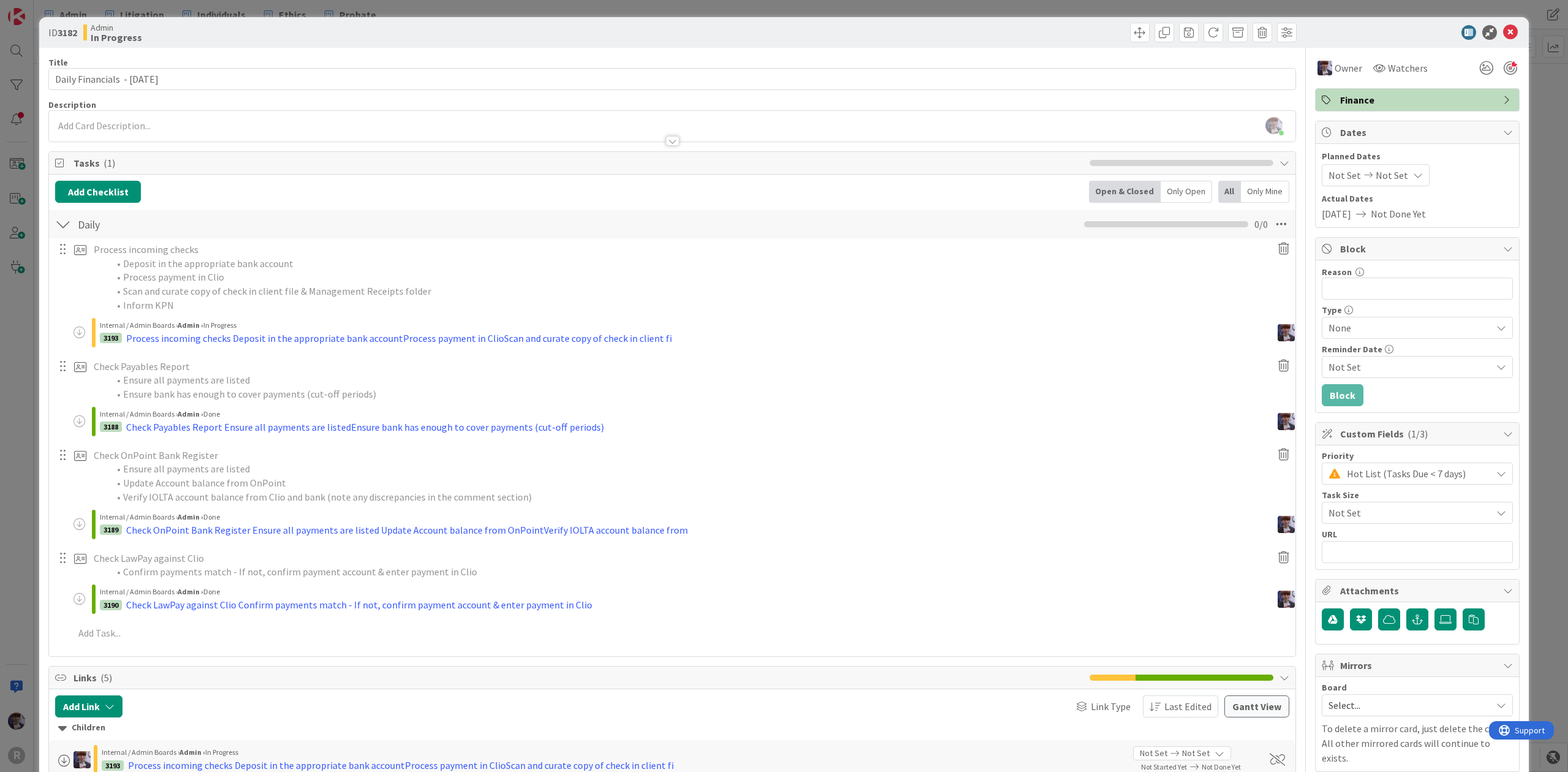
type textarea "x"
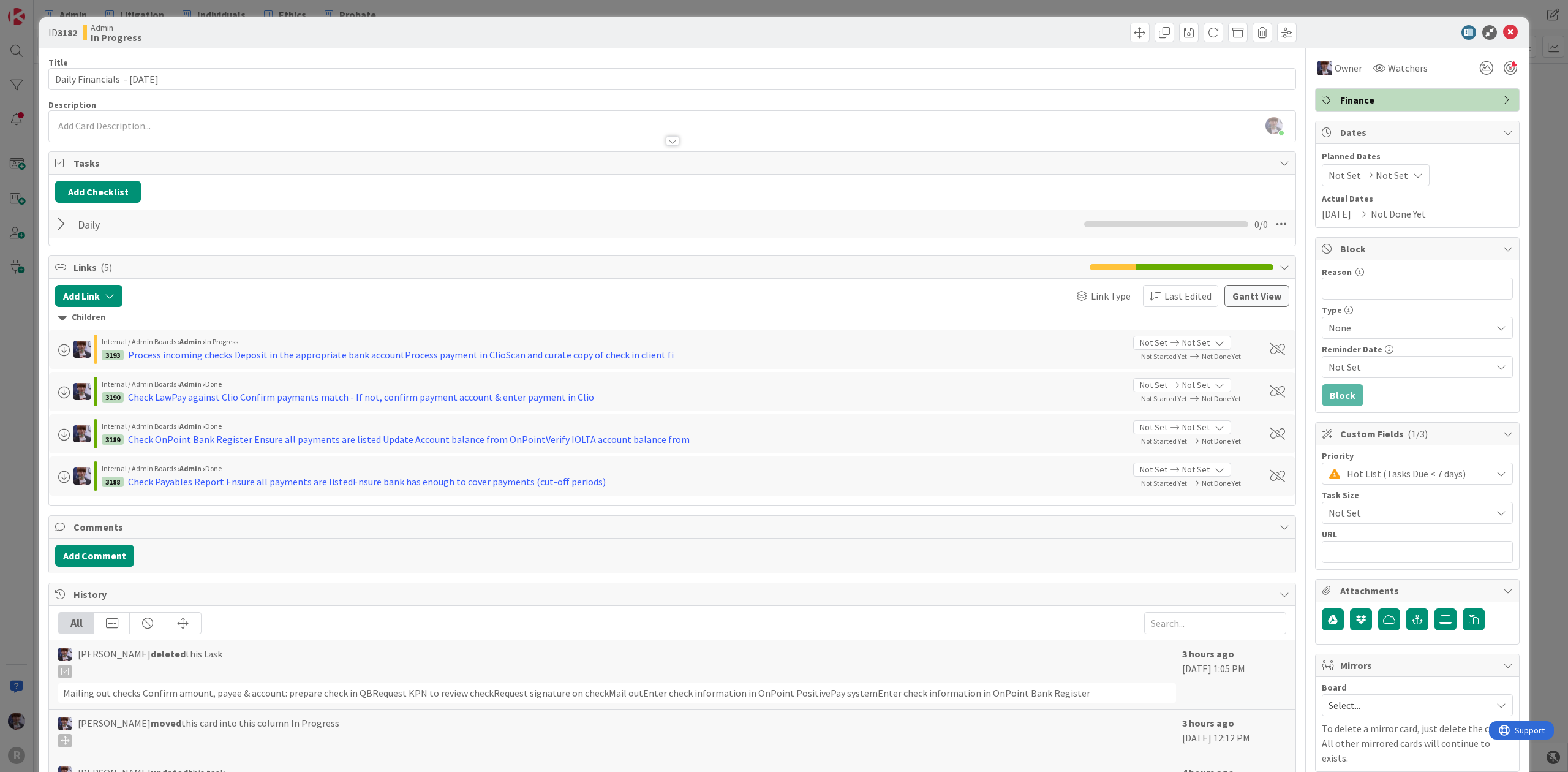
click at [40, 403] on div "ID 3182 Admin In Progress Title 30 / 128 Daily Financials - [DATE] Description …" at bounding box center [784, 500] width 1490 height 966
click at [32, 413] on div "ID 3182 Admin In Progress Title 30 / 128 Daily Financials - [DATE] Description …" at bounding box center [784, 386] width 1568 height 772
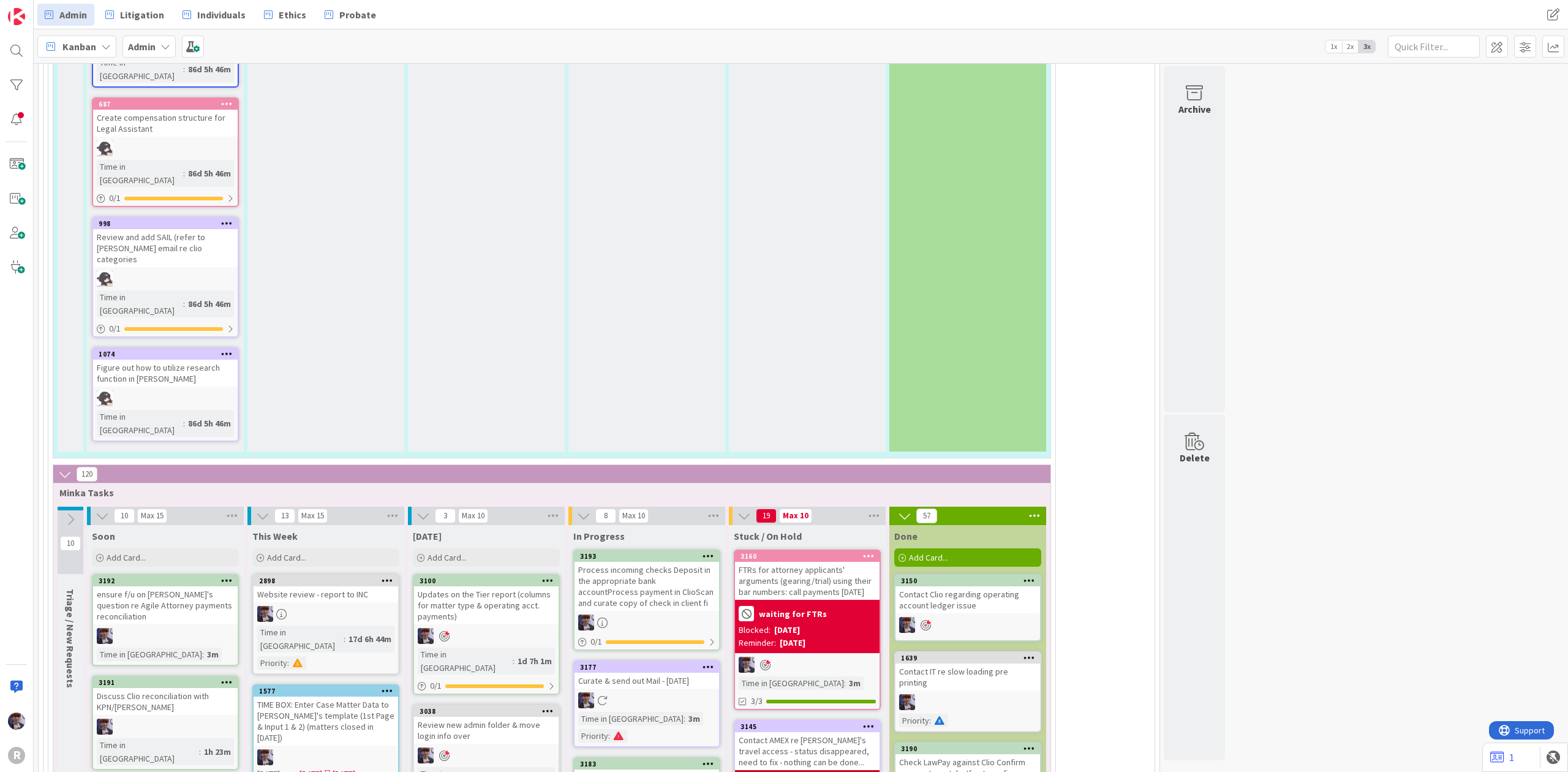
click at [691, 562] on div "Process incoming checks Deposit in the appropriate bank accountProcess payment …" at bounding box center [646, 586] width 144 height 49
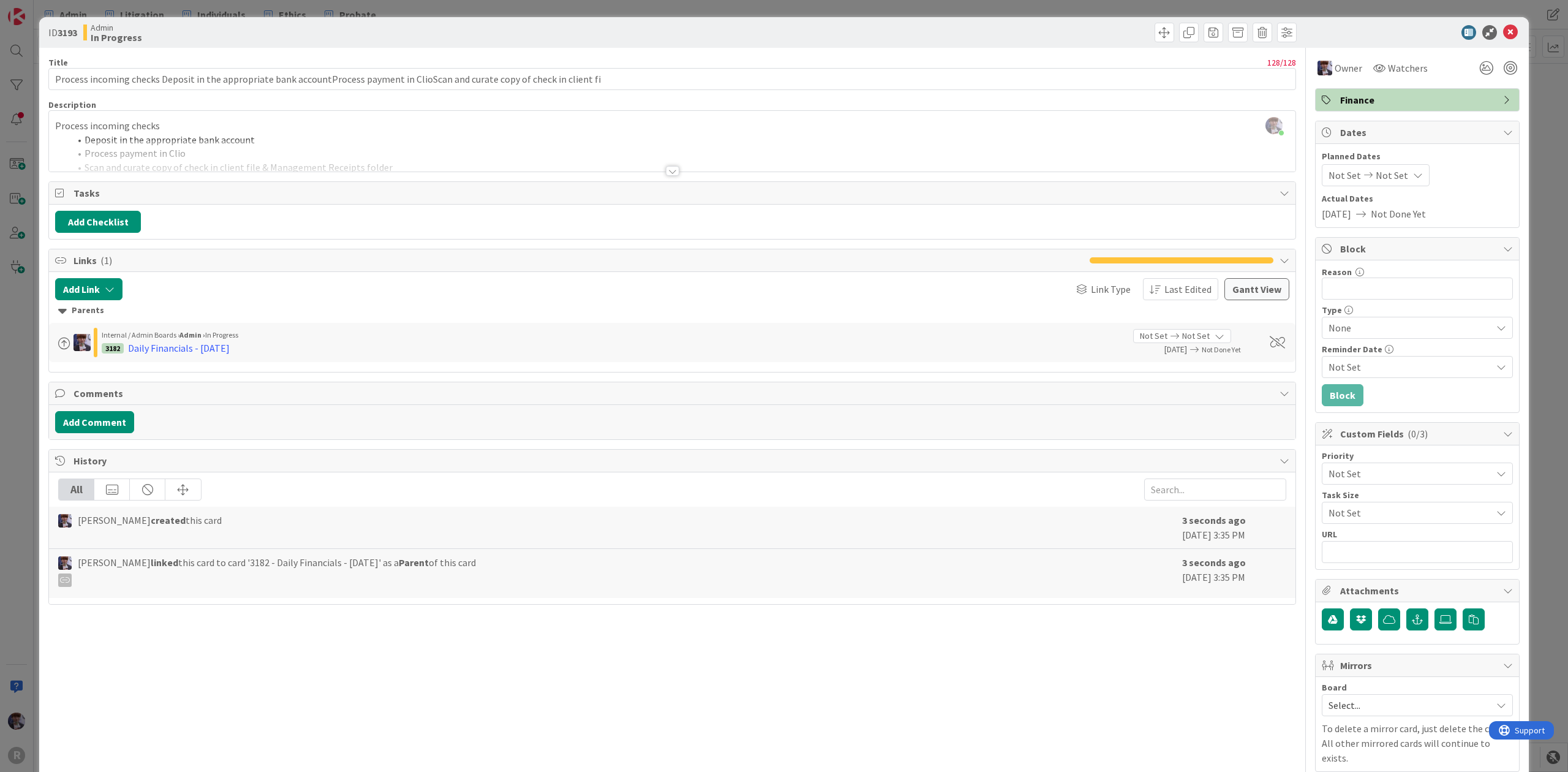
click at [179, 118] on div "[PERSON_NAME] just joined Process incoming checks Deposit in the appropriate ba…" at bounding box center [672, 142] width 1247 height 61
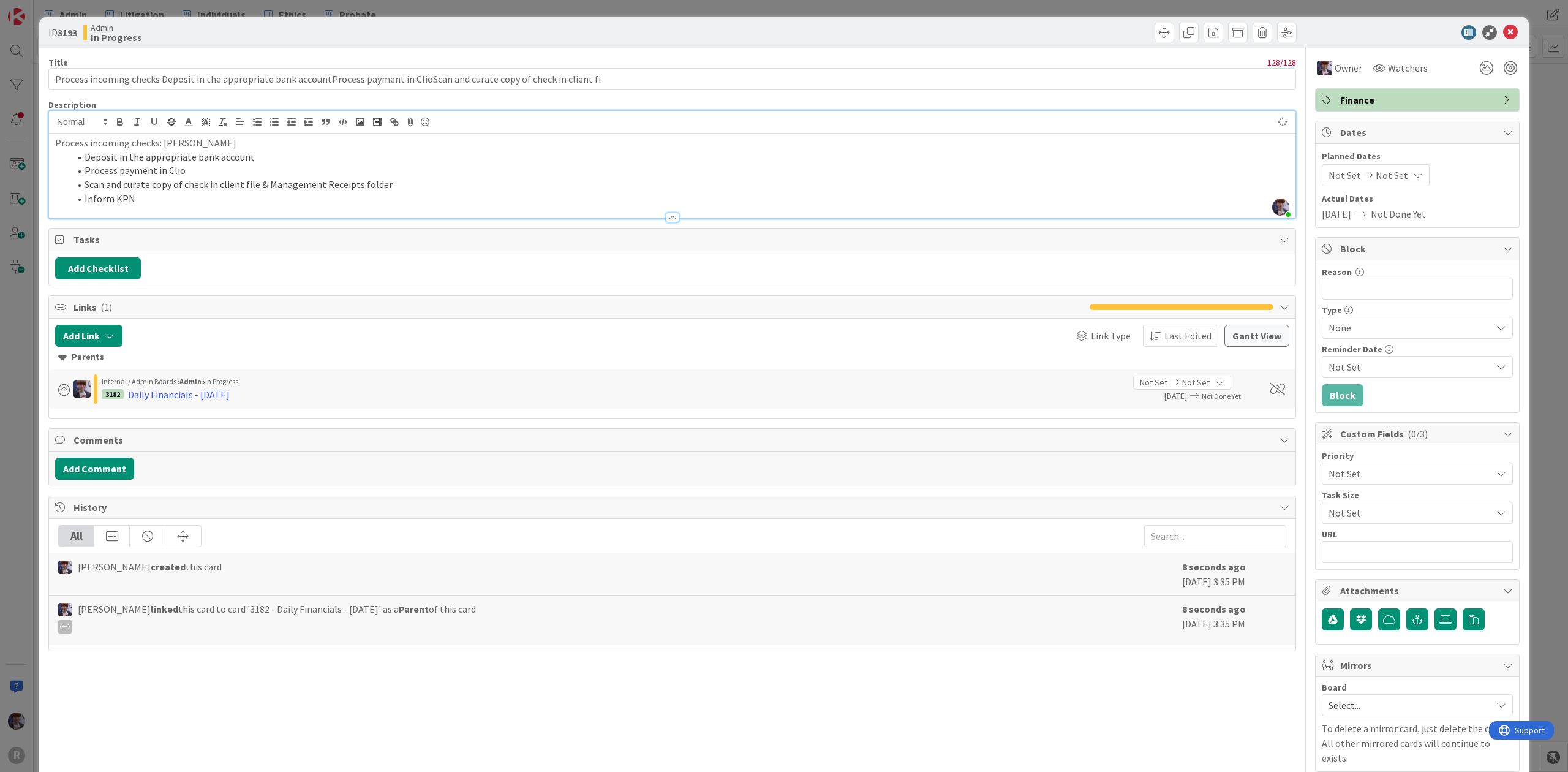
click at [20, 369] on div "ID 3193 Admin In Progress Title 128 / 128 Process incoming checks Deposit in th…" at bounding box center [784, 386] width 1568 height 772
